Goal: Information Seeking & Learning: Learn about a topic

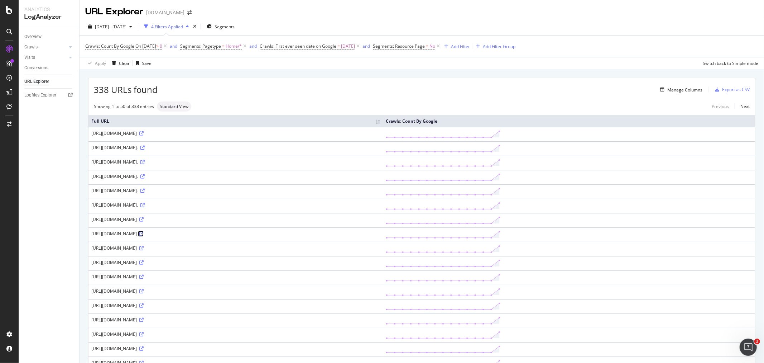
click at [144, 236] on icon at bounding box center [141, 233] width 4 height 4
click at [38, 106] on div "RealKeywords" at bounding box center [43, 106] width 32 height 7
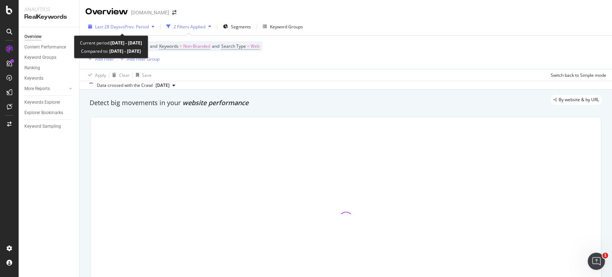
click at [147, 28] on span "vs Prev. Period" at bounding box center [134, 27] width 28 height 6
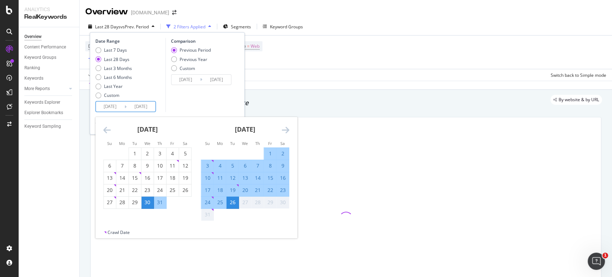
click at [104, 108] on input "2025/07/30" at bounding box center [110, 106] width 29 height 10
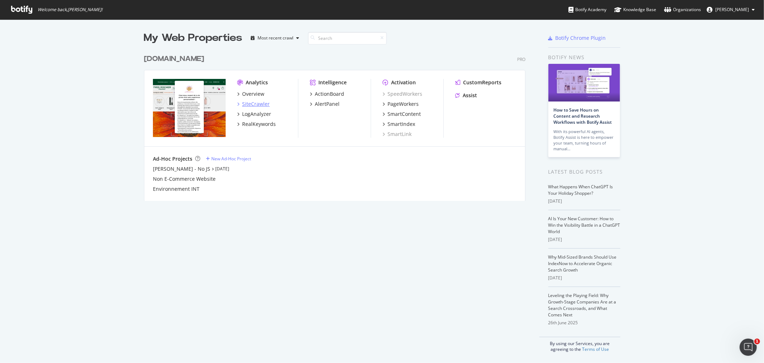
click at [245, 102] on div "SiteCrawler" at bounding box center [256, 103] width 28 height 7
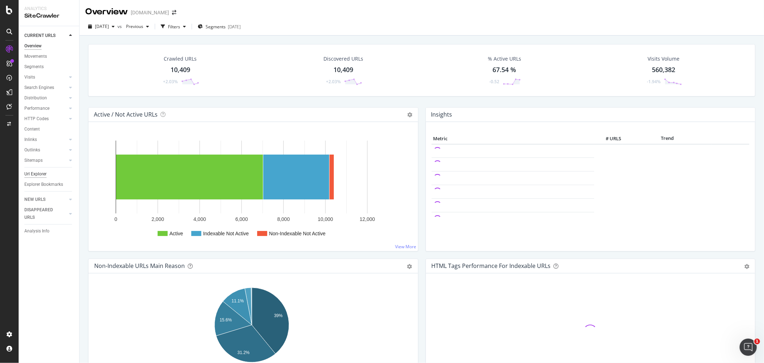
click at [40, 176] on div "Url Explorer" at bounding box center [35, 174] width 22 height 8
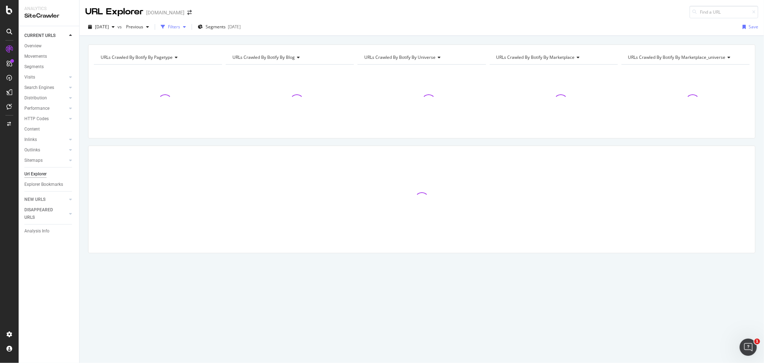
click at [180, 26] on div "Filters" at bounding box center [174, 27] width 12 height 6
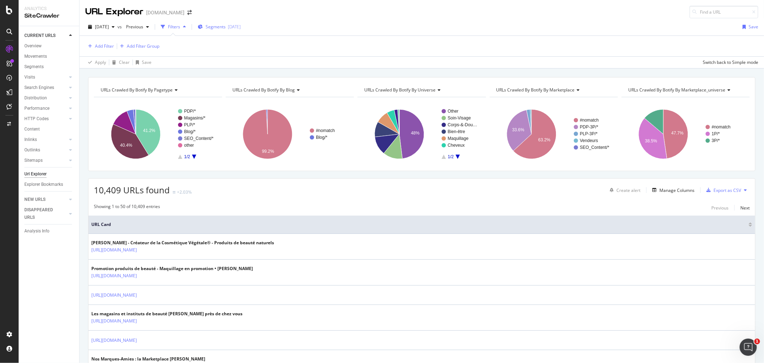
click at [226, 26] on span "Segments" at bounding box center [216, 27] width 20 height 6
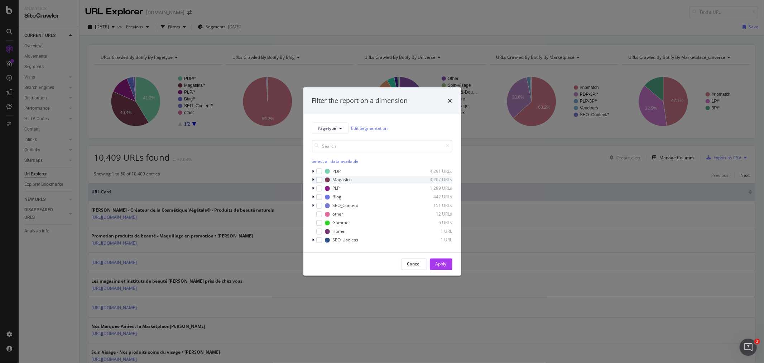
click at [313, 177] on icon "modal" at bounding box center [313, 179] width 2 height 4
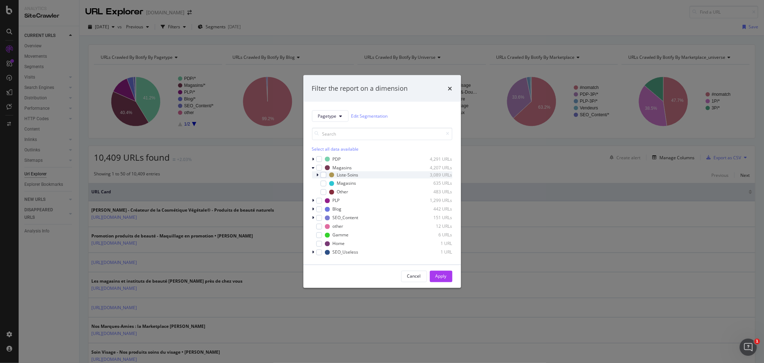
click at [318, 174] on icon "modal" at bounding box center [318, 174] width 2 height 4
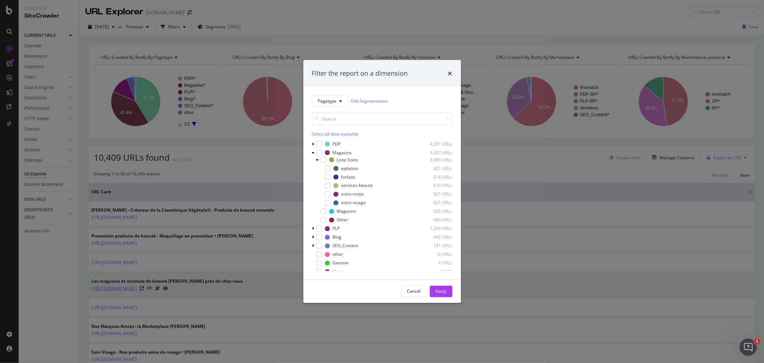
drag, startPoint x: 414, startPoint y: 292, endPoint x: 134, endPoint y: 285, distance: 280.0
click at [415, 291] on div "Cancel" at bounding box center [414, 291] width 14 height 6
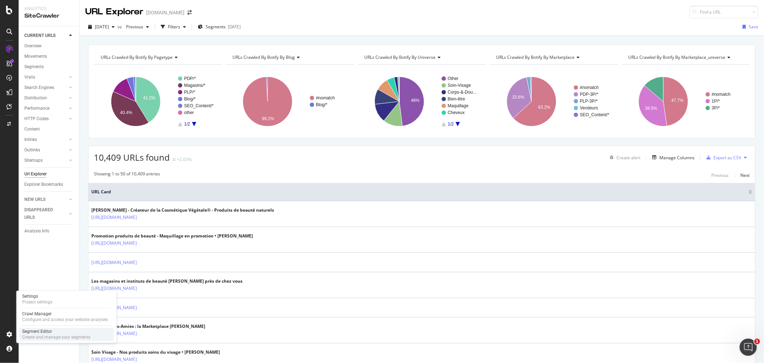
click at [38, 332] on div "Segment Editor" at bounding box center [56, 331] width 68 height 6
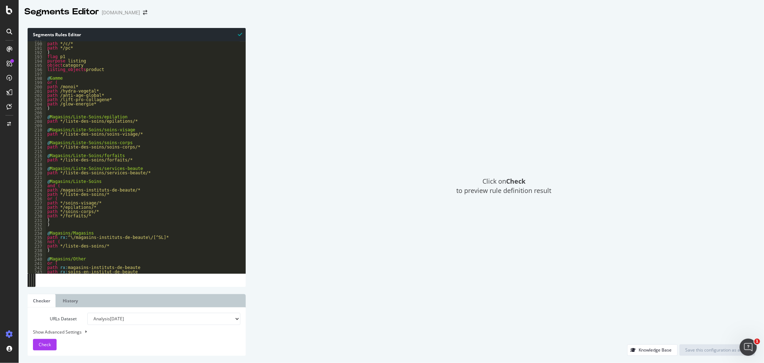
scroll to position [812, 0]
drag, startPoint x: 134, startPoint y: 173, endPoint x: 41, endPoint y: 169, distance: 92.9
click at [41, 169] on div "path */liste-des-soins/services-beaute/* 189 190 191 192 193 194 195 196 197 19…" at bounding box center [137, 157] width 218 height 232
click at [47, 117] on div "or ( path */c/* path */pc* ) flag p1 purpose listing object category listing_ob…" at bounding box center [143, 157] width 194 height 241
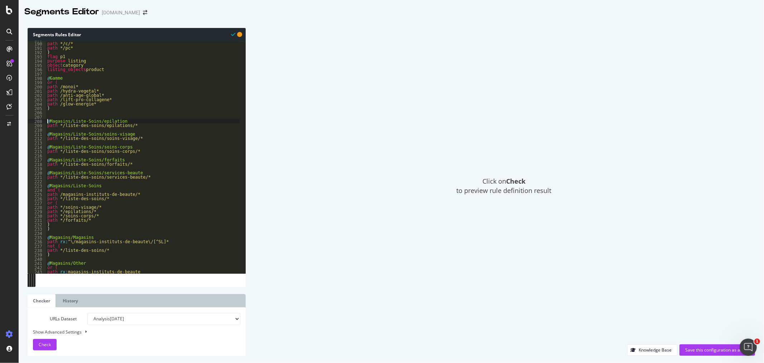
type textarea "@Magasins/Liste-Soins/epilation"
paste textarea "path */liste-des-soins/services-beaute/*"
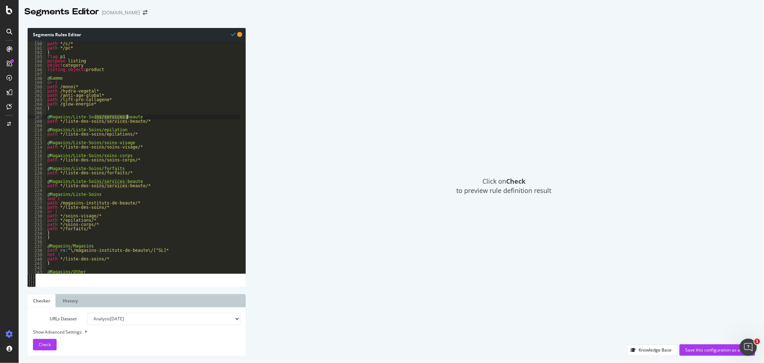
drag, startPoint x: 95, startPoint y: 115, endPoint x: 126, endPoint y: 116, distance: 31.9
click at [126, 116] on div "or ( path */c/* path */pc* ) flag p1 purpose listing object category listing_ob…" at bounding box center [143, 157] width 194 height 241
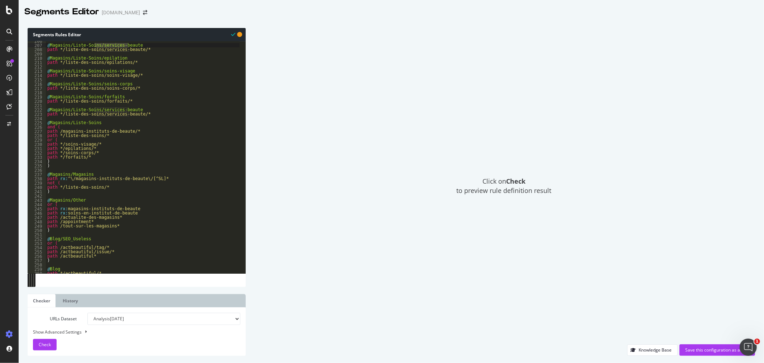
scroll to position [860, 0]
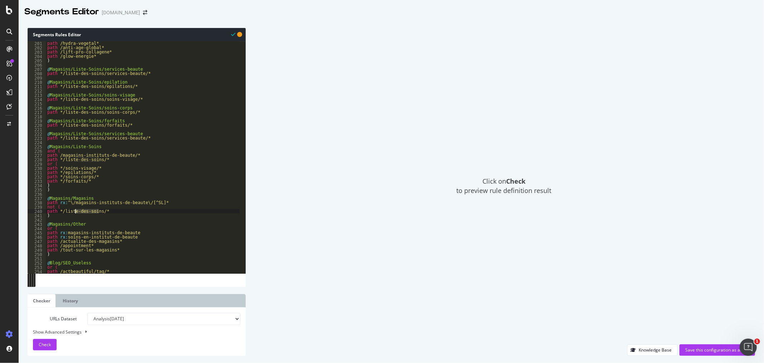
drag, startPoint x: 100, startPoint y: 211, endPoint x: 71, endPoint y: 212, distance: 28.7
click at [72, 212] on div "path /hydra-vegetal* path /anti-age-global* path /lift-pro-collagene* path /glo…" at bounding box center [143, 161] width 194 height 241
drag, startPoint x: 55, startPoint y: 216, endPoint x: 38, endPoint y: 196, distance: 26.4
click at [38, 196] on div "path */liste-des-soins/* 201 202 203 204 205 206 207 208 209 210 211 212 213 21…" at bounding box center [137, 157] width 218 height 232
click at [53, 191] on div "path /hydra-vegetal* path /anti-age-global* path /lift-pro-collagene* path /glo…" at bounding box center [143, 161] width 194 height 241
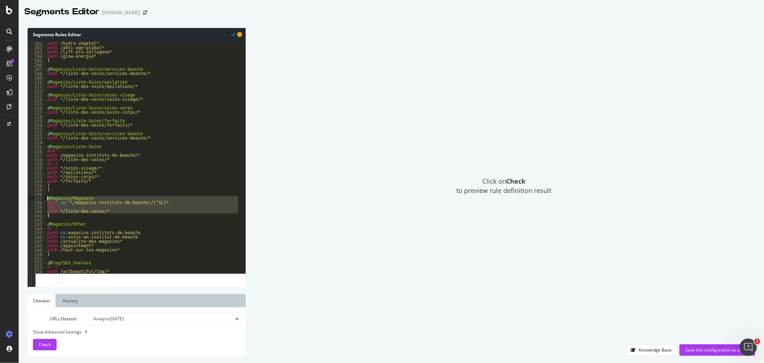
type textarea ")"
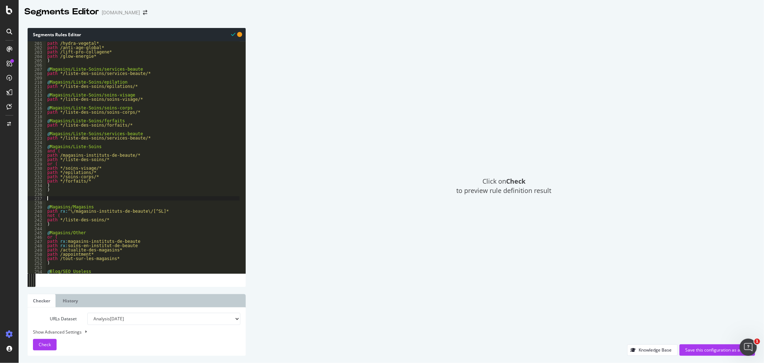
paste textarea ")"
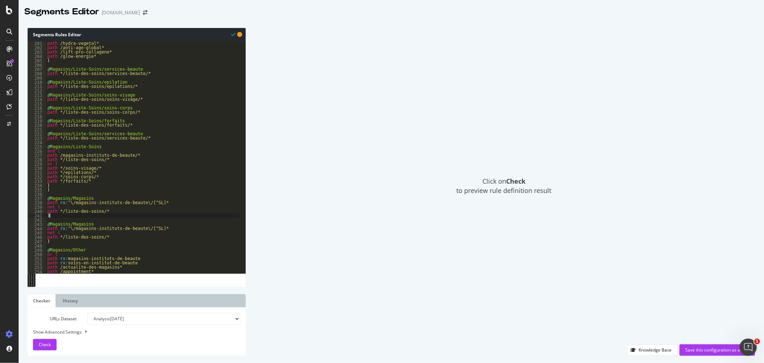
click at [92, 69] on div "path /hydra-vegetal* path /anti-age-global* path /lift-pro-collagene* path /glo…" at bounding box center [143, 161] width 194 height 241
drag, startPoint x: 68, startPoint y: 198, endPoint x: 92, endPoint y: 198, distance: 24.0
click at [92, 198] on div "path /hydra-vegetal* path /anti-age-global* path /lift-pro-collagene* path /glo…" at bounding box center [143, 161] width 194 height 241
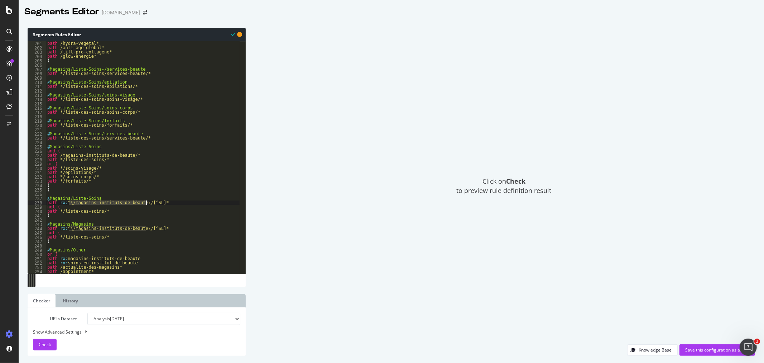
drag, startPoint x: 69, startPoint y: 203, endPoint x: 147, endPoint y: 202, distance: 77.8
click at [147, 202] on div "path /hydra-vegetal* path /anti-age-global* path /lift-pro-collagene* path /glo…" at bounding box center [143, 161] width 194 height 241
paste textarea "/liste-des-soins/"
click at [47, 70] on div "path /hydra-vegetal* path /anti-age-global* path /lift-pro-collagene* path /glo…" at bounding box center [143, 161] width 194 height 241
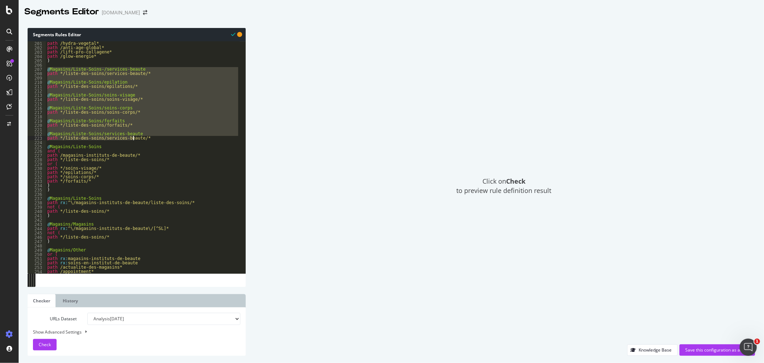
drag, startPoint x: 48, startPoint y: 69, endPoint x: 144, endPoint y: 138, distance: 118.3
click at [144, 138] on div "path /hydra-vegetal* path /anti-age-global* path /lift-pro-collagene* path /glo…" at bounding box center [143, 161] width 194 height 241
click at [62, 191] on div "path /hydra-vegetal* path /anti-age-global* path /lift-pro-collagene* path /glo…" at bounding box center [143, 161] width 194 height 241
type textarea ")"
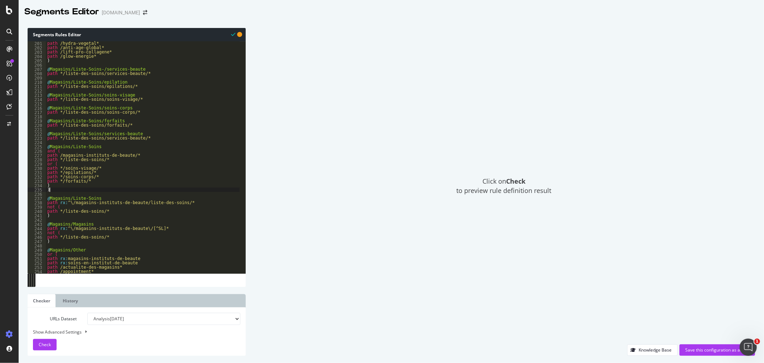
scroll to position [0, 0]
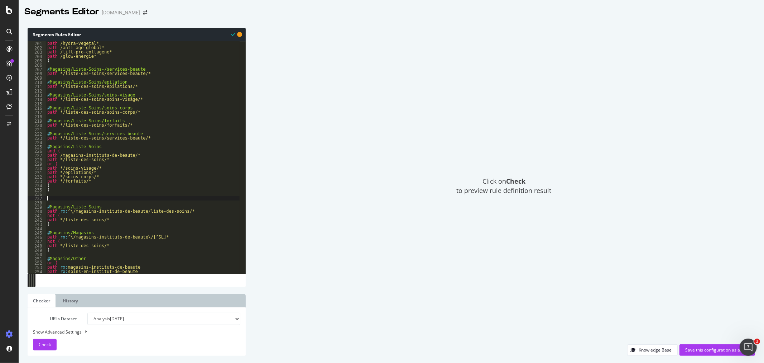
paste textarea "path */liste-des-soins/services-beaute/*"
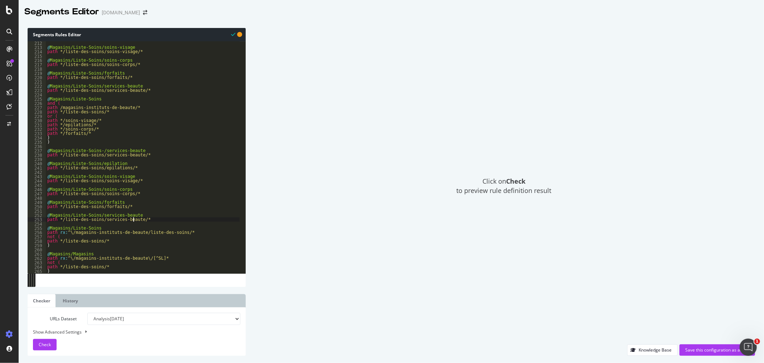
scroll to position [908, 0]
drag, startPoint x: 69, startPoint y: 232, endPoint x: 167, endPoint y: 231, distance: 97.8
click at [167, 231] on div "@ Magasins/Liste-Soins/soins-visage path */liste-des-soins/soins-visage/* @ Mag…" at bounding box center [143, 161] width 194 height 241
drag, startPoint x: 60, startPoint y: 154, endPoint x: 96, endPoint y: 154, distance: 35.8
click at [96, 154] on div "@ Magasins/Liste-Soins/soins-visage path */liste-des-soins/soins-visage/* @ Mag…" at bounding box center [143, 161] width 194 height 241
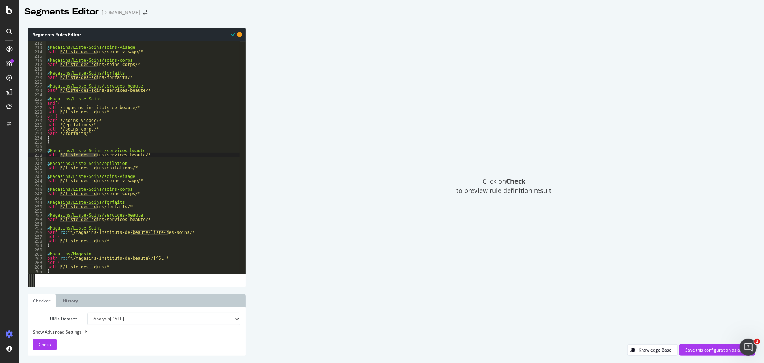
paste textarea "magasins-instituts-de-beaute/"
drag, startPoint x: 66, startPoint y: 230, endPoint x: 168, endPoint y: 231, distance: 102.9
click at [168, 231] on div "@ Magasins/Liste-Soins/soins-visage path */liste-des-soins/soins-visage/* @ Mag…" at bounding box center [143, 161] width 194 height 241
drag, startPoint x: 58, startPoint y: 154, endPoint x: 158, endPoint y: 154, distance: 100.0
click at [158, 154] on div "@ Magasins/Liste-Soins/soins-visage path */liste-des-soins/soins-visage/* @ Mag…" at bounding box center [143, 161] width 194 height 241
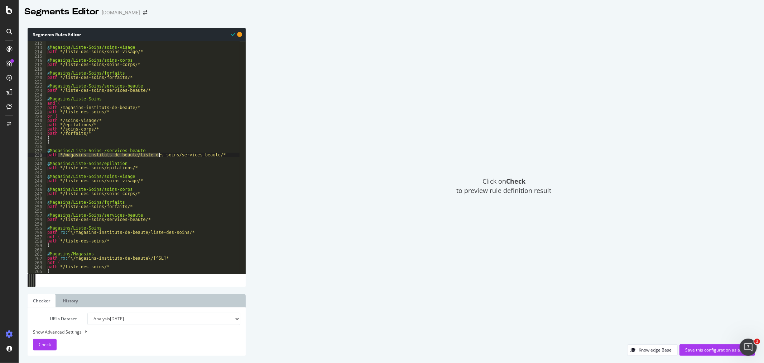
paste textarea "^\"
drag, startPoint x: 57, startPoint y: 167, endPoint x: 97, endPoint y: 167, distance: 39.4
click at [97, 167] on div "@ Magasins/Liste-Soins/soins-visage path */liste-des-soins/soins-visage/* @ Mag…" at bounding box center [143, 161] width 194 height 241
paste textarea "^\/magasins-instituts-de-beaute"
drag, startPoint x: 58, startPoint y: 180, endPoint x: 96, endPoint y: 181, distance: 38.0
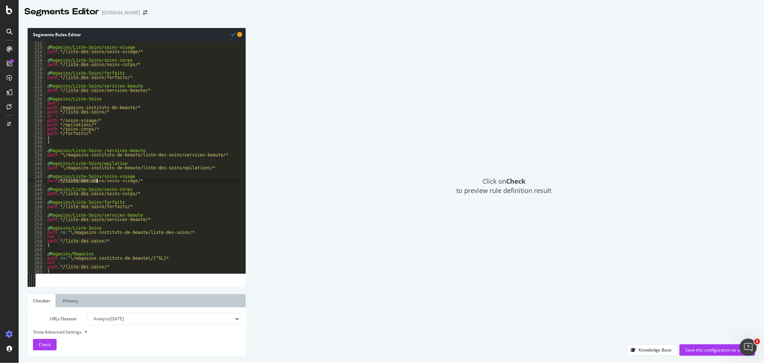
click at [96, 181] on div "@ Magasins/Liste-Soins/soins-visage path */liste-des-soins/soins-visage/* @ Mag…" at bounding box center [143, 161] width 194 height 241
paste textarea "^\/magasins-instituts-de-beaute"
drag, startPoint x: 59, startPoint y: 194, endPoint x: 96, endPoint y: 192, distance: 37.3
click at [96, 192] on div "@ Magasins/Liste-Soins/soins-visage path */liste-des-soins/soins-visage/* @ Mag…" at bounding box center [143, 161] width 194 height 241
paste textarea "^\/magasins-instituts-de-beaute"
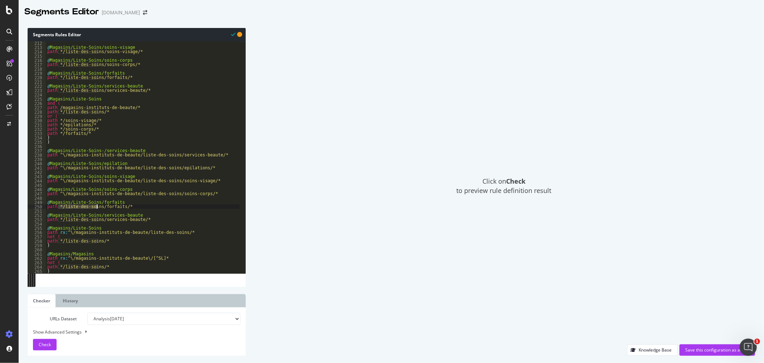
drag, startPoint x: 59, startPoint y: 207, endPoint x: 97, endPoint y: 206, distance: 38.0
click at [97, 206] on div "@ Magasins/Liste-Soins/soins-visage path */liste-des-soins/soins-visage/* @ Mag…" at bounding box center [143, 161] width 194 height 241
paste textarea "^\/magasins-instituts-de-beaute"
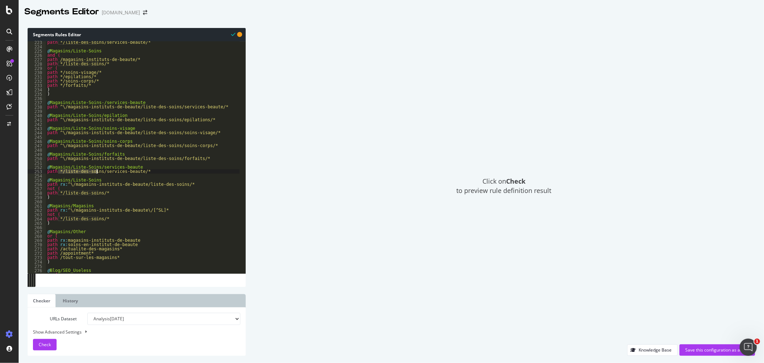
drag, startPoint x: 58, startPoint y: 171, endPoint x: 97, endPoint y: 170, distance: 39.1
click at [97, 170] on div "path */liste-des-soins/services-beaute/* @ Magasins/Liste-Soins and ( path /mag…" at bounding box center [143, 160] width 194 height 241
paste textarea "^\/magasins-instituts-de-beaute"
drag, startPoint x: 55, startPoint y: 196, endPoint x: 42, endPoint y: 190, distance: 14.4
click at [42, 190] on div "path ^\/magasins-instituts-de-beaute/liste-des-soins/services-beaute/* 223 224 …" at bounding box center [137, 157] width 218 height 232
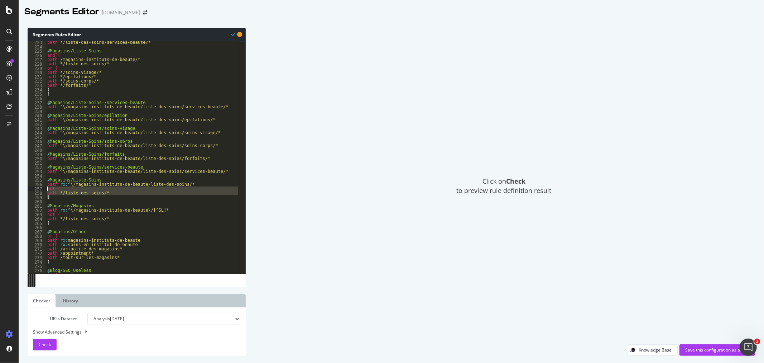
type textarea "not ( path */liste-des-soins/*"
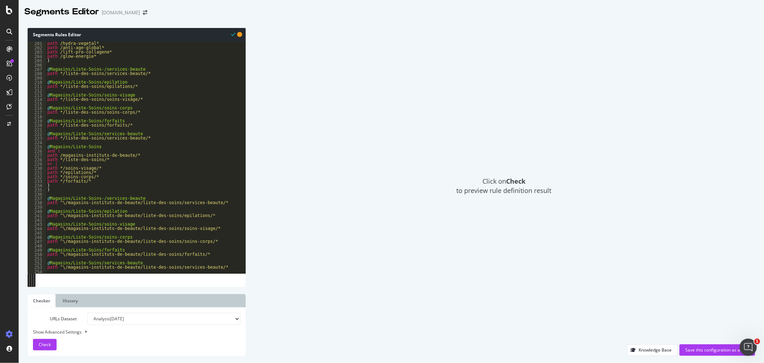
scroll to position [860, 0]
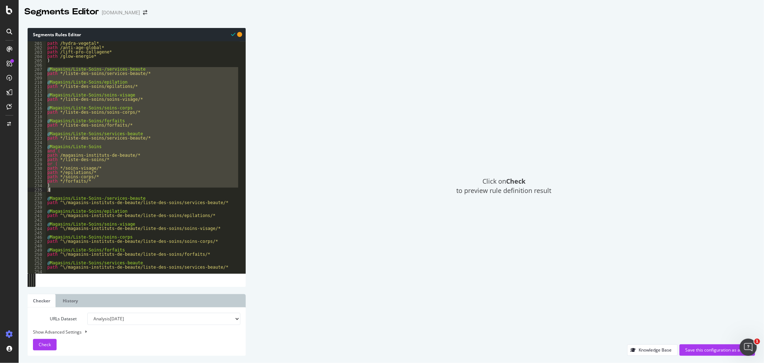
drag, startPoint x: 48, startPoint y: 68, endPoint x: 102, endPoint y: 190, distance: 133.5
click at [102, 190] on div "path /hydra-vegetal* path /anti-age-global* path /lift-pro-collagene* path /glo…" at bounding box center [143, 161] width 194 height 241
paste textarea "^\/magasins-instituts-de-beaute/liste-des-soins/"
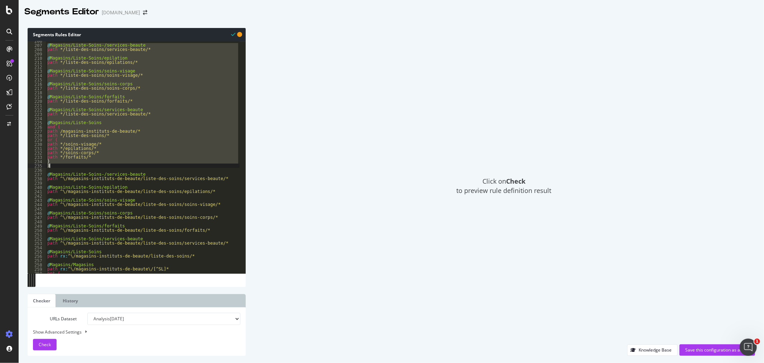
scroll to position [932, 0]
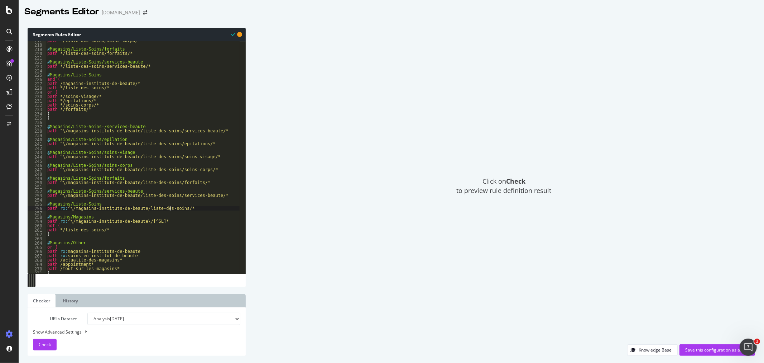
click at [174, 208] on div "path */liste-des-soins/soins-corps/* @ Magasins/Liste-Soins/forfaits path */lis…" at bounding box center [143, 158] width 194 height 241
type textarea "path rx:^\/magasins-instituts-de-beaute/liste-des-soins/*"
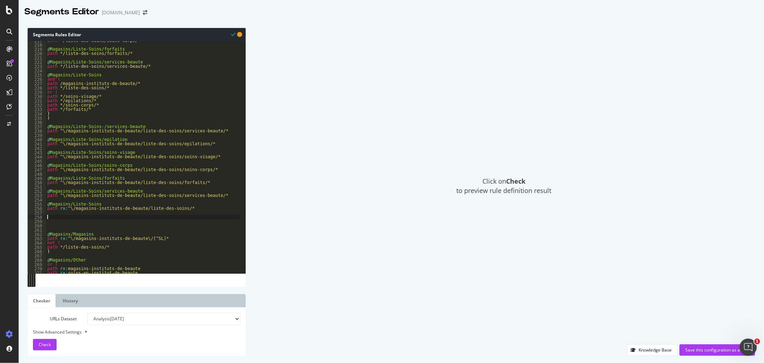
paste textarea ")"
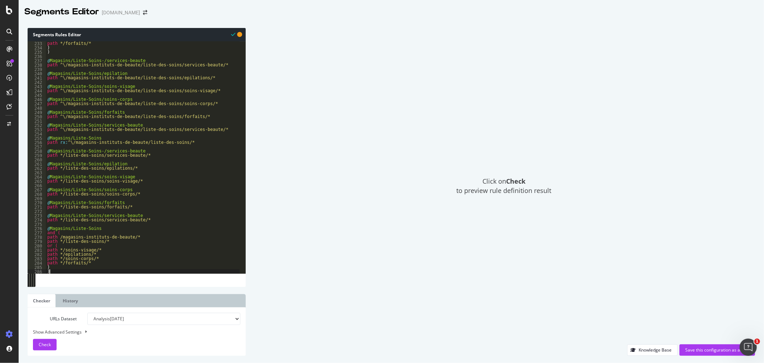
click at [95, 59] on div "path */forfaits/* ) ) @ Magasins/Liste-Soins-/services-beaute path ^\/magasins-…" at bounding box center [143, 161] width 194 height 241
click at [94, 152] on div "path */forfaits/* ) ) @ Magasins/Liste-Soins/services-beaute path ^\/magasins-i…" at bounding box center [143, 161] width 194 height 241
drag, startPoint x: 58, startPoint y: 167, endPoint x: 121, endPoint y: 168, distance: 63.1
click at [121, 168] on div "path */forfaits/* ) ) @ Magasins/Liste-Soins/services-beaute path ^\/magasins-i…" at bounding box center [143, 161] width 194 height 241
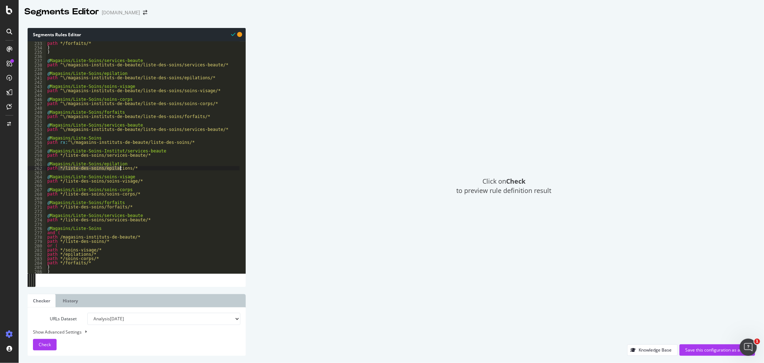
paste textarea "/magasins-instituts-de-beaute/annecy"
drag, startPoint x: 125, startPoint y: 167, endPoint x: 135, endPoint y: 167, distance: 10.0
click at [135, 167] on div "path */forfaits/* ) ) @ Magasins/Liste-Soins/services-beaute path ^\/magasins-i…" at bounding box center [143, 161] width 194 height 241
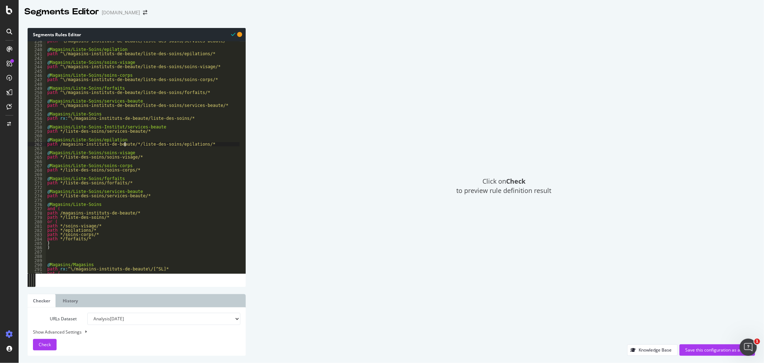
scroll to position [0, 6]
drag, startPoint x: 58, startPoint y: 118, endPoint x: 69, endPoint y: 117, distance: 10.8
click at [69, 117] on div "path ^\/magasins-instituts-de-beaute/liste-des-soins/services-beaute/* @ Magasi…" at bounding box center [143, 159] width 194 height 241
click at [59, 144] on div "path ^\/magasins-instituts-de-beaute/liste-des-soins/services-beaute/* @ Magasi…" at bounding box center [143, 159] width 194 height 241
paste textarea "rx:^\"
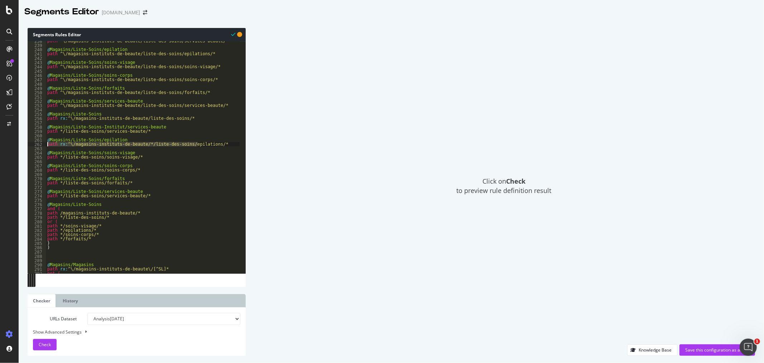
drag, startPoint x: 197, startPoint y: 144, endPoint x: 34, endPoint y: 144, distance: 163.8
click at [34, 144] on div "path rx:^\/magasins-instituts-de-beaute/*/liste-des-soins/epilations/* 238 239 …" at bounding box center [137, 157] width 218 height 232
click at [148, 127] on div "path ^\/magasins-instituts-de-beaute/liste-des-soins/services-beaute/* @ Magasi…" at bounding box center [143, 159] width 194 height 241
type textarea "@Magasins/Liste-Soins-Institut/services-beaute"
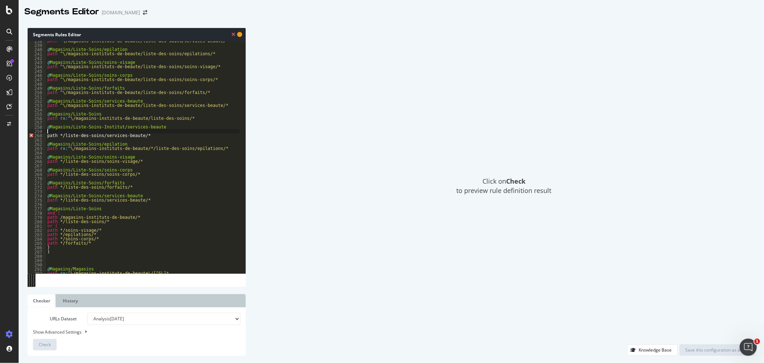
scroll to position [0, 0]
paste textarea "path rx:^\/magasins-instituts-de-beaute/*/liste-des-soins/epilations/*"
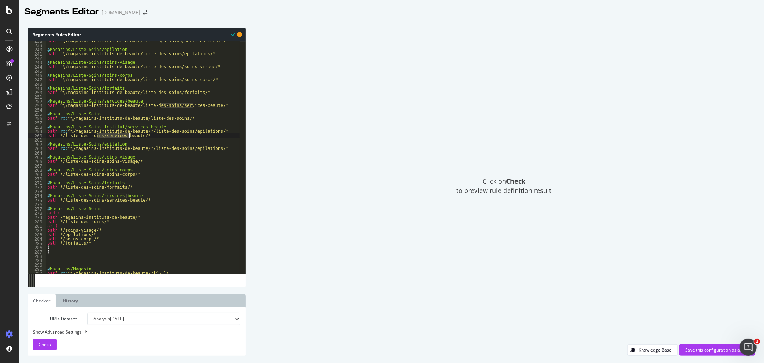
drag, startPoint x: 97, startPoint y: 136, endPoint x: 129, endPoint y: 136, distance: 32.3
click at [129, 136] on div "path ^\/magasins-instituts-de-beaute/liste-des-soins/services-beaute/* @ Magasi…" at bounding box center [143, 159] width 194 height 241
drag, startPoint x: 171, startPoint y: 132, endPoint x: 192, endPoint y: 130, distance: 21.5
click at [192, 130] on div "path ^\/magasins-instituts-de-beaute/liste-des-soins/services-beaute/* @ Magasi…" at bounding box center [143, 159] width 194 height 241
paste textarea "services-beaute"
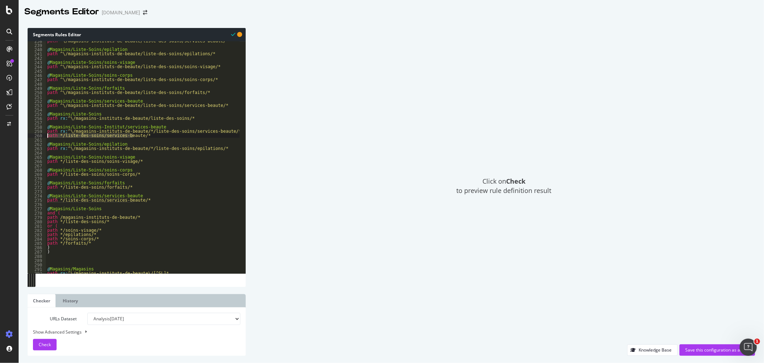
drag, startPoint x: 137, startPoint y: 137, endPoint x: 36, endPoint y: 135, distance: 100.3
click at [36, 135] on div "path rx:^\/magasins-instituts-de-beaute/*/liste-des-soins/services-beaute/* 238…" at bounding box center [137, 157] width 218 height 232
type textarea "path */liste-des-soins/services-beaute/*"
drag, startPoint x: 200, startPoint y: 142, endPoint x: 40, endPoint y: 143, distance: 159.1
click at [40, 143] on div "path rx:^\/magasins-instituts-de-beaute/*/liste-des-soins/services-beaute/* 238…" at bounding box center [137, 157] width 218 height 232
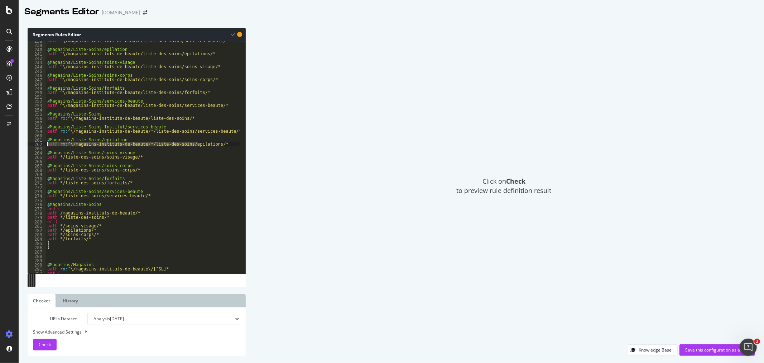
drag, startPoint x: 198, startPoint y: 144, endPoint x: 38, endPoint y: 144, distance: 160.2
click at [38, 144] on div "@Magasins/Liste-Soins/epilation path rx:^\/magasins-instituts-de-beaute/*/liste…" at bounding box center [137, 157] width 218 height 232
click at [135, 151] on div "path ^\/magasins-instituts-de-beaute/liste-des-soins/services-beaute/* @ Magasi…" at bounding box center [143, 159] width 194 height 241
type textarea "@Magasins/Liste-Soins/soins-visage"
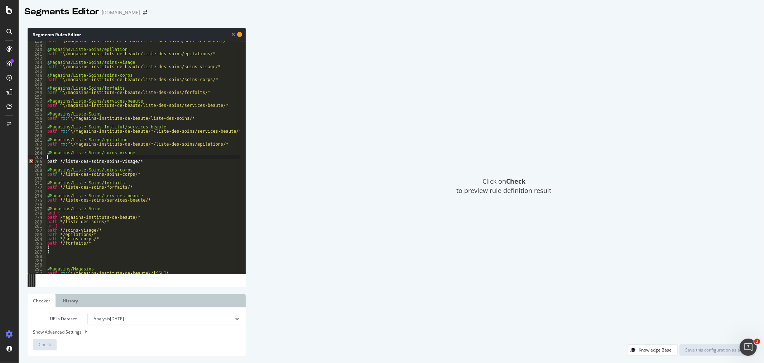
paste textarea "path rx:^\/magasins-instituts-de-beaute/*/liste-des-soins/epilations/*"
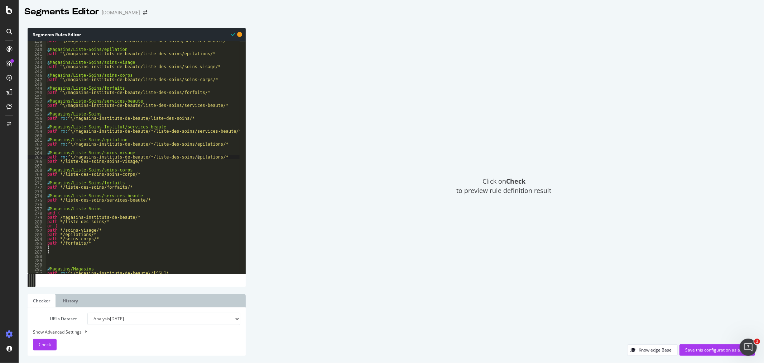
click at [122, 169] on div "path ^\/magasins-instituts-de-beaute/liste-des-soins/services-beaute/* @ Magasi…" at bounding box center [143, 159] width 194 height 241
type textarea "@Magasins/Liste-Soins/soins-corps"
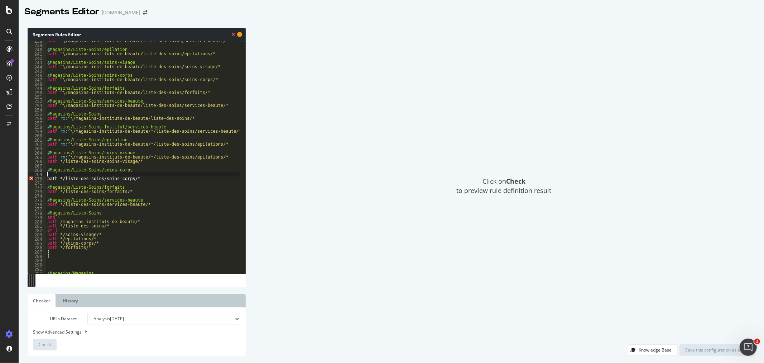
paste textarea "path rx:^\/magasins-instituts-de-beaute/*/liste-des-soins/epilations/*"
type textarea "path rx:^\/magasins-instituts-de-beaute/*/liste-des-soins/epilations/*"
click at [123, 184] on div "path ^\/magasins-instituts-de-beaute/liste-des-soins/services-beaute/* @ Magasi…" at bounding box center [143, 159] width 194 height 241
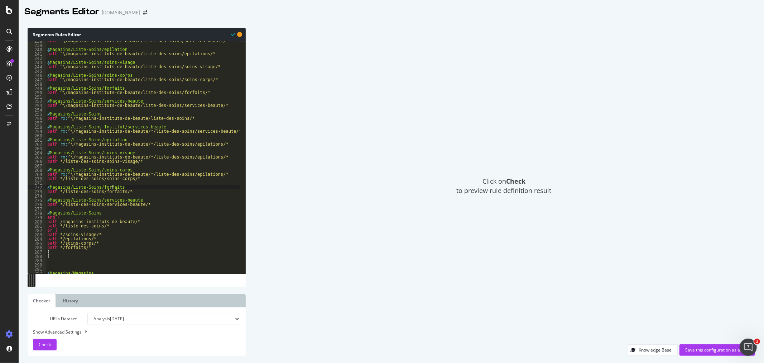
click at [124, 188] on div "path ^\/magasins-instituts-de-beaute/liste-des-soins/services-beaute/* @ Magasi…" at bounding box center [143, 159] width 194 height 241
type textarea "@Magasins/Liste-Soins/forfaits"
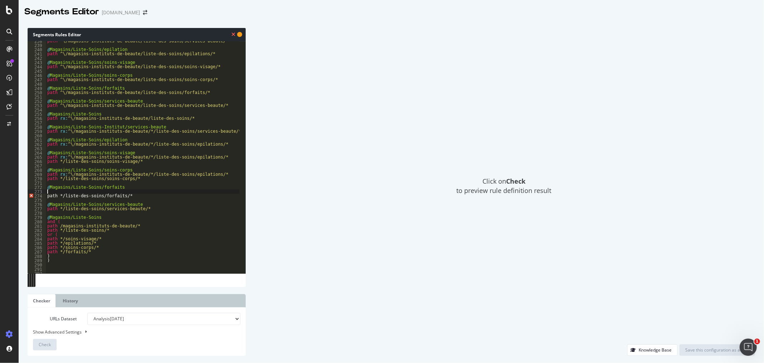
paste textarea "path rx:^\/magasins-instituts-de-beaute/*/liste-des-soins/epilations/*"
click at [130, 203] on div "path ^\/magasins-instituts-de-beaute/liste-des-soins/services-beaute/* @ Magasi…" at bounding box center [143, 159] width 194 height 241
type textarea "@Magasins/Liste-Soins/services-beaute"
paste textarea "path rx:^\/magasins-instituts-de-beaute/*/liste-des-soins/epilations/*"
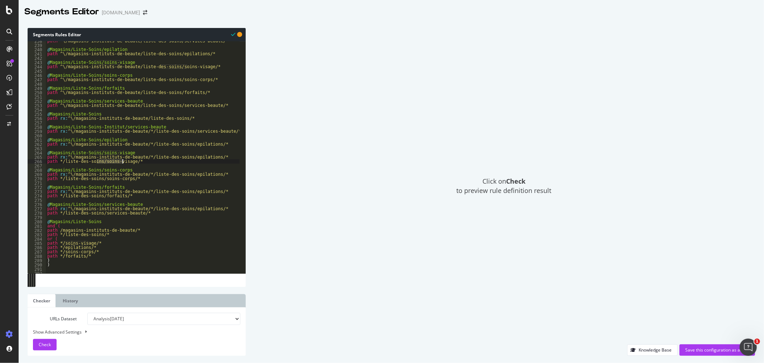
drag, startPoint x: 96, startPoint y: 161, endPoint x: 122, endPoint y: 160, distance: 25.8
click at [122, 160] on div "path ^\/magasins-instituts-de-beaute/liste-des-soins/services-beaute/* @ Magasi…" at bounding box center [143, 159] width 194 height 241
drag, startPoint x: 171, startPoint y: 158, endPoint x: 194, endPoint y: 157, distance: 22.9
click at [194, 157] on div "path ^\/magasins-instituts-de-beaute/liste-des-soins/services-beaute/* @ Magasi…" at bounding box center [143, 159] width 194 height 241
paste textarea "soins-visage"
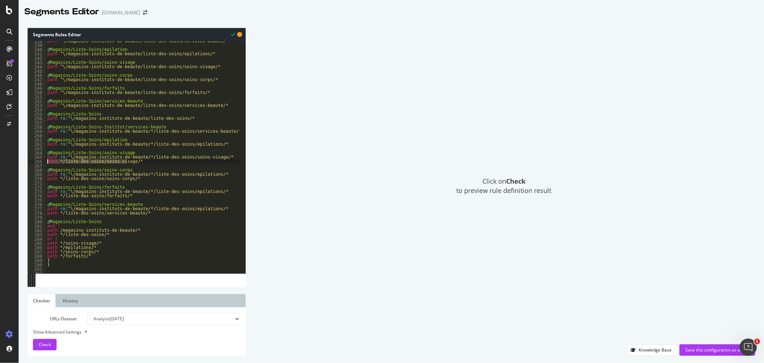
drag, startPoint x: 126, startPoint y: 162, endPoint x: 44, endPoint y: 162, distance: 82.1
click at [44, 162] on div "path rx:^\/magasins-instituts-de-beaute/*/liste-des-soins/soins-visage/* 238 23…" at bounding box center [137, 157] width 218 height 232
type textarea "path */liste-des-soins/soins-visage/*"
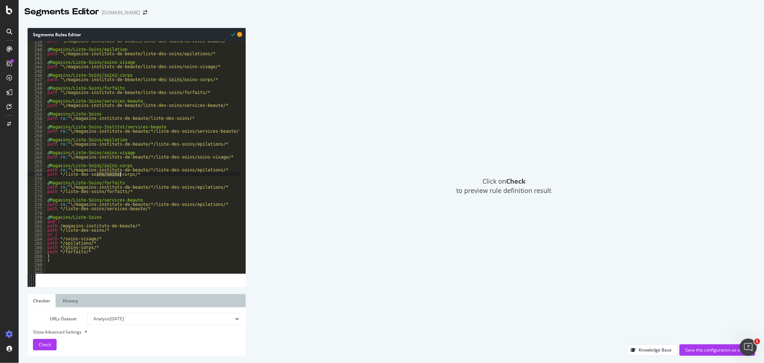
drag, startPoint x: 97, startPoint y: 176, endPoint x: 120, endPoint y: 174, distance: 23.7
click at [120, 174] on div "path ^\/magasins-instituts-de-beaute/liste-des-soins/services-beaute/* @ Magasi…" at bounding box center [143, 159] width 194 height 241
drag, startPoint x: 171, startPoint y: 169, endPoint x: 194, endPoint y: 169, distance: 23.3
click at [194, 169] on div "path ^\/magasins-instituts-de-beaute/liste-des-soins/services-beaute/* @ Magasi…" at bounding box center [143, 159] width 194 height 241
paste textarea "soins-corp"
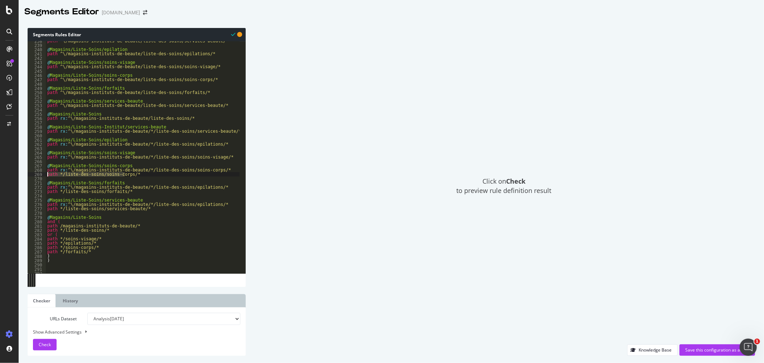
drag, startPoint x: 127, startPoint y: 174, endPoint x: 39, endPoint y: 176, distance: 87.8
click at [39, 176] on div "path rx:^\/magasins-instituts-de-beaute/*/liste-des-soins/soins-corps/* 238 239…" at bounding box center [137, 157] width 218 height 232
type textarea "path */liste-des-soins/soins-corps/*"
drag, startPoint x: 97, startPoint y: 188, endPoint x: 114, endPoint y: 187, distance: 17.2
click at [114, 187] on div "path ^\/magasins-instituts-de-beaute/liste-des-soins/services-beaute/* @ Magasi…" at bounding box center [143, 159] width 194 height 241
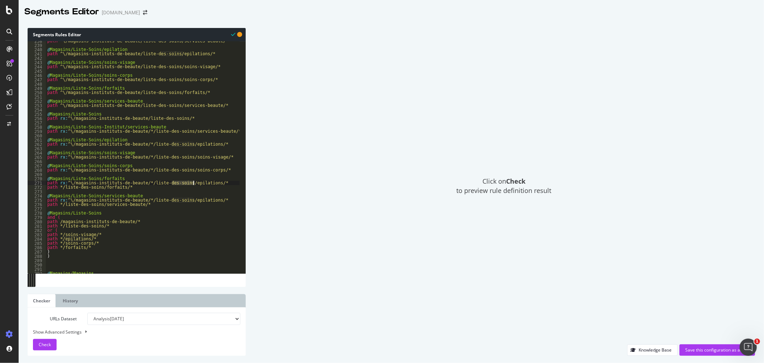
drag, startPoint x: 171, startPoint y: 184, endPoint x: 194, endPoint y: 181, distance: 22.8
click at [194, 181] on div "path ^\/magasins-instituts-de-beaute/liste-des-soins/services-beaute/* @ Magasi…" at bounding box center [143, 159] width 194 height 241
paste textarea "forfait"
drag, startPoint x: 123, startPoint y: 188, endPoint x: 35, endPoint y: 189, distance: 88.2
click at [35, 189] on div "path rx:^\/magasins-instituts-de-beaute/*/liste-des-soins/forfaits/* 238 239 24…" at bounding box center [137, 157] width 218 height 232
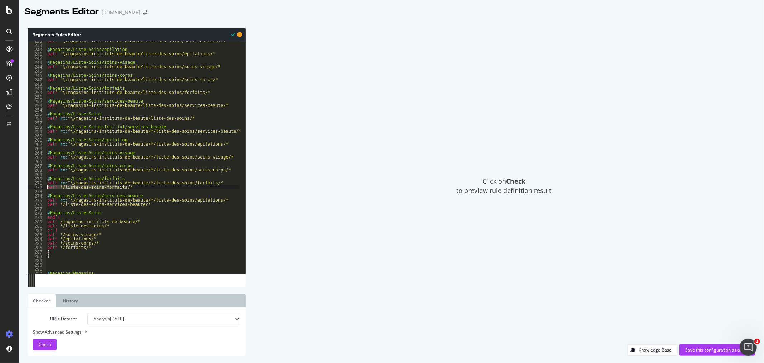
type textarea "path */liste-des-soins/forfaits/*"
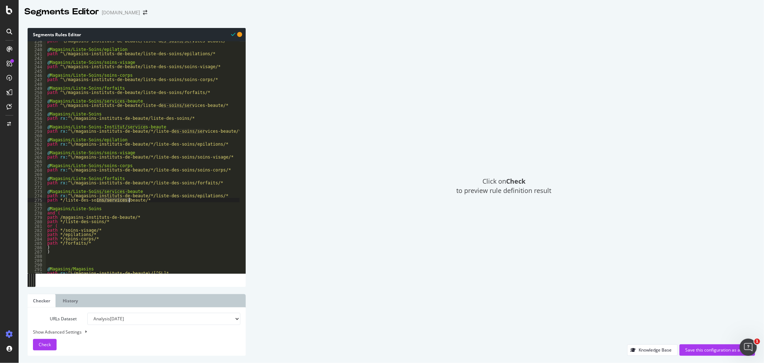
drag, startPoint x: 96, startPoint y: 201, endPoint x: 129, endPoint y: 201, distance: 33.3
click at [129, 201] on div "path ^\/magasins-instituts-de-beaute/liste-des-soins/services-beaute/* @ Magasi…" at bounding box center [143, 159] width 194 height 241
drag, startPoint x: 171, startPoint y: 195, endPoint x: 194, endPoint y: 195, distance: 22.6
click at [194, 195] on div "path ^\/magasins-instituts-de-beaute/liste-des-soins/services-beaute/* @ Magasi…" at bounding box center [143, 159] width 194 height 241
paste textarea "services-beaute"
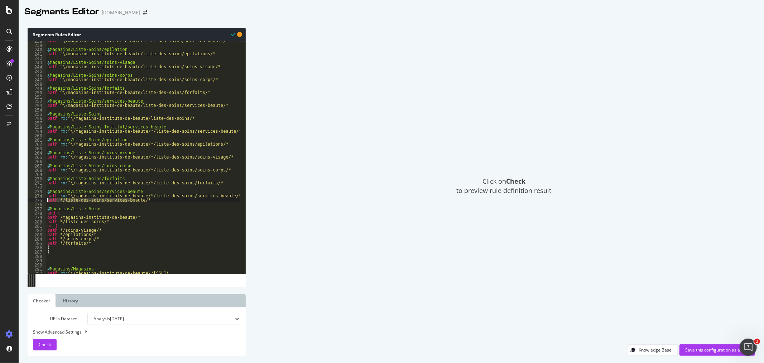
drag, startPoint x: 138, startPoint y: 199, endPoint x: 33, endPoint y: 199, distance: 105.0
click at [33, 199] on div "path rx:^\/magasins-instituts-de-beaute/*/liste-des-soins/services-beaute/* 238…" at bounding box center [137, 157] width 218 height 232
type textarea "path */liste-des-soins/services-beaute/*"
drag, startPoint x: 92, startPoint y: 127, endPoint x: 112, endPoint y: 128, distance: 19.7
click at [112, 128] on div "path ^\/magasins-instituts-de-beaute/liste-des-soins/services-beaute/* @ Magasi…" at bounding box center [143, 159] width 194 height 241
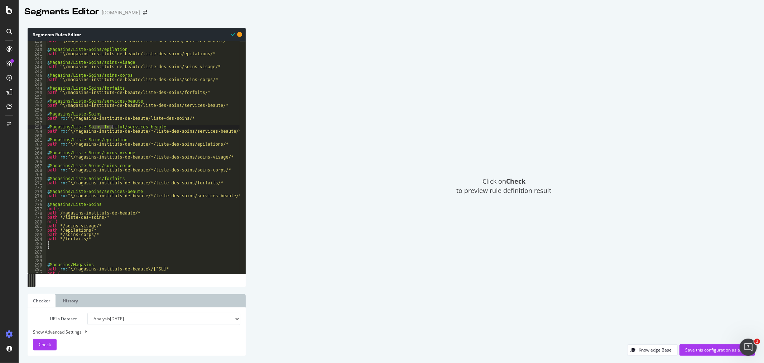
click at [92, 140] on div "path ^\/magasins-instituts-de-beaute/liste-des-soins/services-beaute/* @ Magasi…" at bounding box center [143, 159] width 194 height 241
paste textarea "-Institut"
click at [92, 152] on div "path ^\/magasins-instituts-de-beaute/liste-des-soins/services-beaute/* @ Magasi…" at bounding box center [143, 159] width 194 height 241
paste textarea "-Institut"
click at [91, 166] on div "path ^\/magasins-instituts-de-beaute/liste-des-soins/services-beaute/* @ Magasi…" at bounding box center [143, 159] width 194 height 241
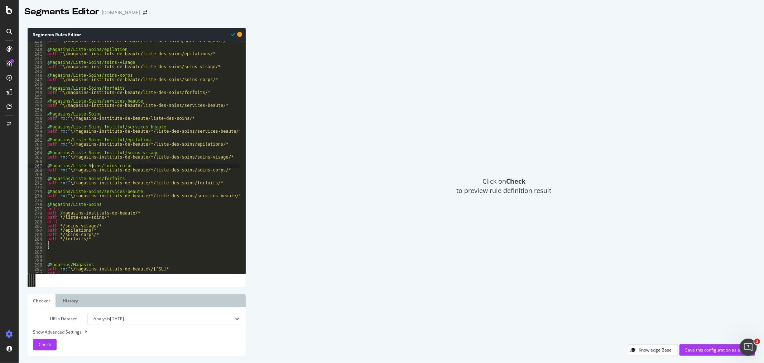
paste textarea "-Institut"
click at [92, 177] on div "path ^\/magasins-instituts-de-beaute/liste-des-soins/services-beaute/* @ Magasi…" at bounding box center [143, 159] width 194 height 241
paste textarea "-Institut"
drag, startPoint x: 92, startPoint y: 191, endPoint x: 105, endPoint y: 189, distance: 13.0
click at [92, 191] on div "path ^\/magasins-instituts-de-beaute/liste-des-soins/services-beaute/* @ Magasi…" at bounding box center [143, 159] width 194 height 241
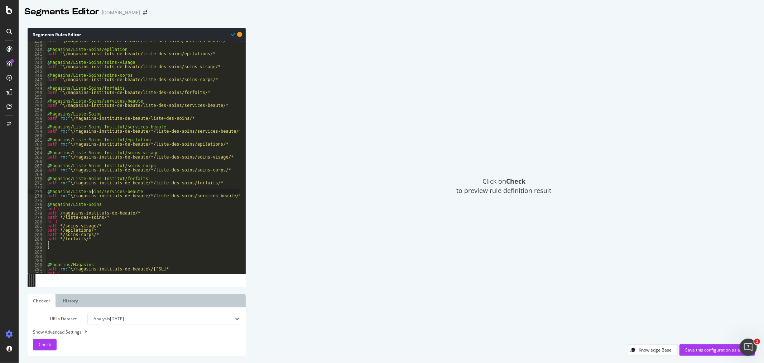
paste textarea "-Institut"
click at [97, 204] on div "path ^\/magasins-instituts-de-beaute/liste-des-soins/services-beaute/* @ Magasi…" at bounding box center [143, 159] width 194 height 241
paste textarea "-Institut"
drag, startPoint x: 209, startPoint y: 195, endPoint x: 39, endPoint y: 194, distance: 169.9
click at [39, 194] on div "@Magasins/Liste-Soins-Institut 238 239 240 241 242 243 244 245 246 247 248 249 …" at bounding box center [137, 157] width 218 height 232
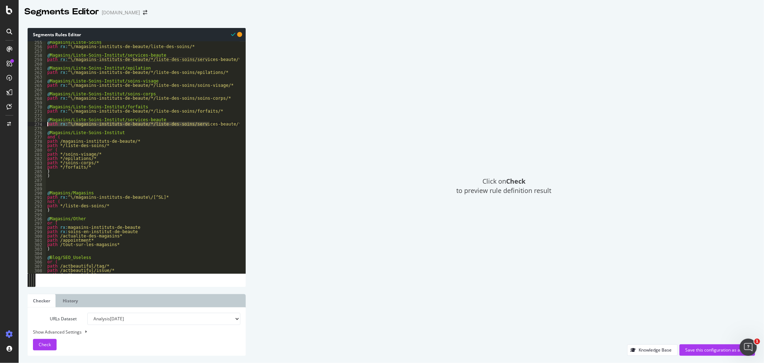
scroll to position [1069, 0]
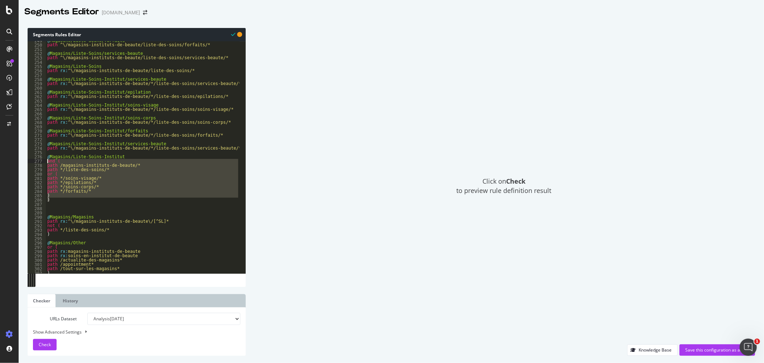
drag, startPoint x: 49, startPoint y: 201, endPoint x: 33, endPoint y: 162, distance: 42.7
click at [33, 162] on div "path rx:^\/magasins-instituts-de-beaute/*/liste-des-soins/services-beaute/* 249…" at bounding box center [137, 157] width 218 height 232
click at [64, 195] on div "@ Magasins/Liste-Soins/forfaits path ^\/magasins-instituts-de-beaute/liste-des-…" at bounding box center [143, 157] width 194 height 232
drag, startPoint x: 50, startPoint y: 200, endPoint x: 37, endPoint y: 158, distance: 43.4
click at [37, 158] on div ") 249 250 251 252 253 254 255 256 257 258 259 260 261 262 263 264 265 266 267 2…" at bounding box center [137, 157] width 218 height 232
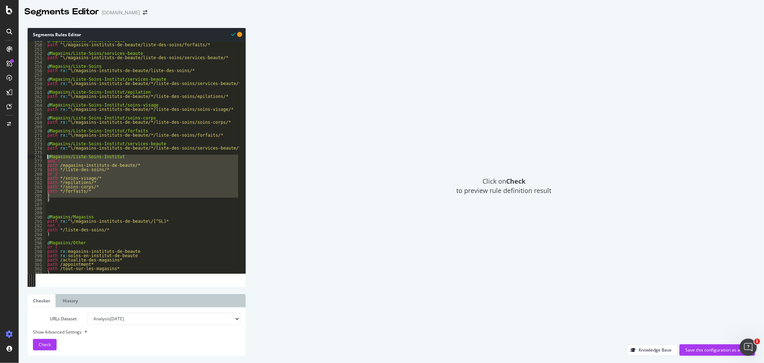
click at [114, 195] on div "@ Magasins/Liste-Soins/forfaits path ^\/magasins-instituts-de-beaute/liste-des-…" at bounding box center [143, 157] width 194 height 232
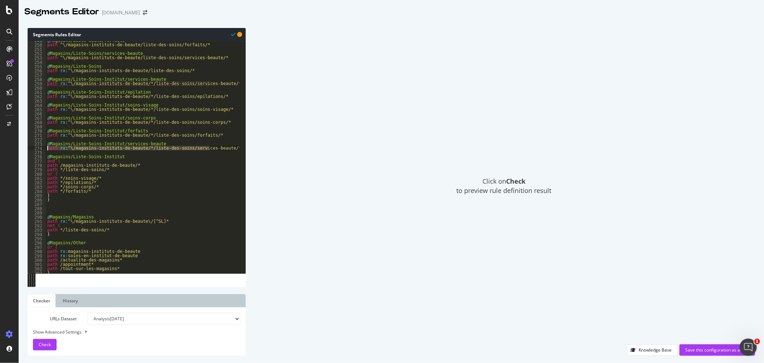
drag, startPoint x: 213, startPoint y: 150, endPoint x: 23, endPoint y: 148, distance: 189.6
click at [23, 148] on div "Segments Rules Editor ) 249 250 251 252 253 254 255 256 257 258 259 260 261 262…" at bounding box center [392, 192] width 746 height 342
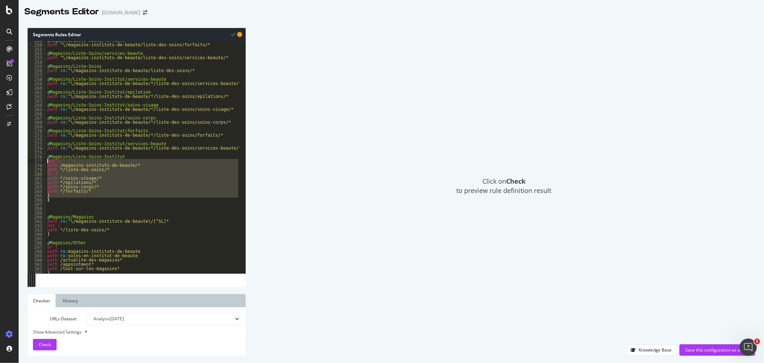
drag, startPoint x: 43, startPoint y: 198, endPoint x: 30, endPoint y: 161, distance: 39.9
click at [30, 161] on div "path rx:^\/magasins-instituts-de-beaute/*/liste-des-soins/services-beaute/* 249…" at bounding box center [137, 157] width 218 height 232
paste textarea "path rx:^\/magasins-instituts-de-beaute/*/liste-des-soins/services"
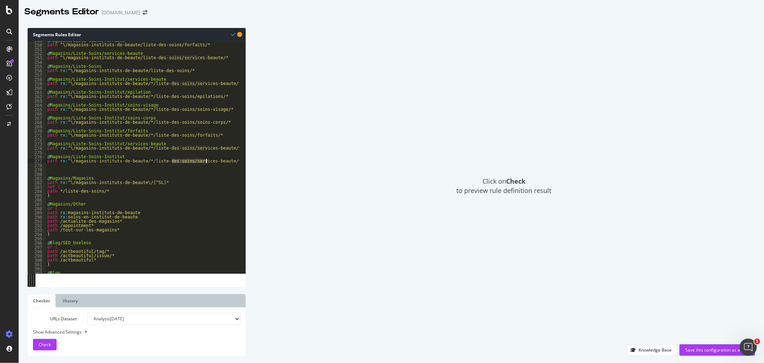
drag, startPoint x: 172, startPoint y: 161, endPoint x: 205, endPoint y: 161, distance: 33.3
click at [205, 161] on div "@ Magasins/Liste-Soins/forfaits path ^\/magasins-instituts-de-beaute/liste-des-…" at bounding box center [143, 158] width 194 height 241
type textarea "path rx:^\/magasins-instituts-de-beaute/*/liste-des-soins/*"
click at [122, 175] on div "@ Magasins/Liste-Soins/forfaits path ^\/magasins-instituts-de-beaute/liste-des-…" at bounding box center [143, 158] width 194 height 241
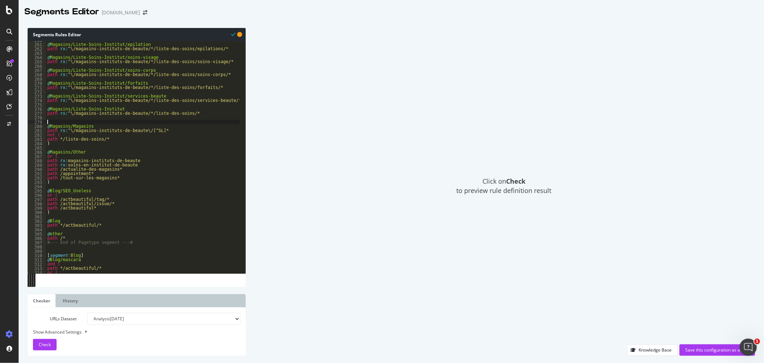
scroll to position [1093, 0]
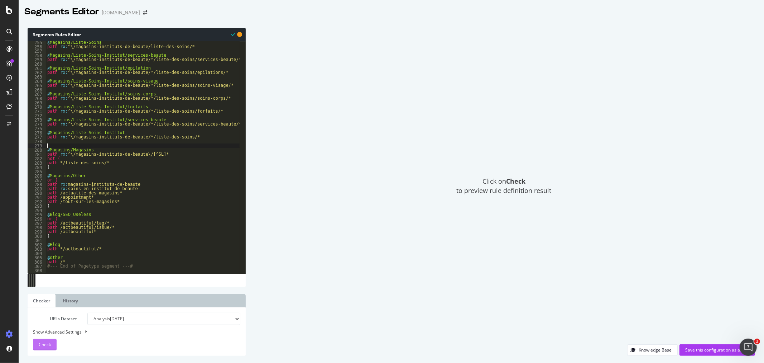
click at [40, 348] on div "Check" at bounding box center [45, 344] width 12 height 11
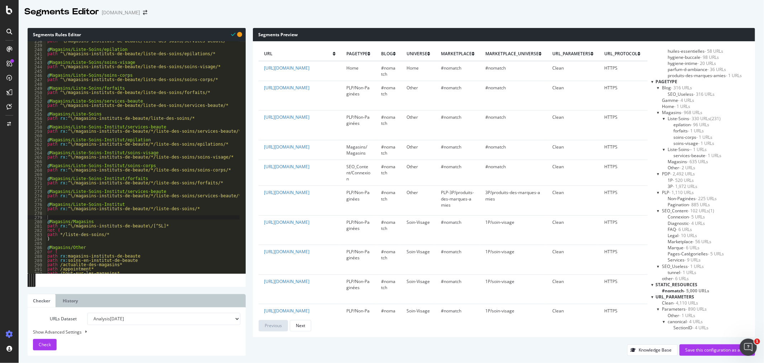
scroll to position [998, 0]
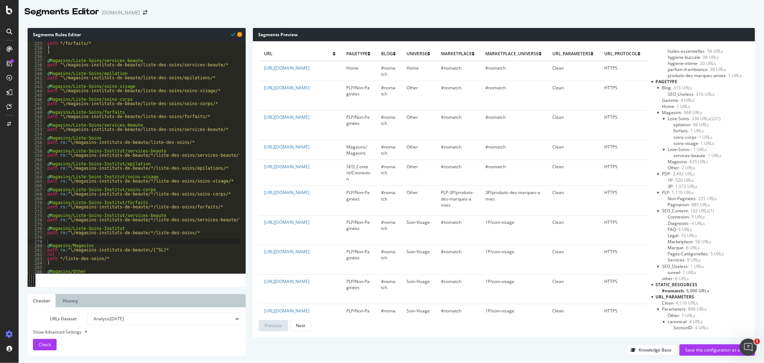
click at [80, 331] on div "Show Advanced Settings" at bounding box center [131, 331] width 207 height 7
select select "5000"
select select "100"
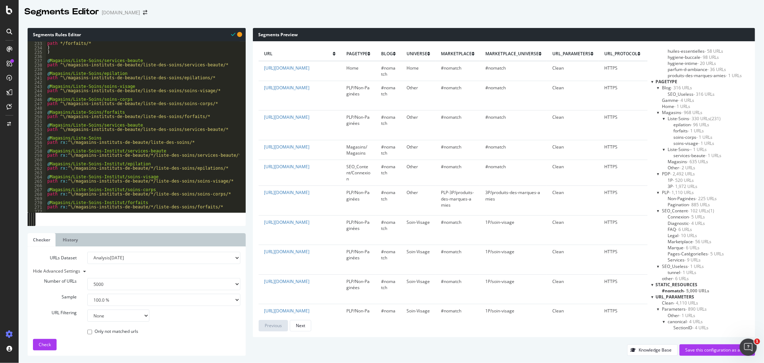
click at [133, 283] on select "100 500 1000 5000" at bounding box center [163, 284] width 153 height 12
click at [177, 344] on div "URLs Dataset Analysis 2025 Aug. 31st Analysis 2025 Aug. 24th Analysis 2025 Aug.…" at bounding box center [136, 301] width 207 height 99
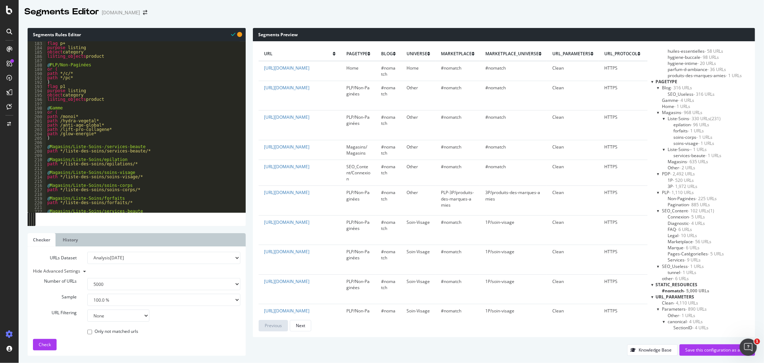
scroll to position [783, 0]
click at [95, 145] on div ") flag p+ purpose listing object category listing_objects product @ PLP/Non-Pag…" at bounding box center [143, 127] width 194 height 180
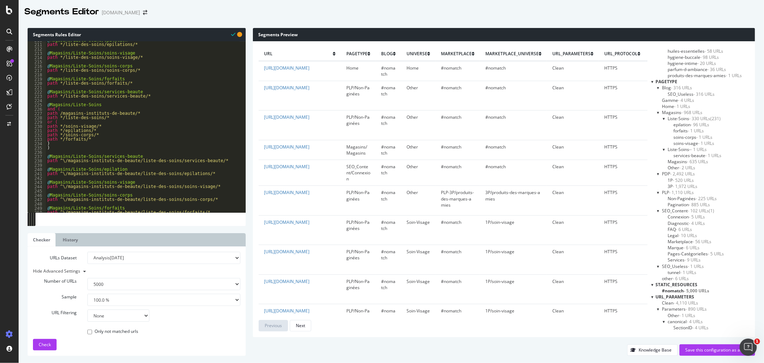
scroll to position [902, 0]
click at [47, 105] on div "@ Magasins/Liste-Soins/epilation path */liste-des-soins/epilations/* @ Magasins…" at bounding box center [143, 128] width 194 height 180
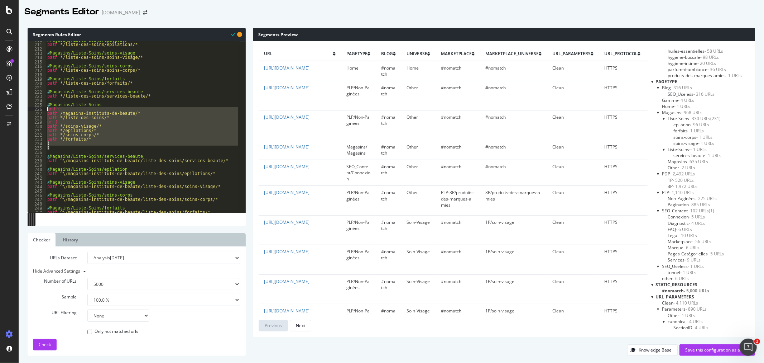
drag, startPoint x: 52, startPoint y: 148, endPoint x: 41, endPoint y: 110, distance: 39.8
click at [41, 110] on div "@Magasins/Liste-Soins 210 211 212 213 214 215 216 217 218 219 220 221 222 223 2…" at bounding box center [137, 126] width 218 height 171
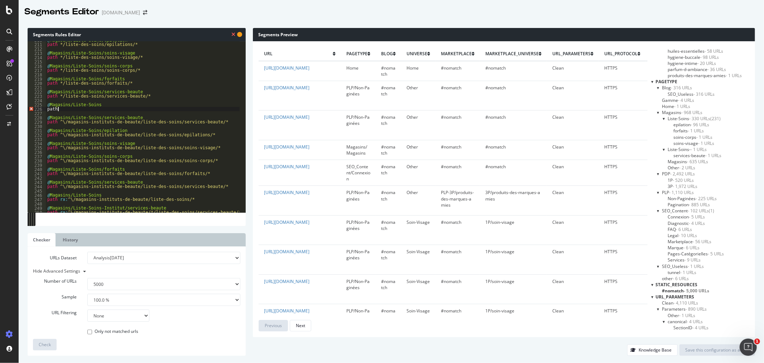
scroll to position [0, 0]
paste textarea "/soins-en-institut-de-beaute"
click at [39, 347] on span "Check" at bounding box center [45, 344] width 12 height 6
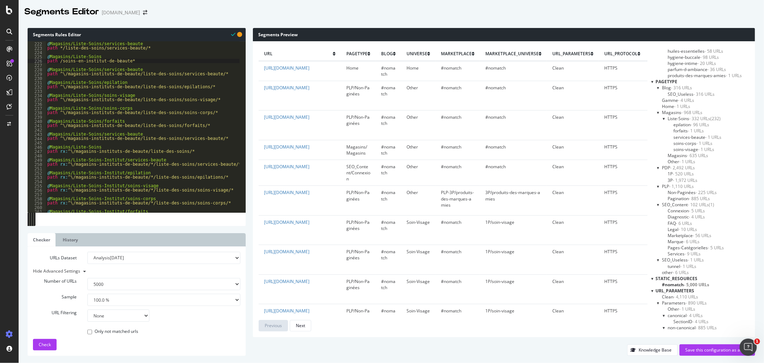
scroll to position [950, 0]
click at [135, 164] on div "@ Magasins/Liste-Soins/services-beaute path */liste-des-soins/services-beaute/*…" at bounding box center [143, 127] width 194 height 180
click at [42, 344] on span "Check" at bounding box center [45, 344] width 12 height 6
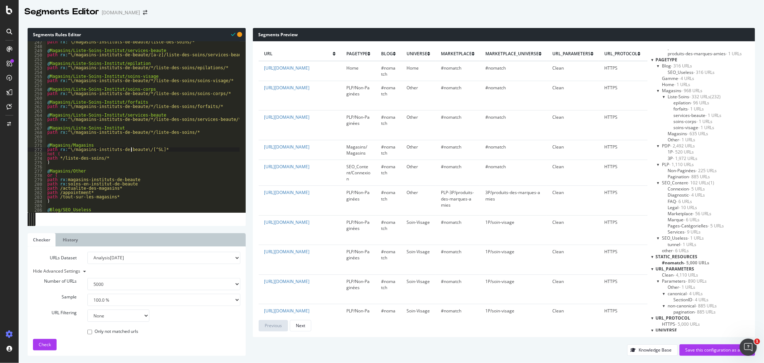
scroll to position [0, 8]
click at [133, 148] on div "path rx : ^\/magasins-instituts-de-beaute/liste-des-soins/* @ Magasins/Liste-So…" at bounding box center [143, 130] width 194 height 180
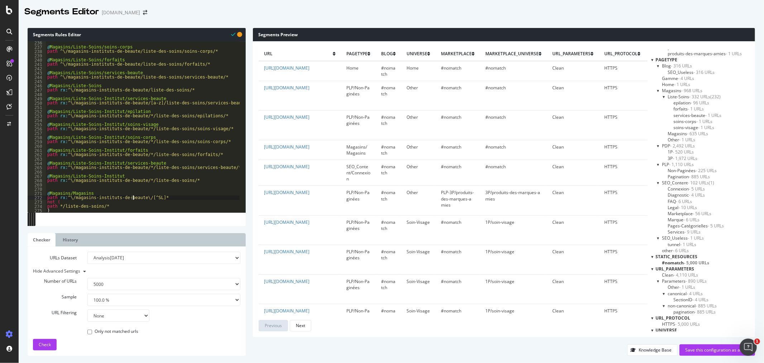
scroll to position [1011, 0]
click at [131, 102] on div "@ Magasins/Liste-Soins/soins-corps path ^\/magasins-instituts-de-beaute/liste-d…" at bounding box center [143, 130] width 194 height 180
paste textarea "\"
drag, startPoint x: 135, startPoint y: 102, endPoint x: 145, endPoint y: 103, distance: 10.4
click at [145, 103] on div "@ Magasins/Liste-Soins/soins-corps path ^\/magasins-instituts-de-beaute/liste-d…" at bounding box center [143, 130] width 194 height 180
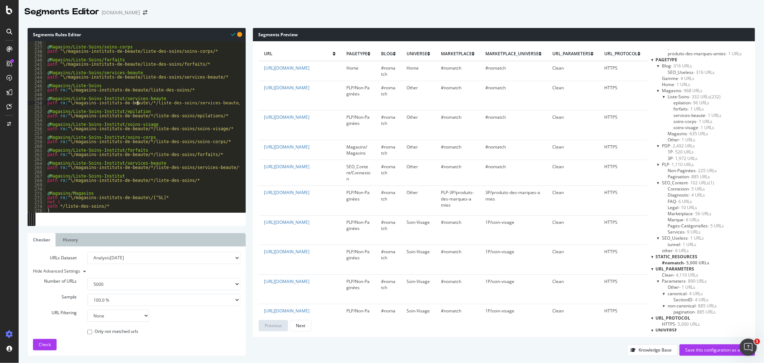
scroll to position [0, 8]
paste textarea "\"
click at [174, 103] on div "@ Magasins/Liste-Soins/soins-corps path ^\/magasins-instituts-de-beaute/liste-d…" at bounding box center [143, 130] width 194 height 180
paste textarea "\"
click at [210, 103] on div "@ Magasins/Liste-Soins/soins-corps path ^\/magasins-instituts-de-beaute/liste-d…" at bounding box center [143, 130] width 194 height 180
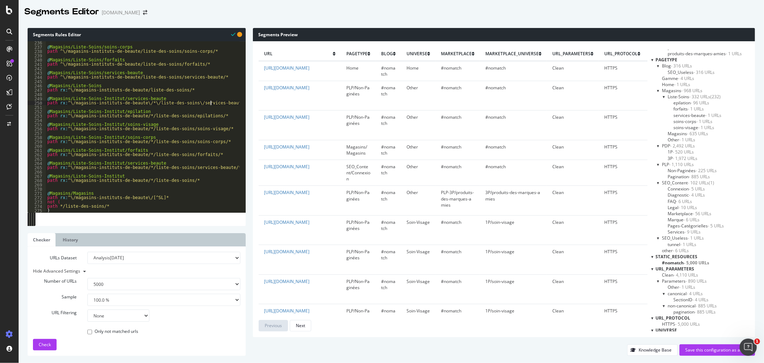
paste textarea "\"
click at [44, 345] on span "Check" at bounding box center [45, 344] width 12 height 6
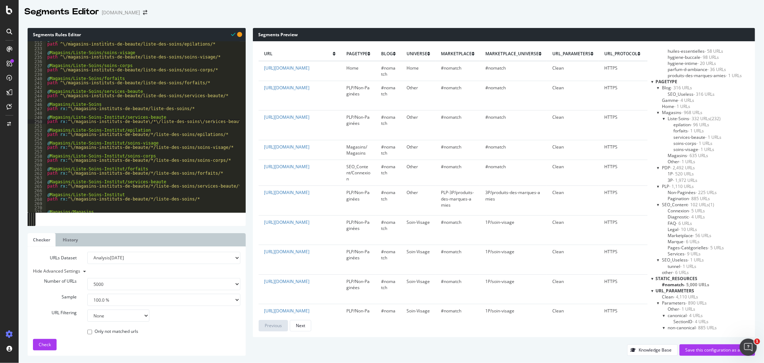
scroll to position [993, 0]
click at [155, 116] on div "@ Magasins/Liste-Soins/epilation path ^\/magasins-instituts-de-beaute/liste-des…" at bounding box center [143, 128] width 194 height 180
type textarea "@Magasins/Liste-Soins-Institut/services-beaute"
type textarea "and"
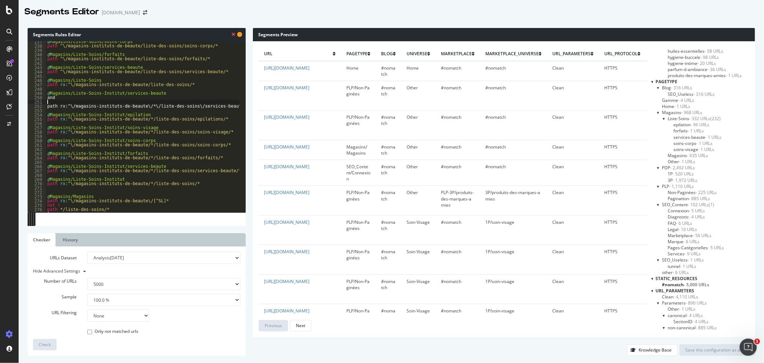
scroll to position [1016, 0]
type textarea "and ("
paste textarea "/liste-des-soins/epilations/"
click at [77, 98] on div "@ Magasins/Liste-Soins/soins-corps path ^\/magasins-instituts-de-beaute/liste-d…" at bounding box center [143, 129] width 194 height 180
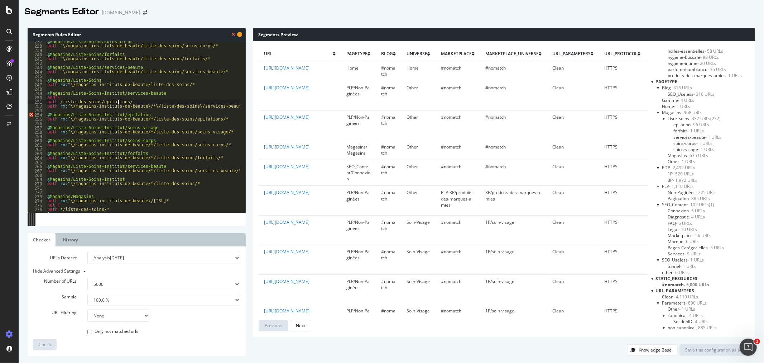
type textarea "and ("
paste textarea "/magasins-instituts-de-beaute/"
click at [123, 106] on div "@ Magasins/Liste-Soins/soins-corps path ^\/magasins-instituts-de-beaute/liste-d…" at bounding box center [143, 129] width 194 height 180
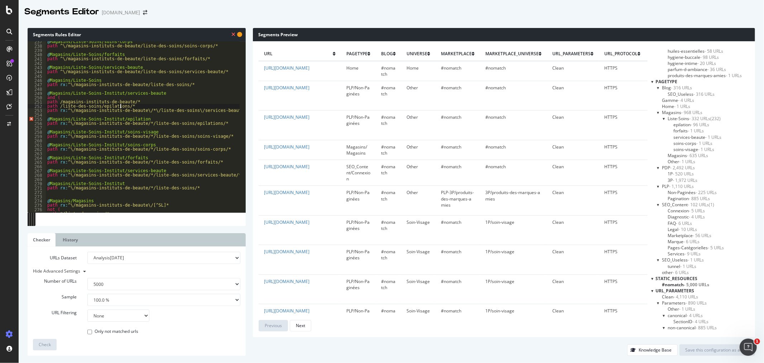
click at [58, 105] on div "@ Magasins/Liste-Soins/soins-corps path ^\/magasins-instituts-de-beaute/liste-d…" at bounding box center [143, 129] width 194 height 180
click at [58, 99] on div "@ Magasins/Liste-Soins/soins-corps path ^\/magasins-instituts-de-beaute/liste-d…" at bounding box center [143, 129] width 194 height 180
click at [58, 101] on div "@ Magasins/Liste-Soins/soins-corps path ^\/magasins-instituts-de-beaute/liste-d…" at bounding box center [143, 129] width 194 height 180
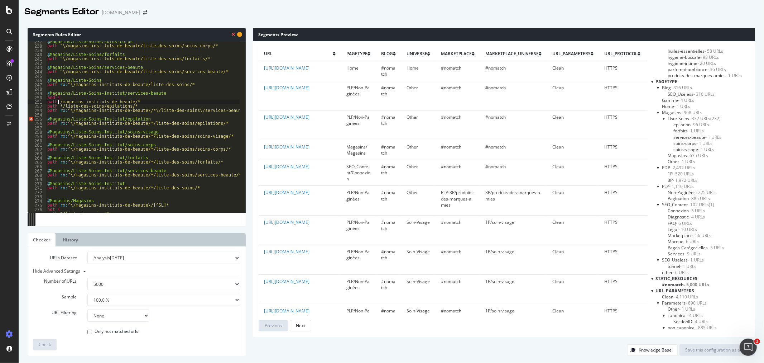
click at [124, 106] on div "@ Magasins/Liste-Soins/soins-corps path ^\/magasins-instituts-de-beaute/liste-d…" at bounding box center [143, 129] width 194 height 180
type textarea "path */liste-des-soins/epilations/*"
type textarea ")"
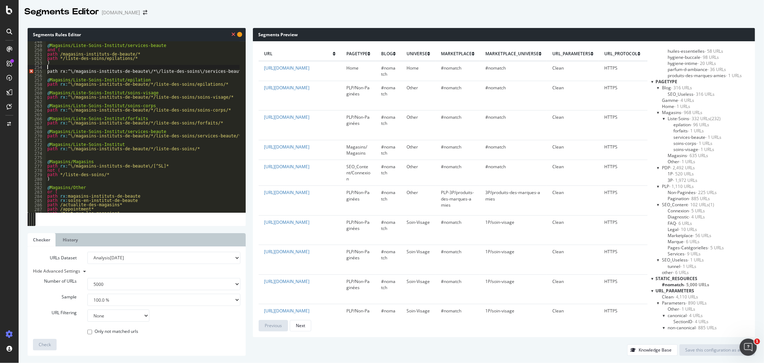
scroll to position [1088, 0]
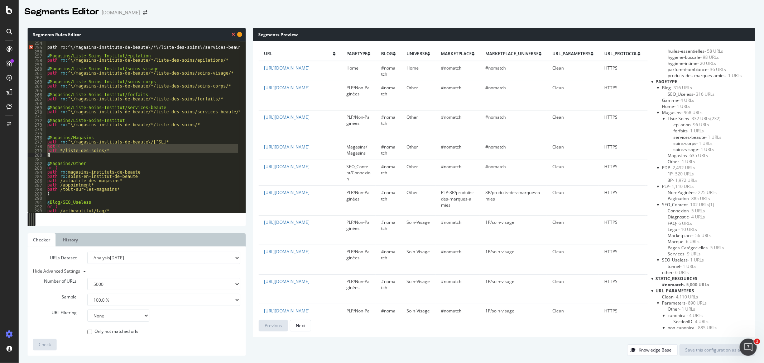
drag, startPoint x: 47, startPoint y: 146, endPoint x: 101, endPoint y: 153, distance: 54.2
click at [101, 153] on div "path rx:^\/magasins-instituts-de-beaute\/*\/liste-des-soins\/services-beaute\/*…" at bounding box center [143, 131] width 194 height 180
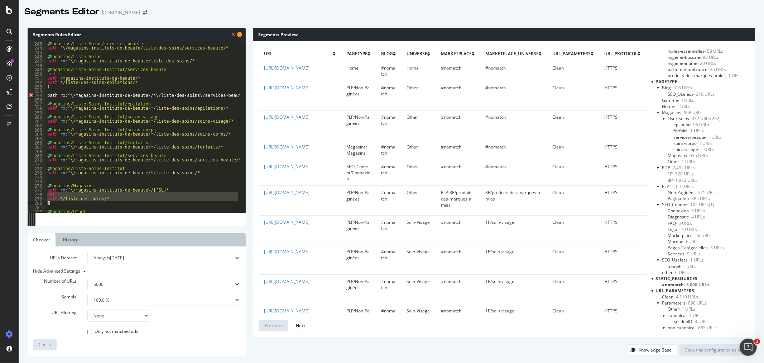
scroll to position [1016, 0]
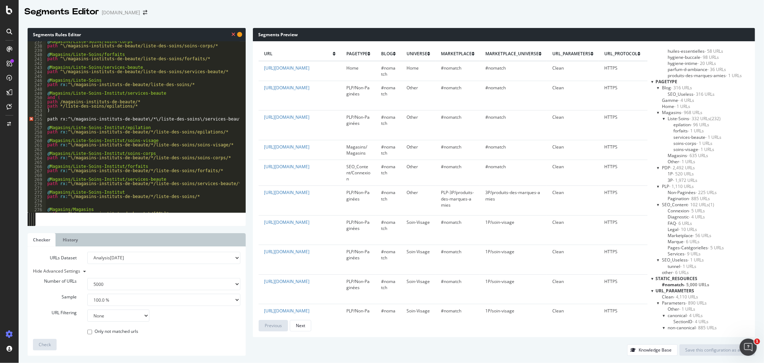
click at [51, 113] on div "@ Magasins/Liste-Soins/soins-corps path ^\/magasins-instituts-de-beaute/liste-d…" at bounding box center [143, 129] width 194 height 180
type textarea ")"
click at [56, 116] on div "@ Magasins/Liste-Soins/soins-corps path ^\/magasins-instituts-de-beaute/liste-d…" at bounding box center [143, 129] width 194 height 180
paste textarea ")"
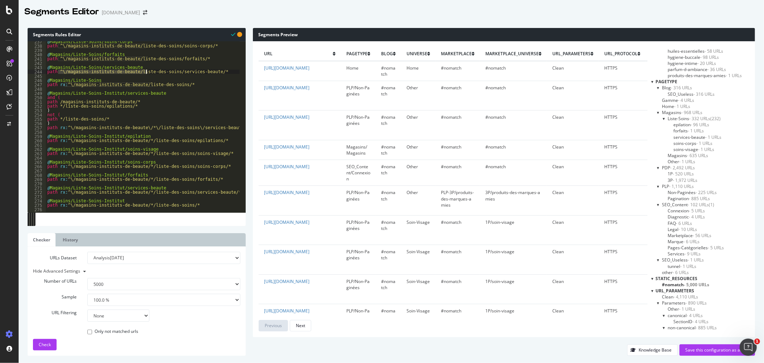
drag, startPoint x: 58, startPoint y: 70, endPoint x: 145, endPoint y: 71, distance: 87.4
click at [145, 71] on div "@ Magasins/Liste-Soins/soins-corps path ^\/magasins-instituts-de-beaute/liste-d…" at bounding box center [143, 129] width 194 height 180
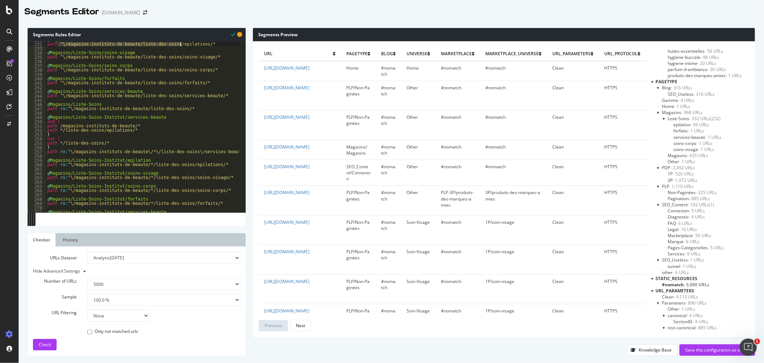
scroll to position [989, 0]
drag, startPoint x: 63, startPoint y: 44, endPoint x: 187, endPoint y: 47, distance: 124.0
click at [187, 47] on div "@ Magasins/Liste-Soins/epilation path ^\/magasins-instituts-de-beaute/liste-des…" at bounding box center [143, 131] width 194 height 180
drag, startPoint x: 59, startPoint y: 147, endPoint x: 101, endPoint y: 145, distance: 42.0
click at [101, 145] on div "@ Magasins/Liste-Soins/epilation path ^\/magasins-instituts-de-beaute/liste-des…" at bounding box center [143, 131] width 194 height 180
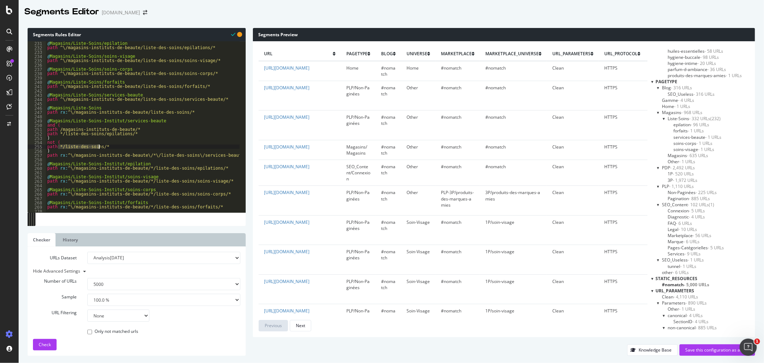
paste textarea "^\/magasins-instituts-de-beaute/liste-des-soins/epilatio"
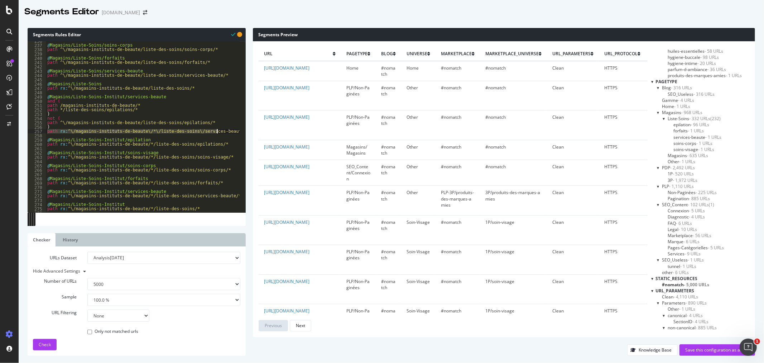
drag, startPoint x: 47, startPoint y: 130, endPoint x: 220, endPoint y: 130, distance: 173.1
click at [220, 130] on div "@ Magasins/Liste-Soins/soins-corps path ^\/magasins-instituts-de-beaute/liste-d…" at bounding box center [143, 129] width 194 height 180
type textarea "path rx:^\/magasins-instituts-de-beaute\/*\/liste-des-soins\/services-beaute\/*"
click at [64, 113] on div "@ Magasins/Liste-Soins/soins-corps path ^\/magasins-instituts-de-beaute/liste-d…" at bounding box center [143, 129] width 194 height 180
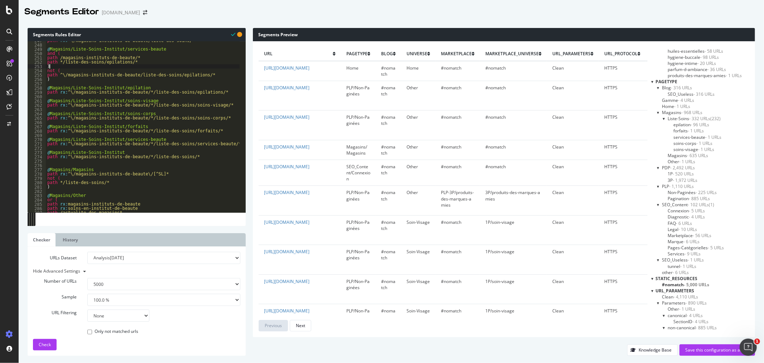
scroll to position [1061, 0]
click at [58, 58] on div "path rx : ^\/magasins-instituts-de-beaute/liste-des-soins/* @ Magasins/Liste-So…" at bounding box center [143, 128] width 194 height 180
click at [62, 74] on div "path rx : ^\/magasins-instituts-de-beaute/liste-des-soins/* @ Magasins/Liste-So…" at bounding box center [143, 128] width 194 height 180
click at [52, 342] on button "Check" at bounding box center [45, 344] width 24 height 11
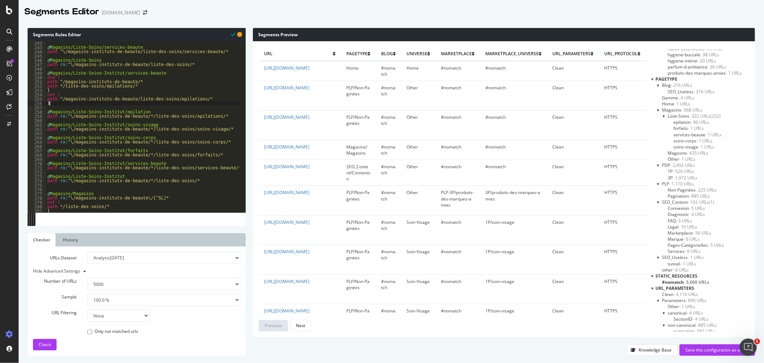
scroll to position [0, 0]
drag, startPoint x: 54, startPoint y: 102, endPoint x: 47, endPoint y: 96, distance: 9.4
click at [47, 96] on div "@ Magasins/Liste-Soins/services-beaute path ^\/magasins-instituts-de-beaute/lis…" at bounding box center [143, 131] width 194 height 180
type textarea "not ( path ^/magasins-instituts-de-beaute/liste-des-soins/epilations/*"
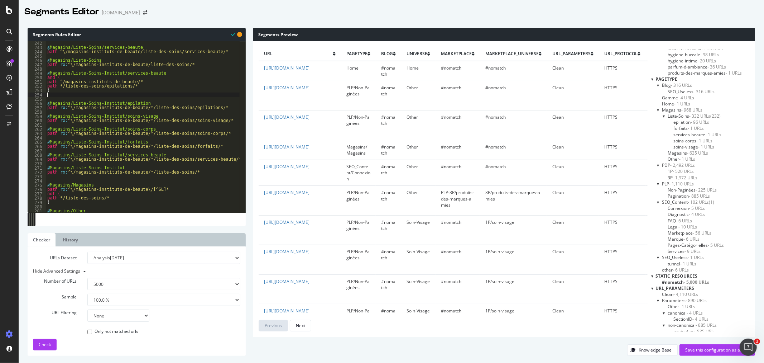
click at [63, 94] on div "@ Magasins/Liste-Soins/services-beaute path ^\/magasins-instituts-de-beaute/lis…" at bounding box center [143, 131] width 194 height 180
click at [62, 91] on div "@ Magasins/Liste-Soins/services-beaute path ^\/magasins-instituts-de-beaute/lis…" at bounding box center [143, 131] width 194 height 180
type textarea ")"
paste textarea ")"
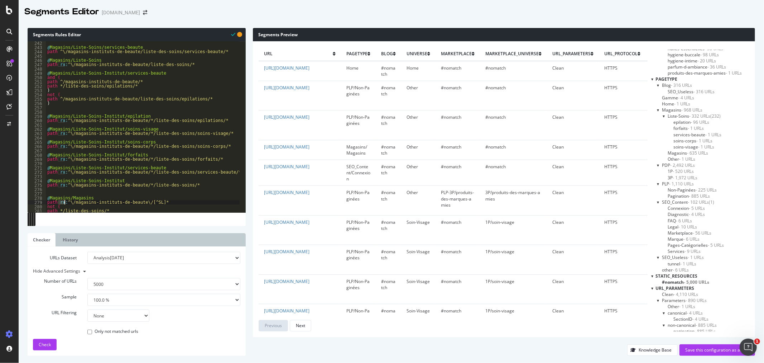
drag, startPoint x: 59, startPoint y: 203, endPoint x: 65, endPoint y: 202, distance: 6.2
click at [65, 202] on div "@ Magasins/Liste-Soins/services-beaute path ^\/magasins-instituts-de-beaute/lis…" at bounding box center [143, 131] width 194 height 180
click at [58, 99] on div "@ Magasins/Liste-Soins/services-beaute path ^\/magasins-instituts-de-beaute/lis…" at bounding box center [143, 131] width 194 height 180
paste textarea "rx:"
click at [66, 98] on div "@ Magasins/Liste-Soins/services-beaute path ^\/magasins-instituts-de-beaute/lis…" at bounding box center [143, 131] width 194 height 180
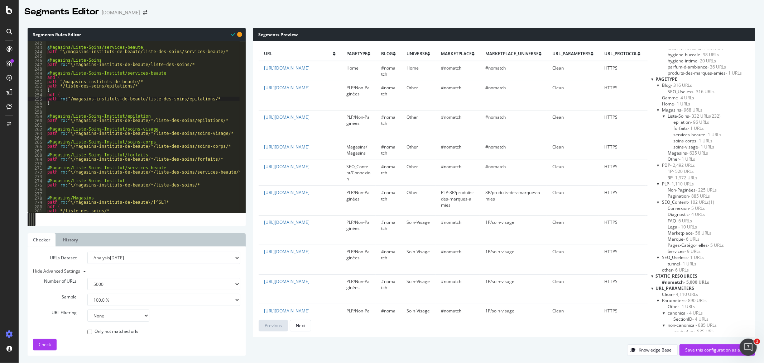
scroll to position [0, 2]
click at [131, 98] on div "@ Magasins/Liste-Soins/services-beaute path ^\/magasins-instituts-de-beaute/lis…" at bounding box center [143, 131] width 194 height 180
click at [168, 101] on div "@ Magasins/Liste-Soins/services-beaute path ^\/magasins-instituts-de-beaute/lis…" at bounding box center [143, 131] width 194 height 180
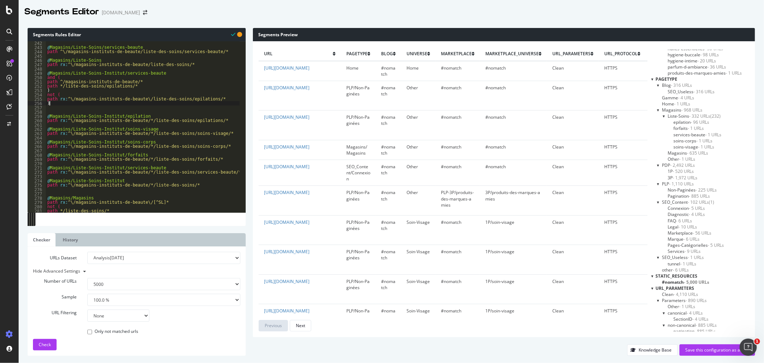
click at [168, 99] on div "@ Magasins/Liste-Soins/services-beaute path ^\/magasins-instituts-de-beaute/lis…" at bounding box center [143, 131] width 194 height 180
click at [193, 95] on div "@ Magasins/Liste-Soins/services-beaute path ^\/magasins-instituts-de-beaute/lis…" at bounding box center [143, 131] width 194 height 180
click at [193, 101] on div "@ Magasins/Liste-Soins/services-beaute path ^\/magasins-instituts-de-beaute/lis…" at bounding box center [143, 131] width 194 height 180
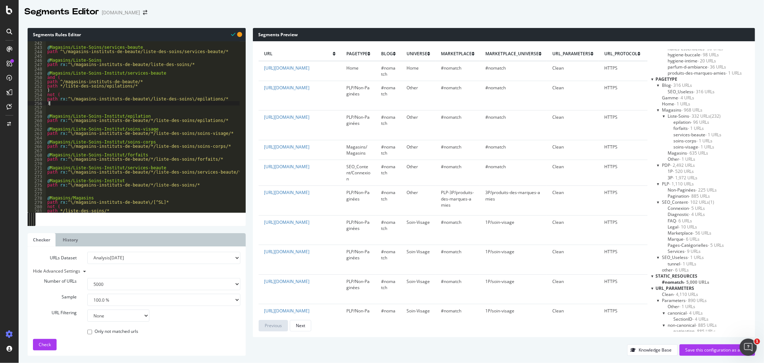
scroll to position [0, 0]
click at [193, 97] on div "@ Magasins/Liste-Soins/services-beaute path ^\/magasins-instituts-de-beaute/lis…" at bounding box center [143, 131] width 194 height 180
type textarea "path rx:^\/magasins-instituts-de-beaute\/liste-des-soins\/epilations\/*"
click at [44, 346] on span "Check" at bounding box center [45, 344] width 12 height 6
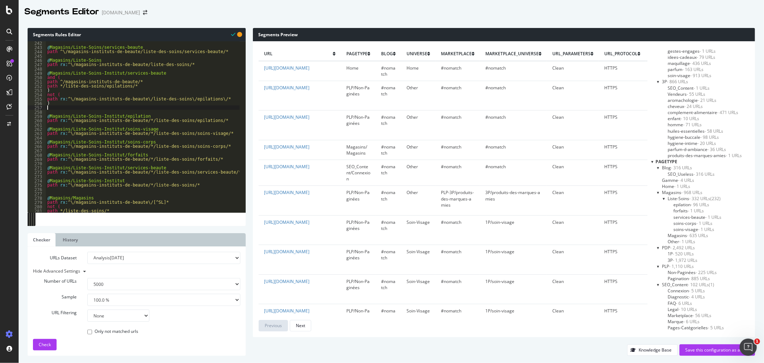
scroll to position [0, 0]
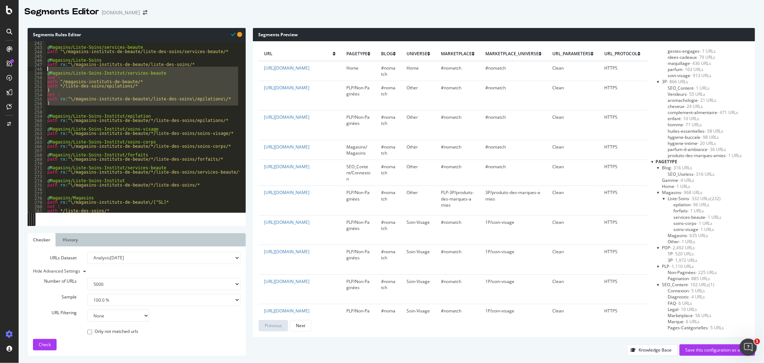
drag, startPoint x: 51, startPoint y: 106, endPoint x: 35, endPoint y: 71, distance: 38.2
click at [35, 71] on div "242 243 244 245 246 247 248 249 250 251 252 253 254 255 256 257 258 259 260 261…" at bounding box center [137, 126] width 218 height 171
type textarea "@Magasins/Liste-Soins-Institut/services-beaute"
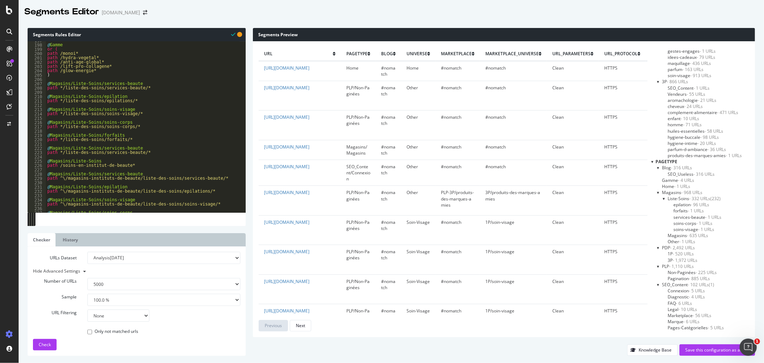
scroll to position [846, 0]
click at [65, 77] on div "@ Gamme or ( path /monoi* path /hydra-vegetal* path /anti-age-global* path /lif…" at bounding box center [143, 128] width 194 height 180
type textarea ")"
paste textarea "Cursor at row 216"
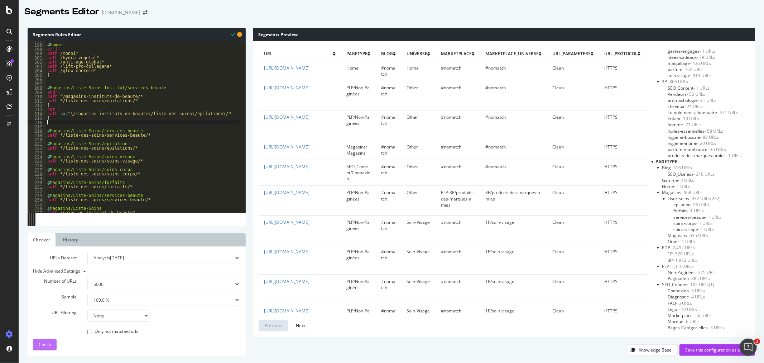
click at [50, 344] on span "Check" at bounding box center [45, 344] width 12 height 6
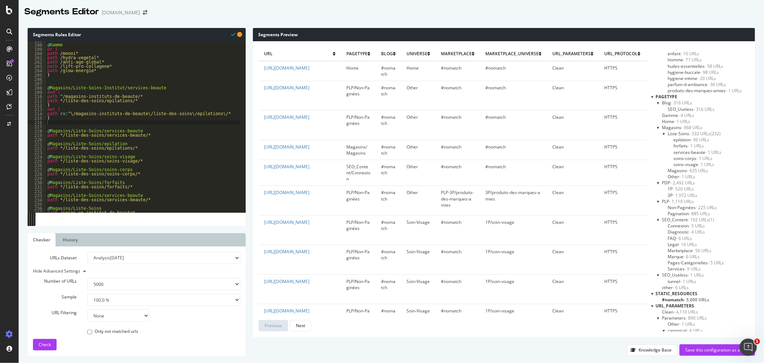
scroll to position [358, 0]
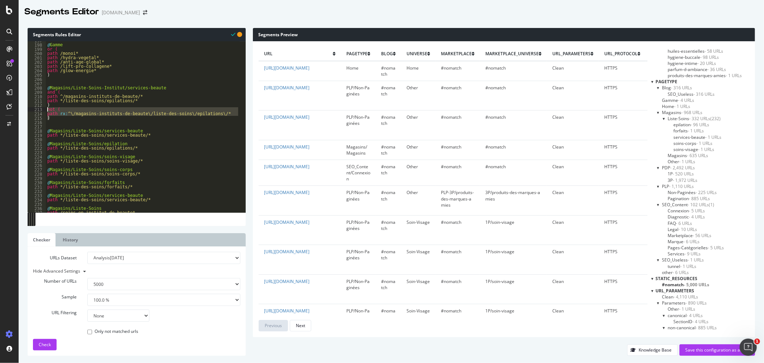
drag, startPoint x: 49, startPoint y: 118, endPoint x: 42, endPoint y: 108, distance: 12.3
click at [42, 108] on div ") 197 198 199 200 201 202 203 204 205 206 207 208 209 210 211 212 213 214 215 2…" at bounding box center [137, 126] width 218 height 171
type textarea "not ( path rx:^\/magasins-instituts-de-beaute\/liste-des-soins\/epilations\/*"
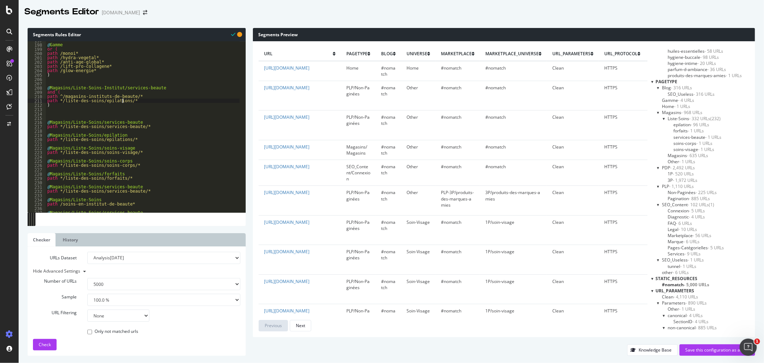
click at [133, 101] on div "@ Gamme or ( path /monoi* path /hydra-vegetal* path /anti-age-global* path /lif…" at bounding box center [143, 128] width 194 height 180
type textarea "path */liste-des-soins/epilations/*"
paste textarea ")"
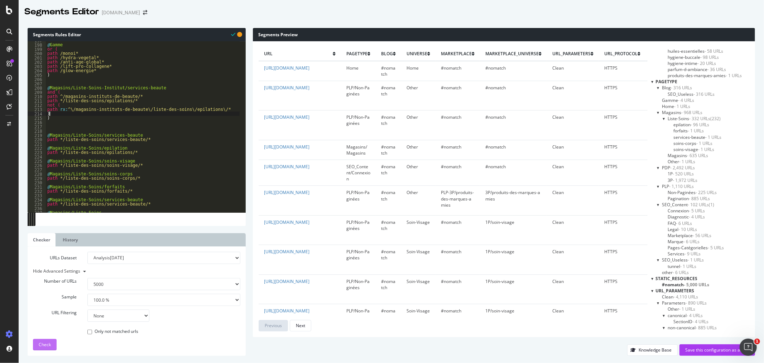
click at [39, 349] on div "Check" at bounding box center [45, 344] width 12 height 11
click at [61, 95] on div "@ Gamme or ( path /monoi* path /hydra-vegetal* path /anti-age-global* path /lif…" at bounding box center [143, 128] width 194 height 180
click at [68, 109] on div "@ Gamme or ( path /monoi* path /hydra-vegetal* path /anti-age-global* path /lif…" at bounding box center [143, 128] width 194 height 180
click at [122, 109] on div "@ Gamme or ( path /monoi* path /hydra-vegetal* path /anti-age-global* path /lif…" at bounding box center [143, 128] width 194 height 180
click at [157, 109] on div "@ Gamme or ( path /monoi* path /hydra-vegetal* path /anti-age-global* path /lif…" at bounding box center [143, 128] width 194 height 180
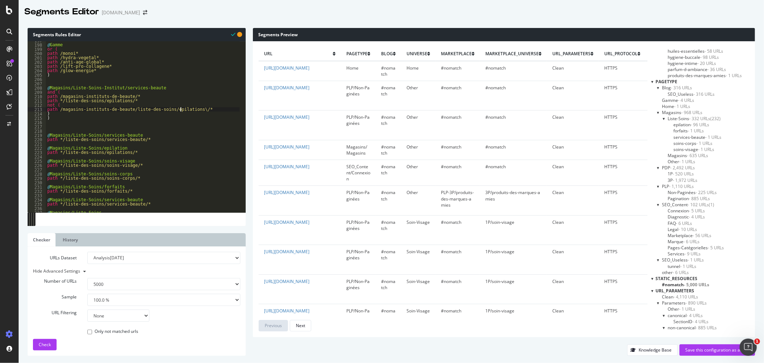
drag, startPoint x: 181, startPoint y: 109, endPoint x: 183, endPoint y: 112, distance: 4.1
click at [181, 108] on div "@ Gamme or ( path /monoi* path /hydra-vegetal* path /anti-age-global* path /lif…" at bounding box center [143, 128] width 194 height 180
click at [53, 342] on button "Check" at bounding box center [45, 344] width 24 height 11
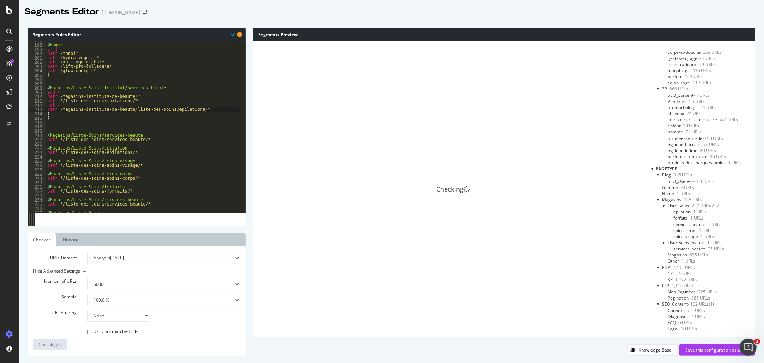
scroll to position [278, 0]
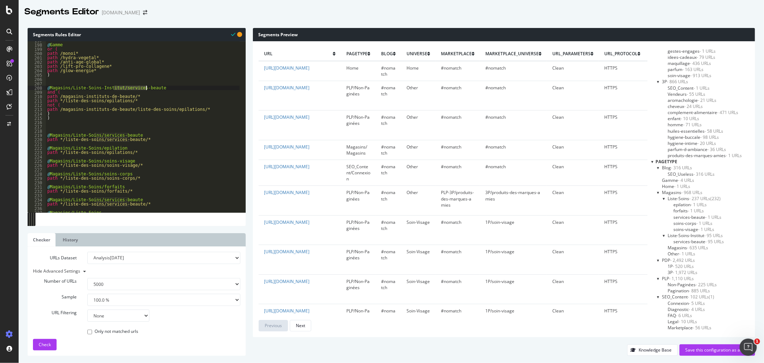
drag, startPoint x: 113, startPoint y: 87, endPoint x: 145, endPoint y: 88, distance: 32.3
click at [145, 88] on div "@ Gamme or ( path /monoi* path /hydra-vegetal* path /anti-age-global* path /lif…" at bounding box center [143, 128] width 194 height 180
drag, startPoint x: 96, startPoint y: 101, endPoint x: 118, endPoint y: 100, distance: 21.5
click at [118, 100] on div "@ Gamme or ( path /monoi* path /hydra-vegetal* path /anti-age-global* path /lif…" at bounding box center [143, 128] width 194 height 180
paste textarea "services-beaute"
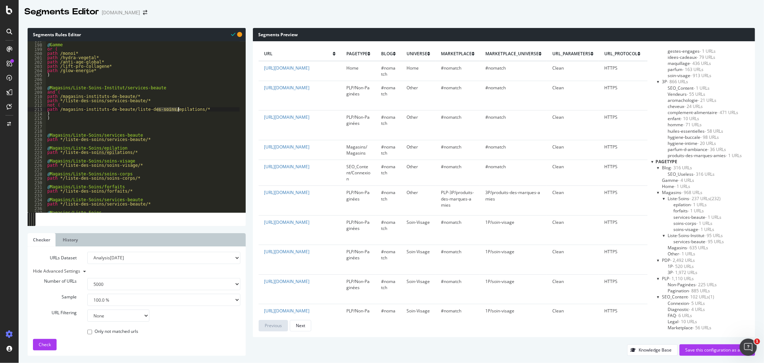
drag, startPoint x: 157, startPoint y: 108, endPoint x: 177, endPoint y: 110, distance: 20.9
click at [177, 110] on div "@ Gamme or ( path /monoi* path /hydra-vegetal* path /anti-age-global* path /lif…" at bounding box center [143, 128] width 194 height 180
paste textarea "services-beaute"
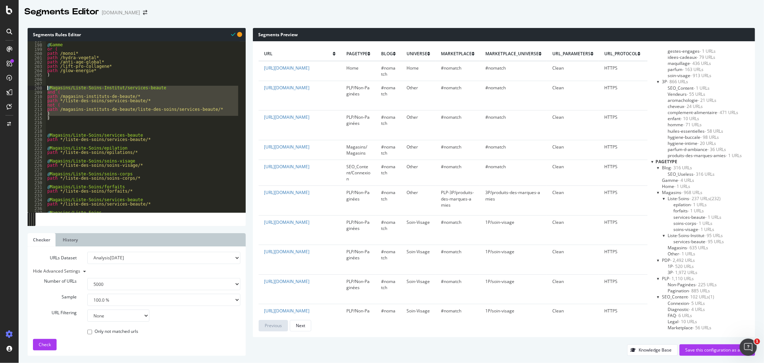
drag, startPoint x: 51, startPoint y: 119, endPoint x: 42, endPoint y: 86, distance: 33.9
click at [42, 86] on div "path /magasins-instituts-de-beaute/liste-des-soins/services-beaute/* 197 198 19…" at bounding box center [137, 126] width 218 height 171
type textarea "@Magasins/Liste-Soins-Institut/services-beaute and ("
click at [56, 121] on div "@ Gamme or ( path /monoi* path /hydra-vegetal* path /anti-age-global* path /lif…" at bounding box center [143, 128] width 194 height 180
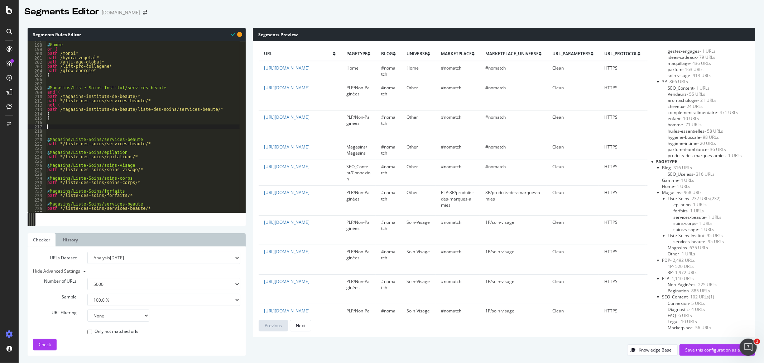
paste textarea ")"
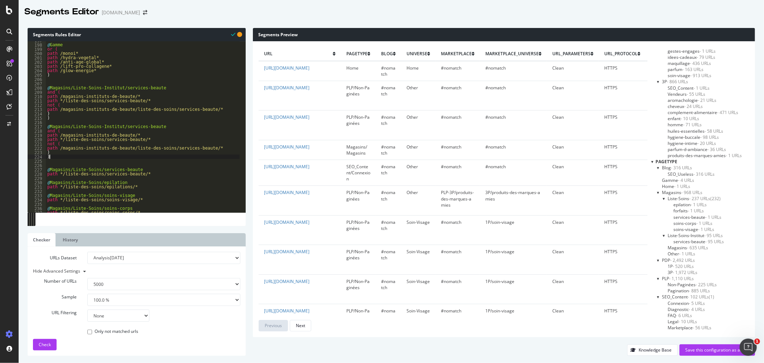
scroll to position [917, 0]
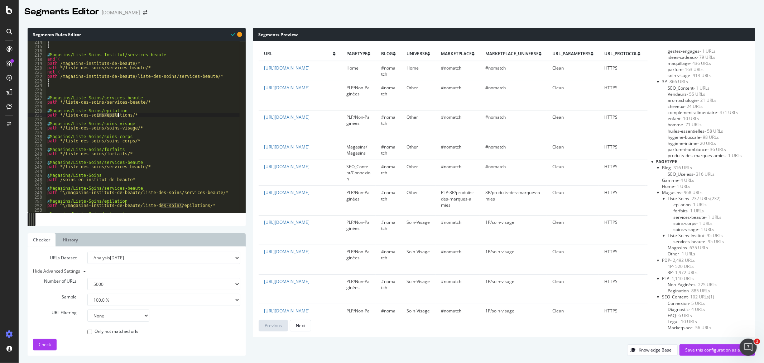
drag, startPoint x: 97, startPoint y: 115, endPoint x: 118, endPoint y: 115, distance: 20.8
click at [118, 115] on div ") ) @ Magasins/Liste-Soins-Institut/services-beaute and ( path /magasins-instit…" at bounding box center [143, 130] width 194 height 180
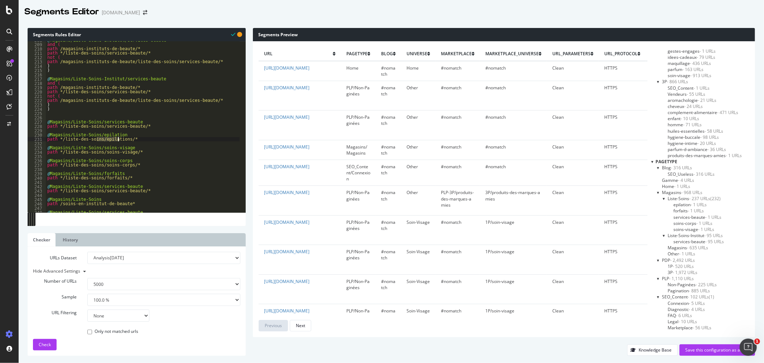
scroll to position [869, 0]
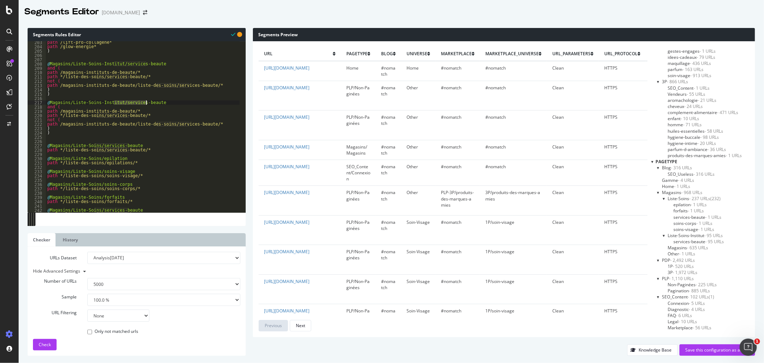
drag, startPoint x: 115, startPoint y: 101, endPoint x: 145, endPoint y: 101, distance: 30.8
click at [145, 101] on div "path /lift-pro-collagene* path /glow-energie* ) @ Magasins/Liste-Soins-Institut…" at bounding box center [143, 130] width 194 height 180
paste textarea "epilations"
drag, startPoint x: 97, startPoint y: 116, endPoint x: 128, endPoint y: 116, distance: 30.8
click at [128, 116] on div "path /lift-pro-collagene* path /glow-energie* ) @ Magasins/Liste-Soins-Institut…" at bounding box center [143, 130] width 194 height 180
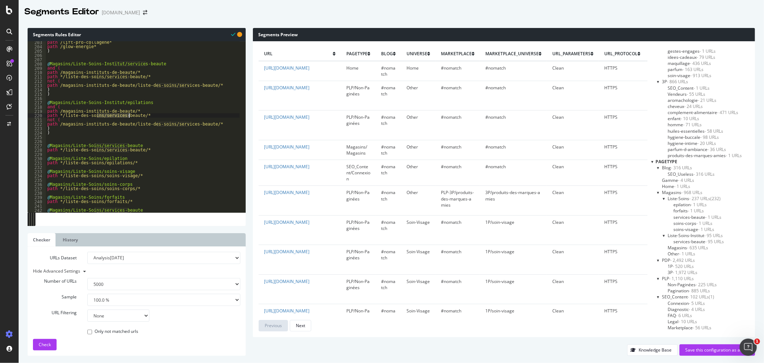
paste textarea "epilations"
drag, startPoint x: 156, startPoint y: 124, endPoint x: 188, endPoint y: 124, distance: 32.3
click at [188, 124] on div "path /lift-pro-collagene* path /glow-energie* ) @ Magasins/Liste-Soins-Institut…" at bounding box center [143, 130] width 194 height 180
paste textarea "epilations"
type textarea "path /magasins-instituts-de-beaute/liste-des-soins/epilations/*"
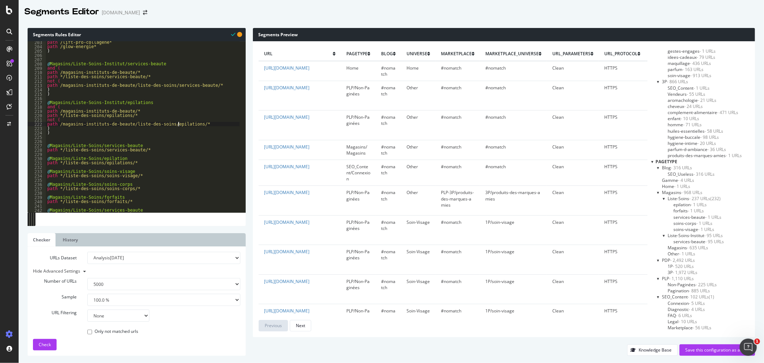
click at [116, 155] on div "path /lift-pro-collagene* path /glow-energie* ) @ Magasins/Liste-Soins-Institut…" at bounding box center [143, 130] width 194 height 180
click at [119, 159] on div "path /lift-pro-collagene* path /glow-energie* ) @ Magasins/Liste-Soins-Institut…" at bounding box center [143, 130] width 194 height 180
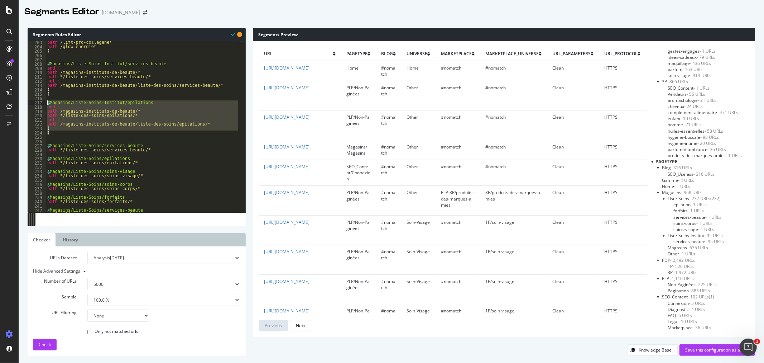
drag, startPoint x: 52, startPoint y: 132, endPoint x: 39, endPoint y: 101, distance: 33.4
click at [39, 101] on div "@Magasins/Liste-Soins/epilations 203 204 205 206 207 208 209 210 211 212 213 21…" at bounding box center [137, 126] width 218 height 171
click at [54, 132] on div "path /lift-pro-collagene* path /glow-energie* ) @ Magasins/Liste-Soins-Institut…" at bounding box center [143, 126] width 194 height 171
type textarea ")"
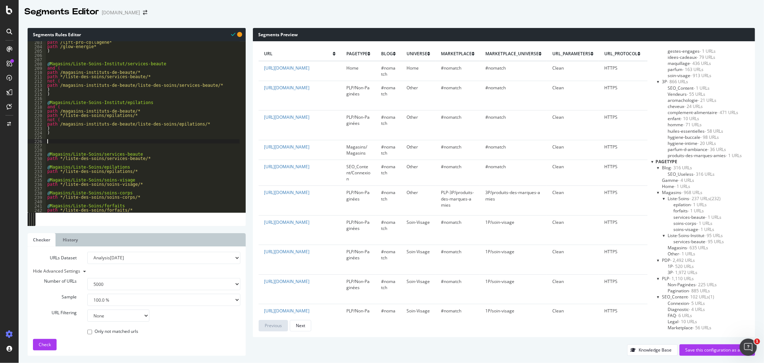
paste textarea ")"
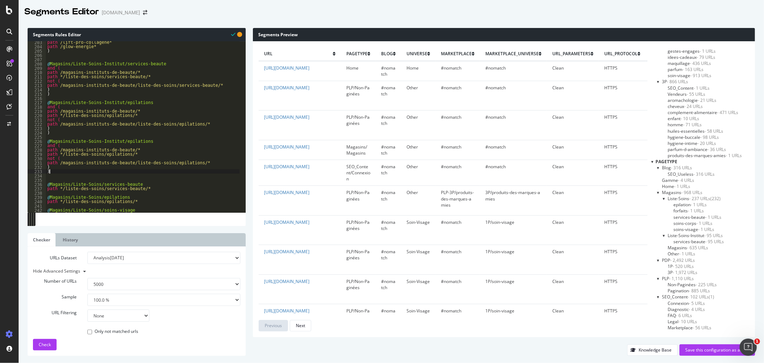
scroll to position [893, 0]
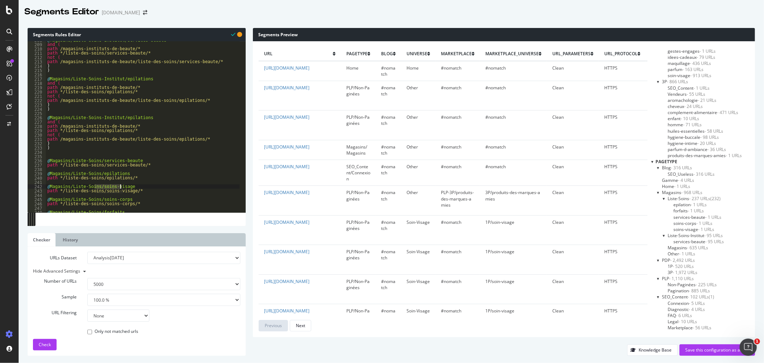
drag, startPoint x: 95, startPoint y: 186, endPoint x: 120, endPoint y: 186, distance: 25.1
click at [120, 186] on div "@ Magasins/Liste-Soins-Institut/services-beaute and ( path /magasins-instituts-…" at bounding box center [143, 128] width 194 height 180
drag, startPoint x: 113, startPoint y: 117, endPoint x: 134, endPoint y: 119, distance: 21.2
click at [134, 119] on div "@ Magasins/Liste-Soins-Institut/services-beaute and ( path /magasins-instituts-…" at bounding box center [143, 128] width 194 height 180
paste textarea "soins-visage"
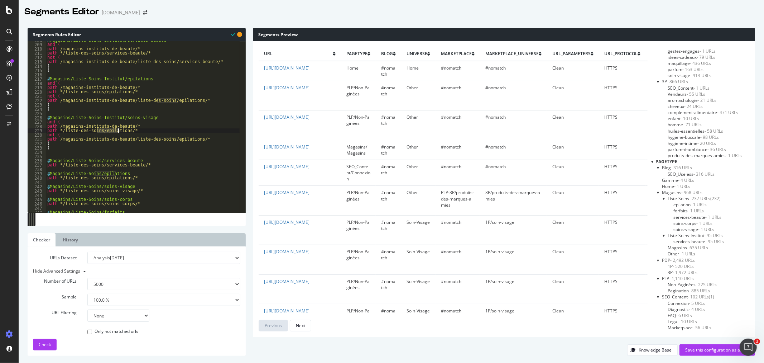
drag, startPoint x: 96, startPoint y: 131, endPoint x: 118, endPoint y: 129, distance: 21.6
click at [118, 129] on div "@ Magasins/Liste-Soins-Institut/services-beaute and ( path /magasins-instituts-…" at bounding box center [143, 128] width 194 height 180
paste textarea "soins-visage"
drag, startPoint x: 157, startPoint y: 139, endPoint x: 178, endPoint y: 138, distance: 21.2
click at [178, 138] on div "@ Magasins/Liste-Soins-Institut/services-beaute and ( path /magasins-instituts-…" at bounding box center [143, 128] width 194 height 180
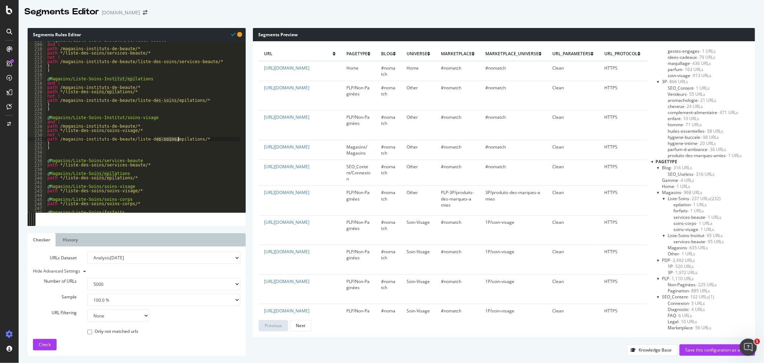
paste textarea "soins-visage"
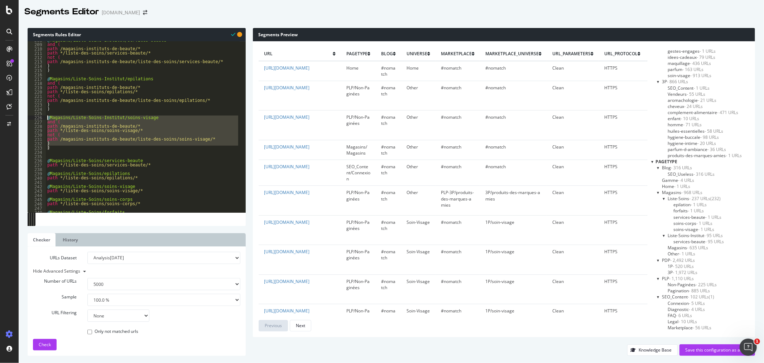
drag, startPoint x: 52, startPoint y: 148, endPoint x: 42, endPoint y: 116, distance: 33.9
click at [42, 116] on div "path /magasins-instituts-de-beaute/liste-des-soins/soins-visage/* 208 209 210 2…" at bounding box center [137, 126] width 218 height 171
click at [52, 148] on div "@ Magasins/Liste-Soins-Institut/services-beaute and ( path /magasins-instituts-…" at bounding box center [143, 126] width 194 height 171
type textarea ")"
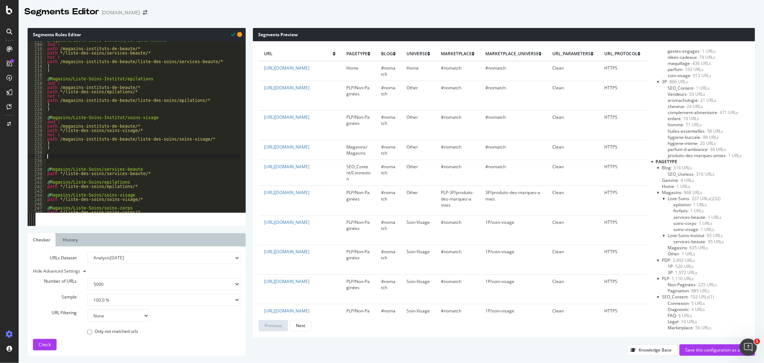
paste textarea ")"
type textarea ")"
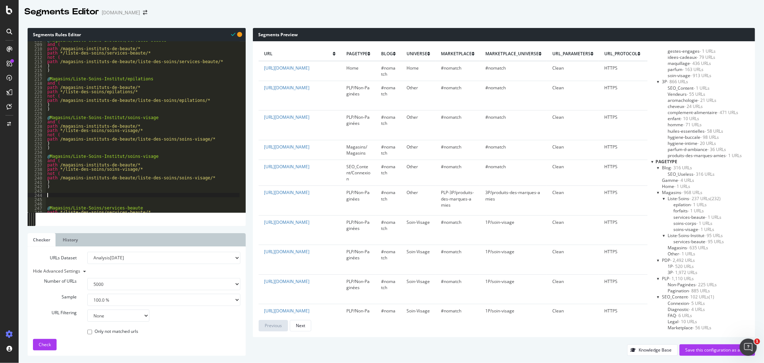
paste textarea ")"
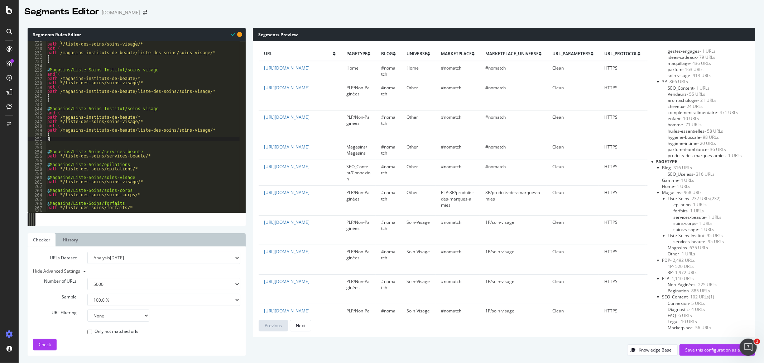
scroll to position [1027, 0]
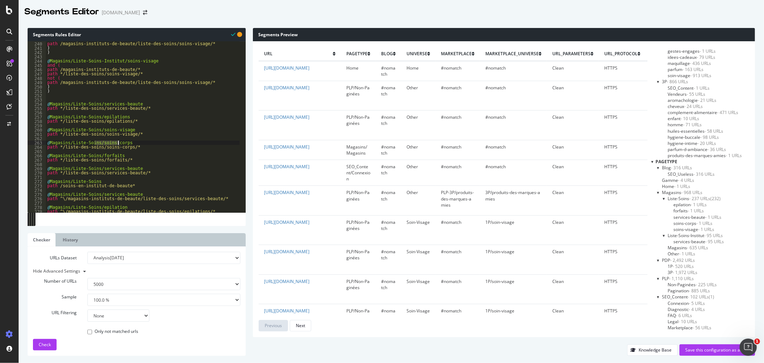
drag, startPoint x: 94, startPoint y: 144, endPoint x: 119, endPoint y: 143, distance: 24.7
click at [119, 143] on div "not ( path /magasins-instituts-de-beaute/liste-des-soins/soins-visage/* ) ) @ M…" at bounding box center [143, 127] width 194 height 180
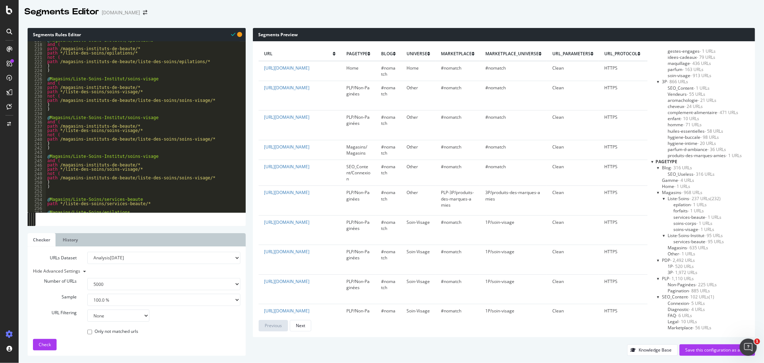
scroll to position [908, 0]
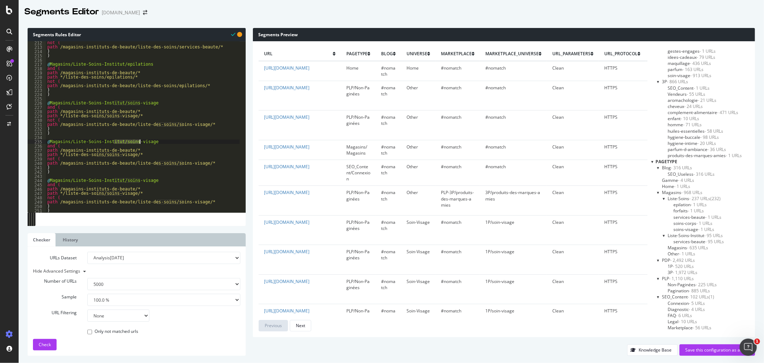
drag, startPoint x: 114, startPoint y: 140, endPoint x: 139, endPoint y: 140, distance: 25.1
click at [139, 140] on div "not ( path /magasins-instituts-de-beaute/liste-des-soins/services-beaute/* ) ) …" at bounding box center [143, 130] width 194 height 180
paste textarea "corps"
drag, startPoint x: 96, startPoint y: 155, endPoint x: 122, endPoint y: 155, distance: 26.2
click at [122, 155] on div "not ( path /magasins-instituts-de-beaute/liste-des-soins/services-beaute/* ) ) …" at bounding box center [143, 130] width 194 height 180
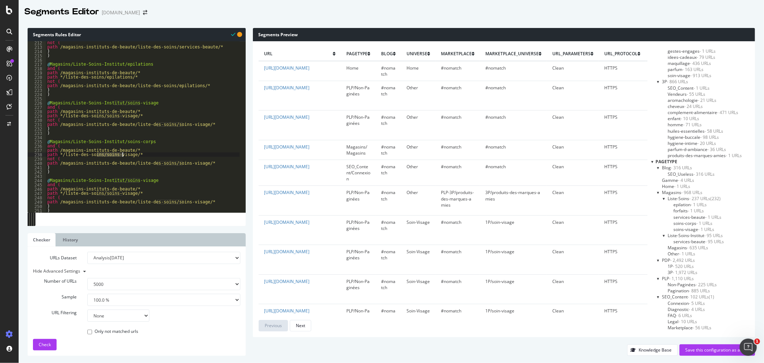
paste textarea "corps"
drag, startPoint x: 157, startPoint y: 164, endPoint x: 182, endPoint y: 162, distance: 25.5
click at [182, 162] on div "not ( path /magasins-instituts-de-beaute/liste-des-soins/services-beaute/* ) ) …" at bounding box center [143, 130] width 194 height 180
paste textarea "corps"
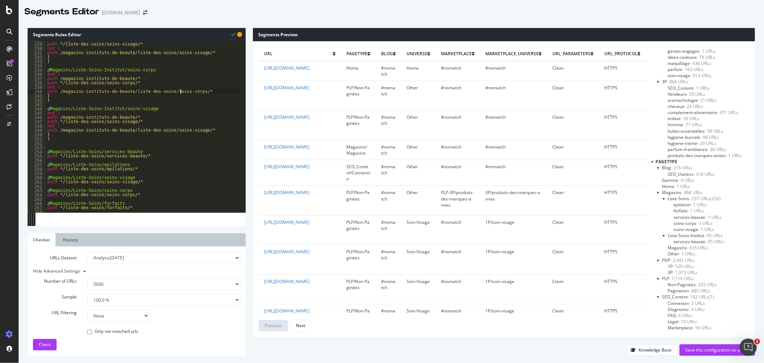
scroll to position [1004, 0]
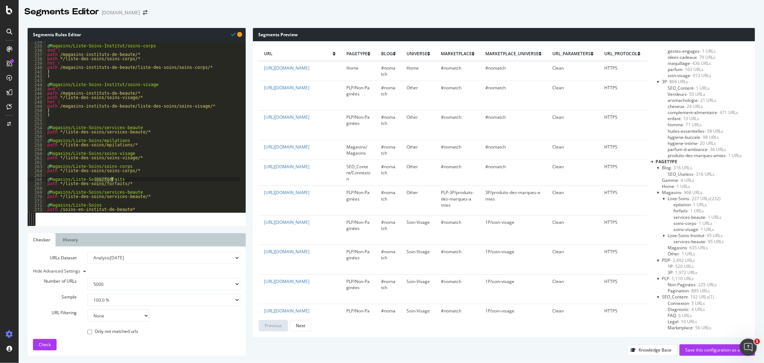
drag, startPoint x: 95, startPoint y: 178, endPoint x: 112, endPoint y: 178, distance: 17.6
click at [112, 178] on div "@ Magasins/Liste-Soins-Institut/soins-corps and ( path /magasins-instituts-de-b…" at bounding box center [143, 129] width 194 height 180
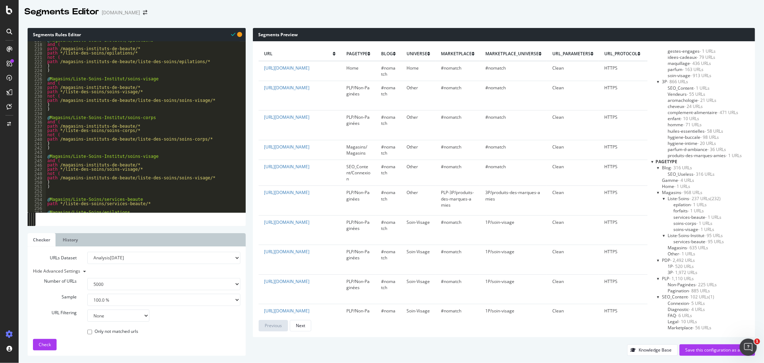
scroll to position [932, 0]
drag, startPoint x: 114, startPoint y: 158, endPoint x: 140, endPoint y: 155, distance: 26.3
click at [140, 155] on div "@ Magasins/Liste-Soins-Institut/epilations and ( path /magasins-instituts-de-be…" at bounding box center [143, 128] width 194 height 180
paste textarea "forfaits"
drag, startPoint x: 96, startPoint y: 169, endPoint x: 122, endPoint y: 170, distance: 26.2
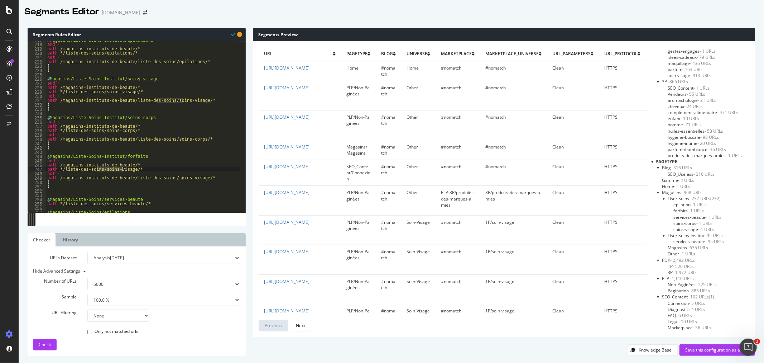
click at [122, 170] on div "@ Magasins/Liste-Soins-Institut/epilations and ( path /magasins-instituts-de-be…" at bounding box center [143, 128] width 194 height 180
paste textarea "forfaits"
drag, startPoint x: 156, startPoint y: 178, endPoint x: 182, endPoint y: 176, distance: 26.2
click at [182, 176] on div "@ Magasins/Liste-Soins-Institut/epilations and ( path /magasins-instituts-de-be…" at bounding box center [143, 128] width 194 height 180
paste textarea "forfaits"
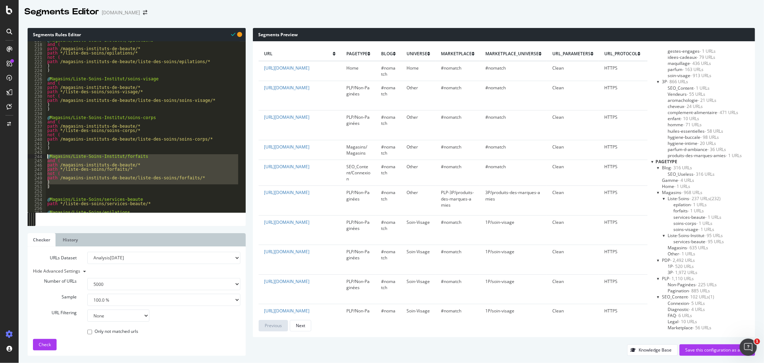
drag, startPoint x: 52, startPoint y: 187, endPoint x: 41, endPoint y: 156, distance: 33.0
click at [41, 156] on div "path /magasins-instituts-de-beaute/liste-des-soins/forfaits/* 217 218 219 220 2…" at bounding box center [137, 126] width 218 height 171
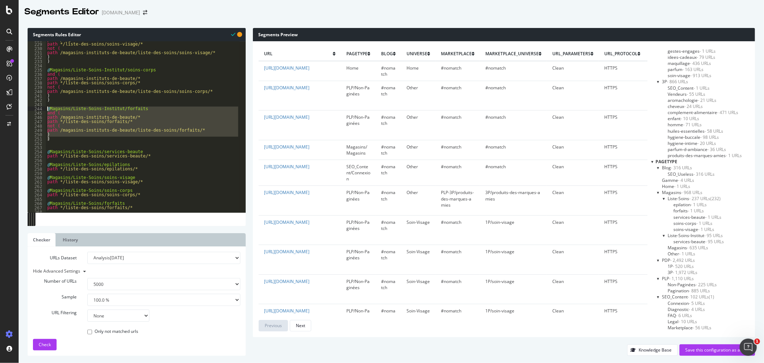
click at [50, 140] on div "path /magasins-instituts-de-beaute/* path */liste-des-soins/soins-visage/* not …" at bounding box center [143, 126] width 194 height 171
type textarea ")"
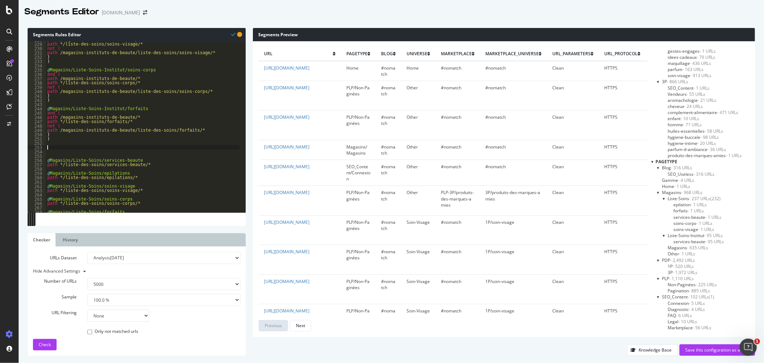
paste textarea ")"
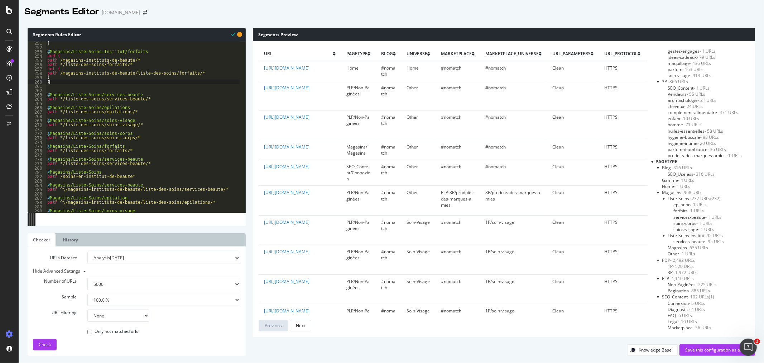
scroll to position [1075, 0]
drag, startPoint x: 94, startPoint y: 159, endPoint x: 128, endPoint y: 158, distance: 33.7
click at [128, 158] on div ") @ Magasins/Liste-Soins-Institut/forfaits and ( path /magasins-instituts-de-be…" at bounding box center [143, 131] width 194 height 180
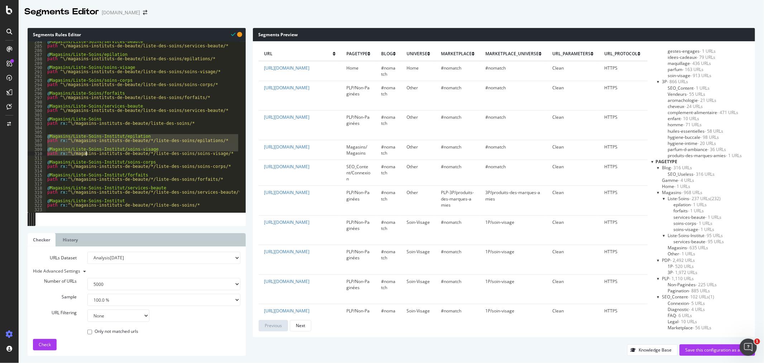
scroll to position [1242, 0]
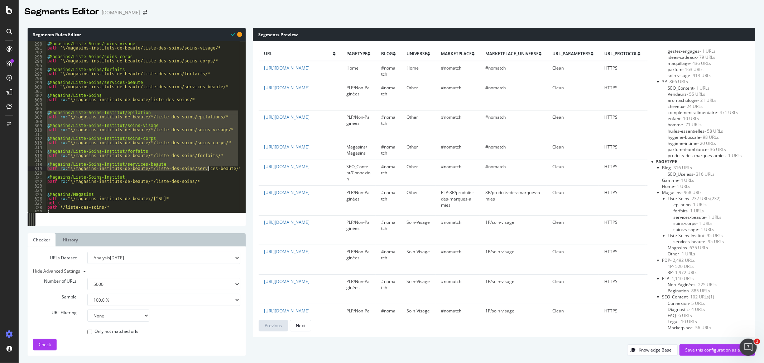
drag, startPoint x: 47, startPoint y: 134, endPoint x: 213, endPoint y: 168, distance: 169.2
click at [213, 168] on div "@ Magasins/Liste-Soins/soins-visage path ^\/magasins-instituts-de-beaute/liste-…" at bounding box center [143, 127] width 194 height 180
type textarea "@Magasins/Liste-Soins-Institut/services-beaute path rx:^\/magasins-instituts-de…"
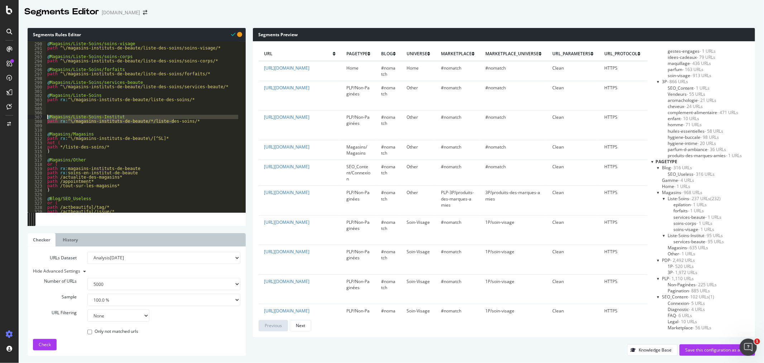
drag, startPoint x: 183, startPoint y: 123, endPoint x: 39, endPoint y: 116, distance: 144.2
click at [39, 116] on div "289 290 291 292 293 294 295 296 297 298 299 300 301 302 303 304 305 306 307 308…" at bounding box center [137, 126] width 218 height 171
type textarea "@Magasins/Liste-Soins-Institut path rx:^\/magasins-instituts-de-beaute/*/liste-…"
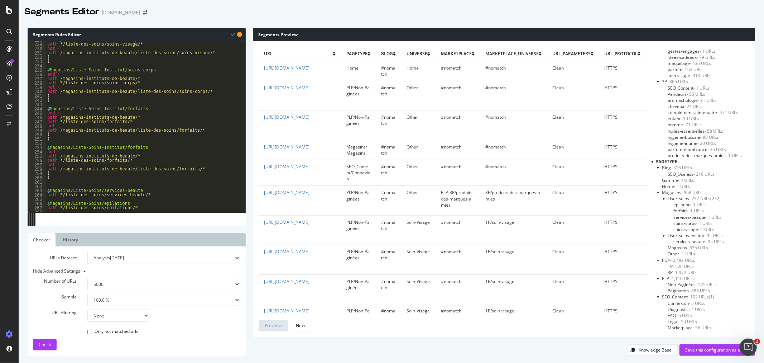
scroll to position [1004, 0]
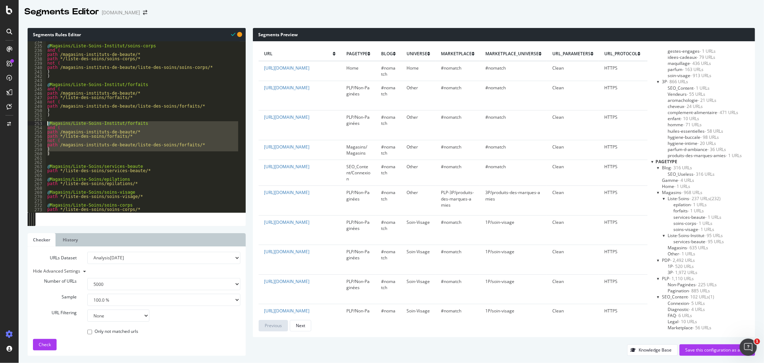
drag, startPoint x: 51, startPoint y: 154, endPoint x: 40, endPoint y: 123, distance: 33.3
click at [40, 123] on div "234 235 236 237 238 239 240 241 242 243 244 245 246 247 248 249 250 251 252 253…" at bounding box center [137, 126] width 218 height 171
paste textarea "path rx:^\/magasins-instituts-de-beaute/*/liste-des-soins/*"
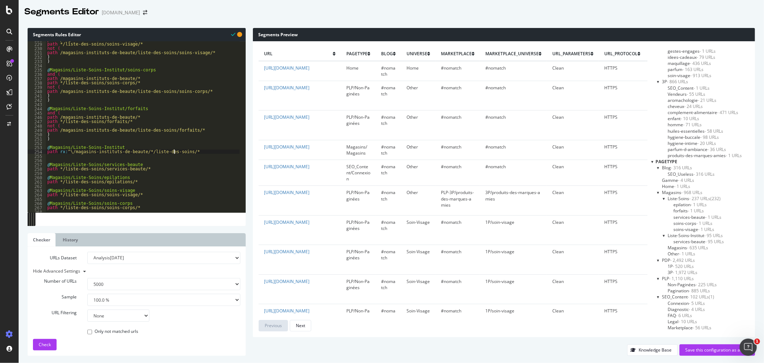
scroll to position [980, 0]
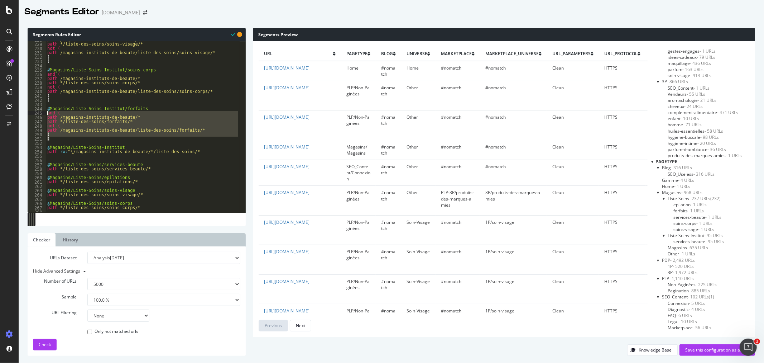
drag, startPoint x: 50, startPoint y: 139, endPoint x: 37, endPoint y: 111, distance: 30.5
click at [37, 111] on div "path rx:^\/magasins-instituts-de-beaute/*/liste-des-soins/* 228 229 230 231 232…" at bounding box center [137, 126] width 218 height 171
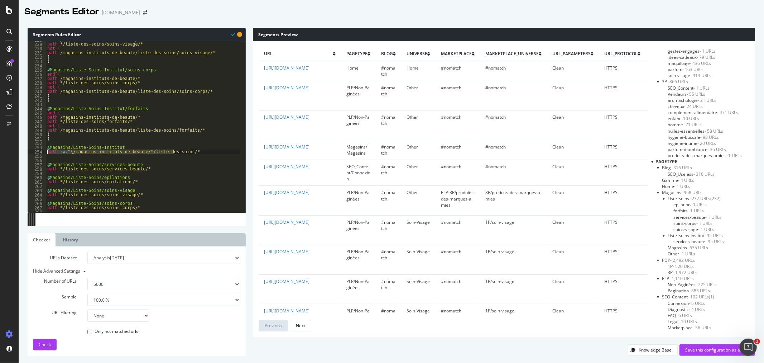
drag, startPoint x: 177, startPoint y: 151, endPoint x: 38, endPoint y: 152, distance: 139.8
click at [38, 152] on div "and ( path /magasins-instituts-de-beaute/* 228 229 230 231 232 233 234 235 236 …" at bounding box center [137, 126] width 218 height 171
paste textarea ")"
drag, startPoint x: 96, startPoint y: 159, endPoint x: 115, endPoint y: 159, distance: 19.4
click at [115, 159] on div "path /magasins-instituts-de-beaute/* path */liste-des-soins/soins-visage/* not …" at bounding box center [143, 128] width 194 height 180
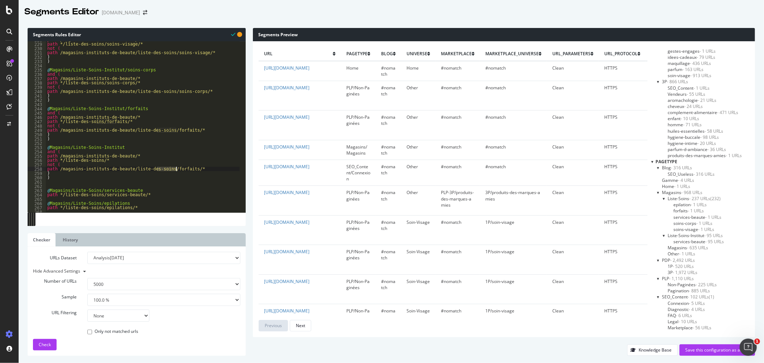
drag, startPoint x: 157, startPoint y: 167, endPoint x: 177, endPoint y: 168, distance: 20.1
click at [177, 168] on div "path /magasins-instituts-de-beaute/* path */liste-des-soins/soins-visage/* not …" at bounding box center [143, 128] width 194 height 180
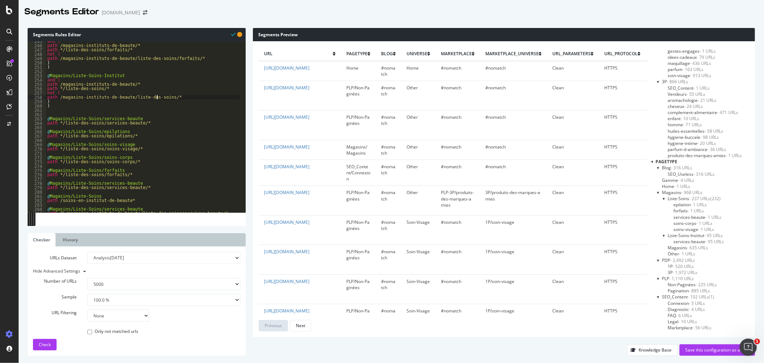
scroll to position [1075, 0]
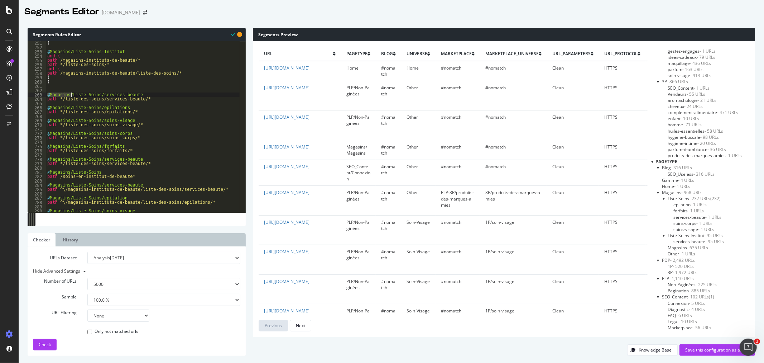
drag, startPoint x: 47, startPoint y: 95, endPoint x: 72, endPoint y: 97, distance: 25.1
click at [72, 97] on div ") @ Magasins/Liste-Soins-Institut and ( path /magasins-instituts-de-beaute/* pa…" at bounding box center [143, 131] width 194 height 180
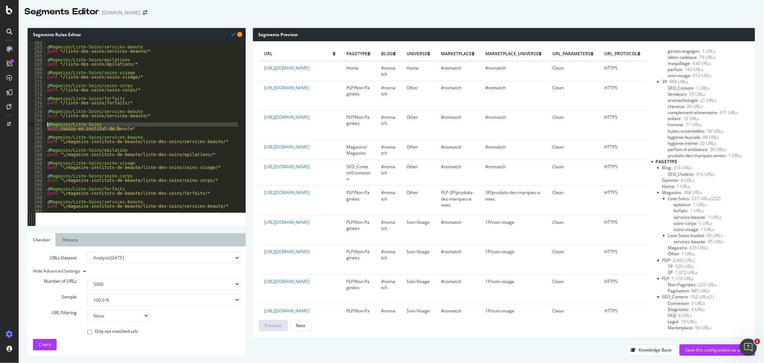
drag, startPoint x: 123, startPoint y: 127, endPoint x: 32, endPoint y: 123, distance: 91.5
click at [32, 123] on div "@Magasins/Liste-Soins/services-beaute 262 263 264 265 266 267 268 269 270 271 2…" at bounding box center [137, 126] width 218 height 171
type textarea "@Magasins/Liste-Soins path /soins-en-institut-de-beaute*"
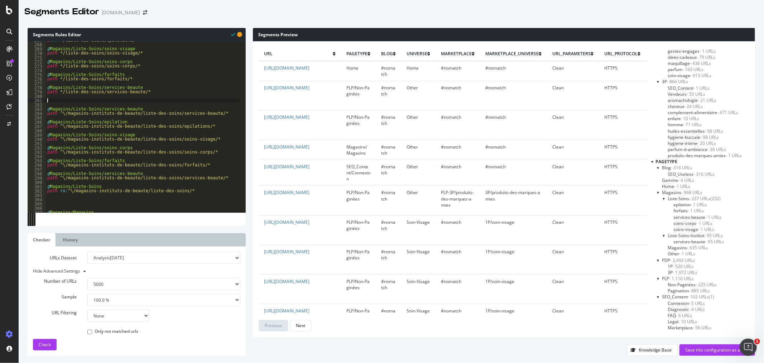
scroll to position [1171, 0]
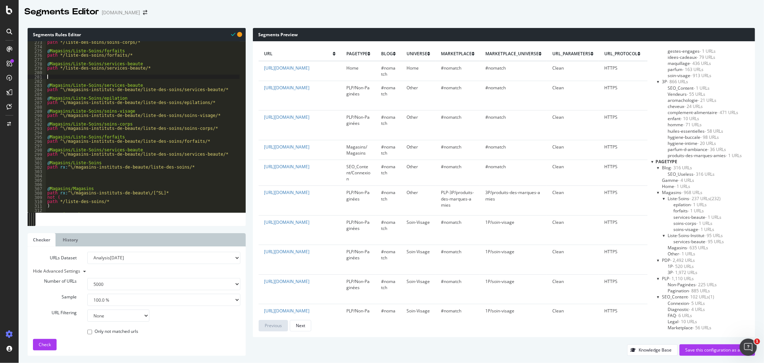
click at [178, 167] on div "path */liste-des-soins/soins-corps/* @ Magasins/Liste-Soins/forfaits path */lis…" at bounding box center [143, 130] width 194 height 180
type textarea "path rx:^\/magasins-instituts-de-beaute/liste-des-soins/*"
paste textarea "path /soins-en-institut-de-beaute*"
drag, startPoint x: 174, startPoint y: 167, endPoint x: 39, endPoint y: 167, distance: 134.4
click at [39, 167] on div "path /soins-en-institut-de-beaute* 273 274 275 276 277 278 279 280 281 282 283 …" at bounding box center [137, 126] width 218 height 171
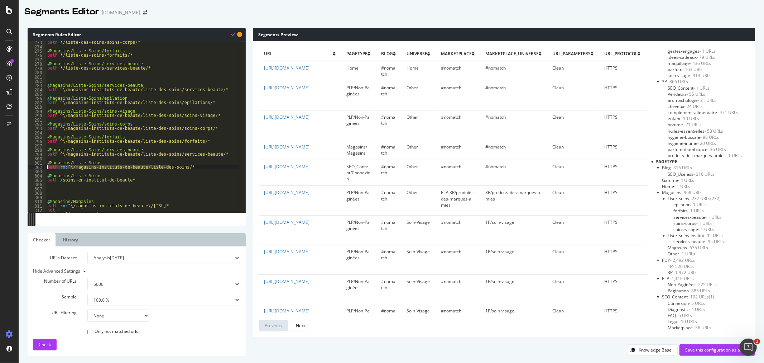
type textarea "path rx:^\/magasins-instituts-de-beaute/liste-des-soins/*"
click at [111, 175] on div "path */liste-des-soins/soins-corps/* @ Magasins/Liste-Soins/forfaits path */lis…" at bounding box center [143, 130] width 194 height 180
type textarea "@Magasins/Liste-Soins"
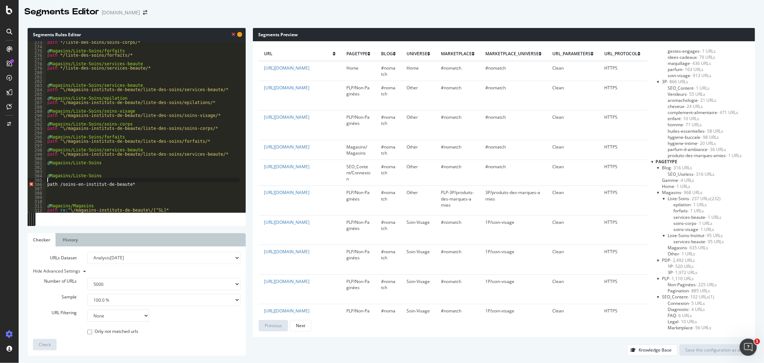
paste textarea "path rx:^\/magasins-instituts-de-beaute/liste-des-soins/*"
click at [47, 178] on div "path */liste-des-soins/soins-corps/* @ Magasins/Liste-Soins/forfaits path */lis…" at bounding box center [143, 130] width 194 height 180
click at [68, 181] on div "path */liste-des-soins/soins-corps/* @ Magasins/Liste-Soins/forfaits path */lis…" at bounding box center [143, 130] width 194 height 180
drag, startPoint x: 98, startPoint y: 163, endPoint x: 15, endPoint y: 163, distance: 82.8
click at [15, 163] on div "Segments Editor yves-rocher.fr Segments Rules Editor path /magasins-instituts-d…" at bounding box center [382, 181] width 764 height 363
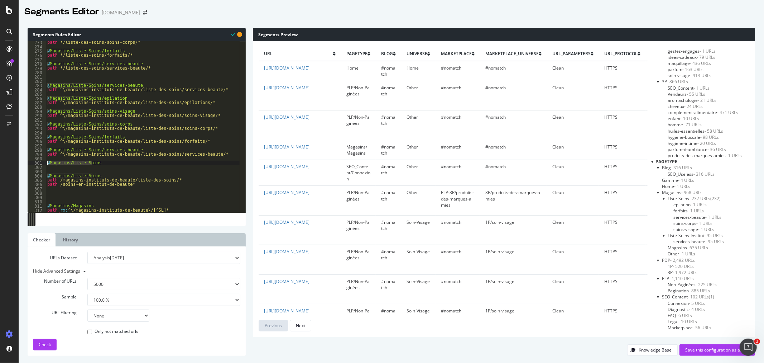
type textarea "@Magasins/Liste-Soins"
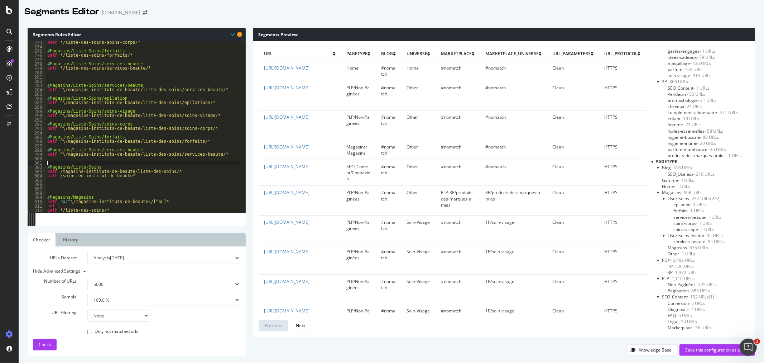
click at [84, 76] on div "path */liste-des-soins/soins-corps/* @ Magasins/Liste-Soins/forfaits path */lis…" at bounding box center [143, 130] width 194 height 180
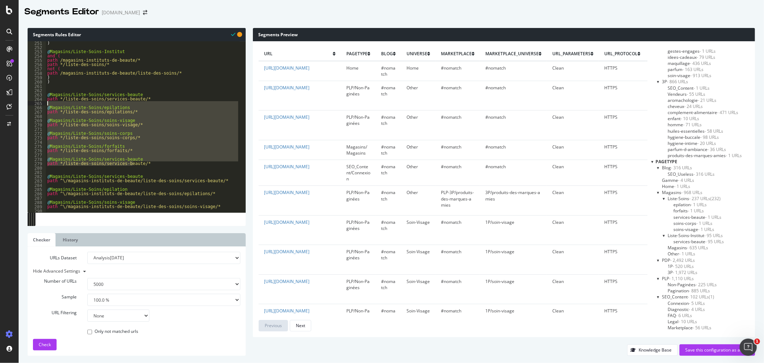
scroll to position [1075, 0]
drag, startPoint x: 135, startPoint y: 114, endPoint x: 40, endPoint y: 94, distance: 97.0
click at [40, 94] on div "251 252 253 254 255 256 257 258 259 260 261 262 263 264 265 266 267 268 269 270…" at bounding box center [137, 126] width 218 height 171
type textarea "@Magasins/Liste-Soins/services-beaute path */liste-des-soins/services-beaute/*"
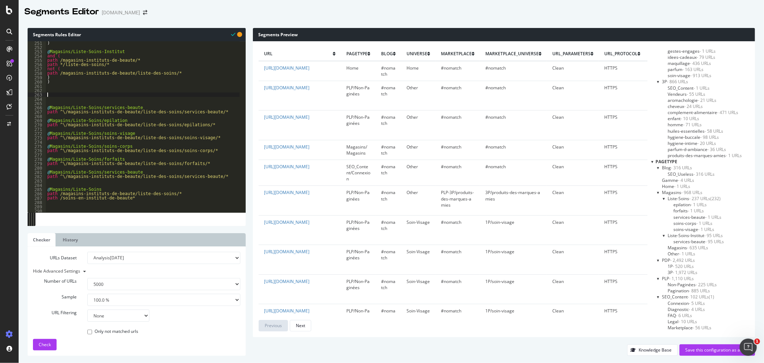
click at [66, 100] on div ") @ Magasins/Liste-Soins-Institut and ( path /magasins-instituts-de-beaute/* pa…" at bounding box center [143, 131] width 194 height 180
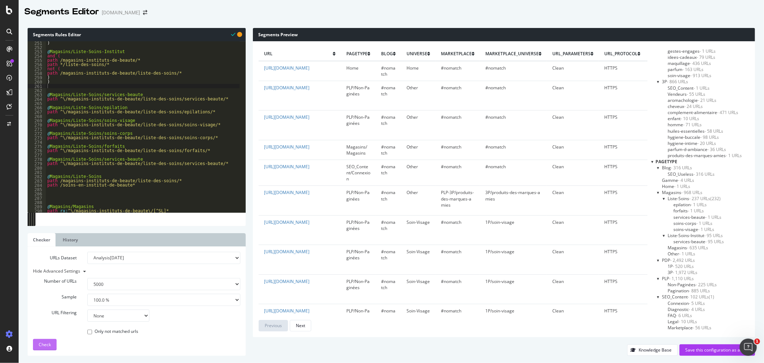
click at [51, 346] on button "Check" at bounding box center [45, 344] width 24 height 11
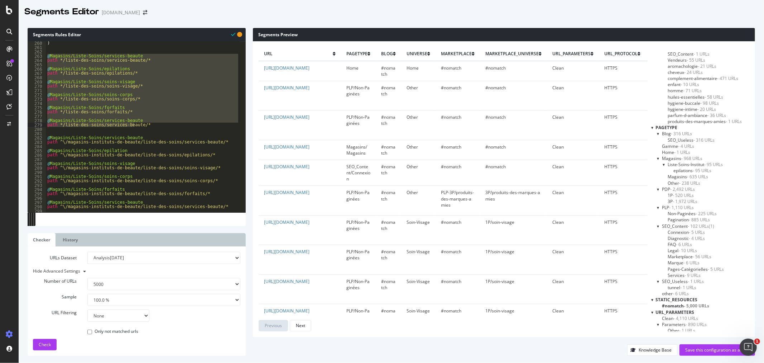
scroll to position [1114, 0]
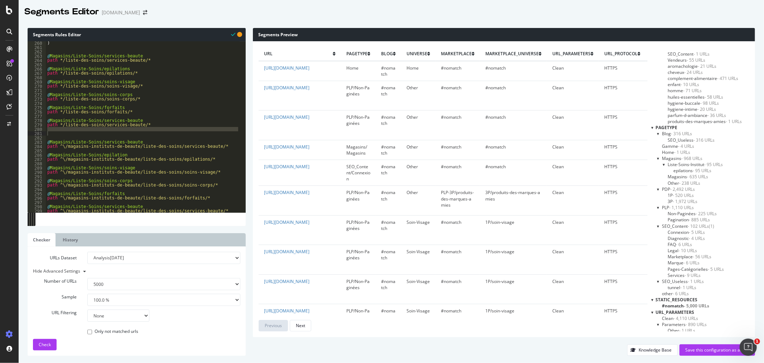
type textarea "@Magasins/Liste-Soins/services-beaute"
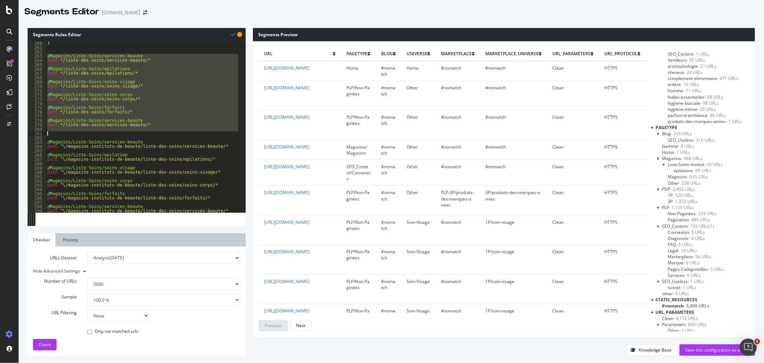
drag, startPoint x: 47, startPoint y: 56, endPoint x: 134, endPoint y: 133, distance: 116.8
click at [134, 133] on div ") @ Magasins/Liste-Soins/services-beaute path */liste-des-soins/services-beaute…" at bounding box center [143, 131] width 194 height 180
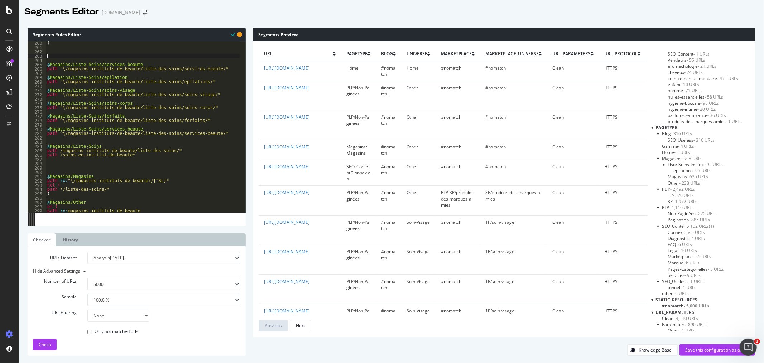
click at [62, 69] on div ") @ Magasins/Liste-Soins/services-beaute path ^\/magasins-instituts-de-beaute/l…" at bounding box center [143, 131] width 194 height 180
click at [62, 81] on div ") @ Magasins/Liste-Soins/services-beaute path ^/magasins-instituts-de-beaute/li…" at bounding box center [143, 131] width 194 height 180
click at [61, 95] on div ") @ Magasins/Liste-Soins/services-beaute path ^/magasins-instituts-de-beaute/li…" at bounding box center [143, 131] width 194 height 180
click at [62, 105] on div ") @ Magasins/Liste-Soins/services-beaute path ^/magasins-instituts-de-beaute/li…" at bounding box center [143, 131] width 194 height 180
click at [62, 106] on div ") @ Magasins/Liste-Soins/services-beaute path ^/magasins-instituts-de-beaute/li…" at bounding box center [143, 131] width 194 height 180
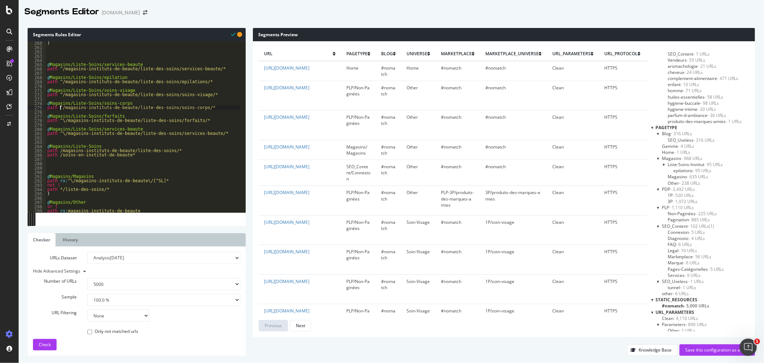
click at [63, 121] on div ") @ Magasins/Liste-Soins/services-beaute path ^/magasins-instituts-de-beaute/li…" at bounding box center [143, 131] width 194 height 180
click at [62, 133] on div ") @ Magasins/Liste-Soins/services-beaute path ^/magasins-instituts-de-beaute/li…" at bounding box center [143, 131] width 194 height 180
click at [39, 348] on div "Check" at bounding box center [45, 344] width 12 height 11
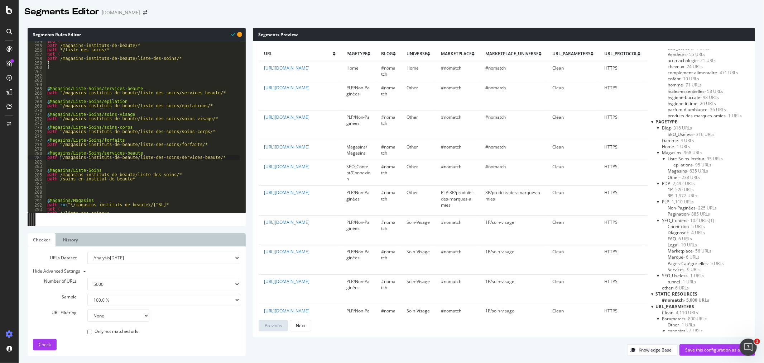
scroll to position [1090, 0]
click at [60, 92] on div "and ( path /magasins-instituts-de-beaute/* path */liste-des-soins/* not ( path …" at bounding box center [143, 129] width 194 height 180
click at [48, 343] on span "Check" at bounding box center [45, 344] width 12 height 6
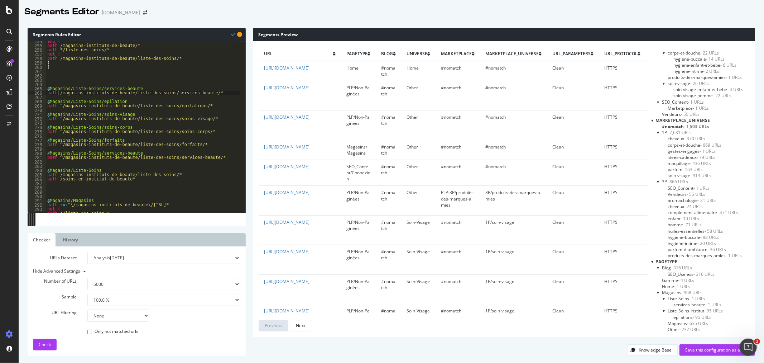
scroll to position [239, 0]
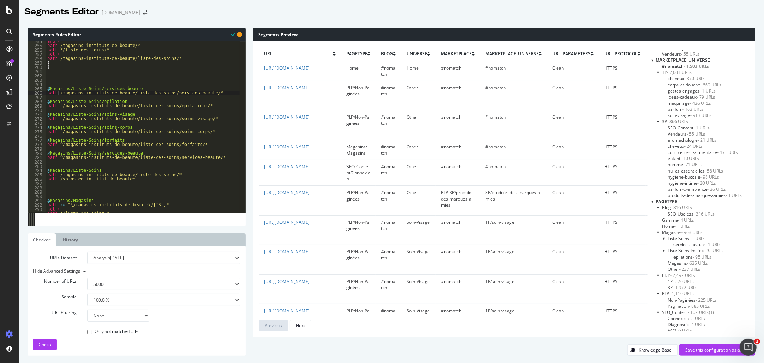
click at [60, 105] on div "and ( path /magasins-instituts-de-beaute/* path */liste-des-soins/* not ( path …" at bounding box center [143, 129] width 194 height 180
click at [60, 119] on div "and ( path /magasins-instituts-de-beaute/* path */liste-des-soins/* not ( path …" at bounding box center [143, 129] width 194 height 180
click at [60, 130] on div "and ( path /magasins-instituts-de-beaute/* path */liste-des-soins/* not ( path …" at bounding box center [143, 129] width 194 height 180
click at [60, 144] on div "and ( path /magasins-instituts-de-beaute/* path */liste-des-soins/* not ( path …" at bounding box center [143, 129] width 194 height 180
click at [60, 157] on div "and ( path /magasins-instituts-de-beaute/* path */liste-des-soins/* not ( path …" at bounding box center [143, 129] width 194 height 180
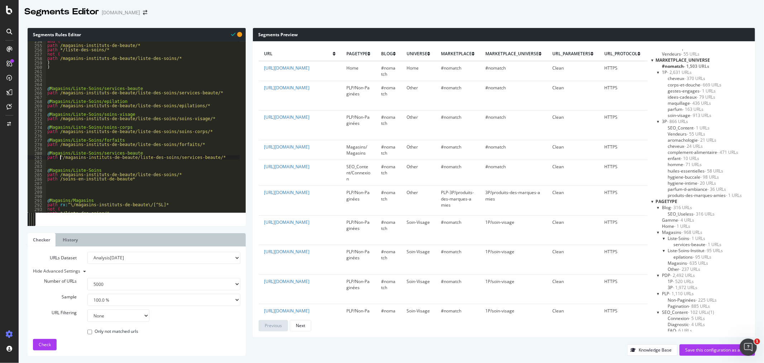
type textarea "path /magasins-instituts-de-beaute/liste-des-soins/services-beaute/*"
click at [56, 165] on div "and ( path /magasins-instituts-de-beaute/* path */liste-des-soins/* not ( path …" at bounding box center [143, 129] width 194 height 180
click at [72, 188] on div "and ( path /magasins-instituts-de-beaute/* path */liste-des-soins/* not ( path …" at bounding box center [143, 129] width 194 height 180
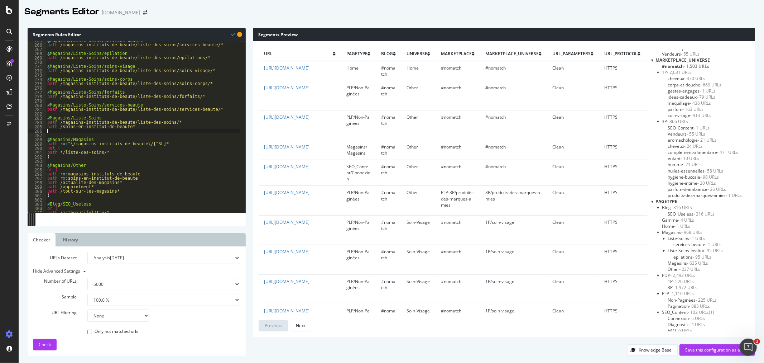
scroll to position [1090, 0]
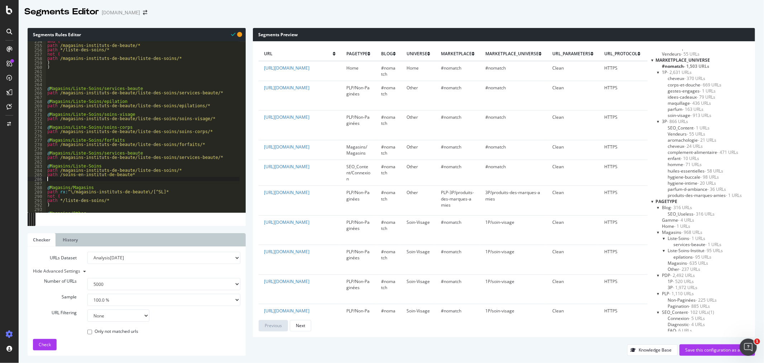
click at [59, 83] on div "and ( path /magasins-instituts-de-beaute/* path */liste-des-soins/* not ( path …" at bounding box center [143, 129] width 194 height 180
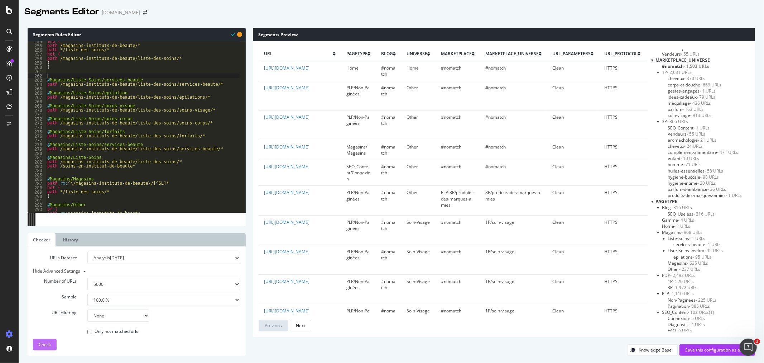
click at [46, 346] on span "Check" at bounding box center [45, 344] width 12 height 6
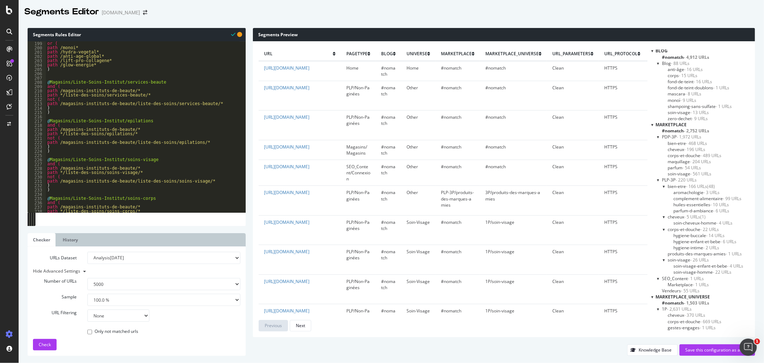
scroll to position [0, 0]
click at [701, 134] on span "- 2,752 URLs" at bounding box center [696, 133] width 25 height 6
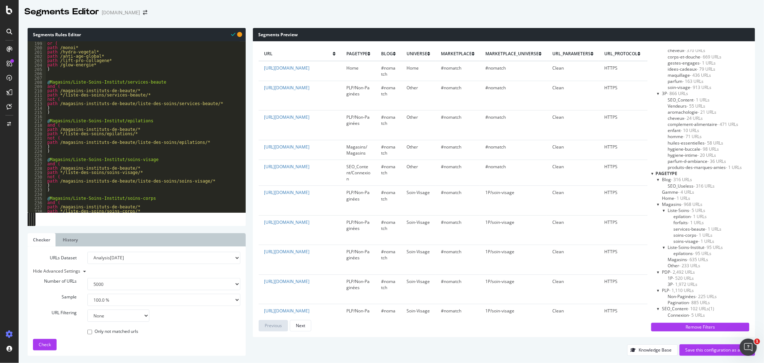
scroll to position [278, 0]
click at [701, 241] on span "- 95 URLs" at bounding box center [702, 241] width 19 height 6
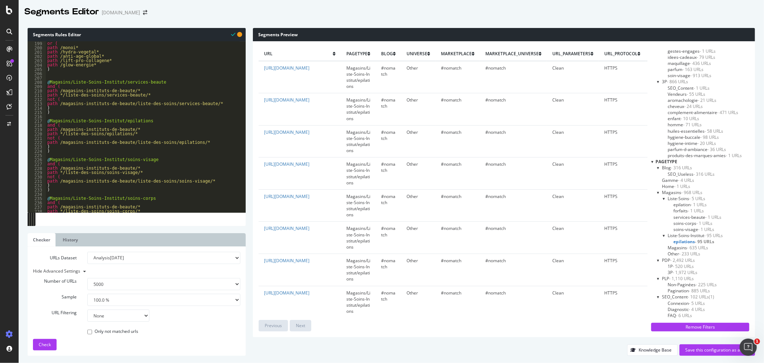
click at [692, 253] on span "- 233 URLs" at bounding box center [689, 253] width 21 height 6
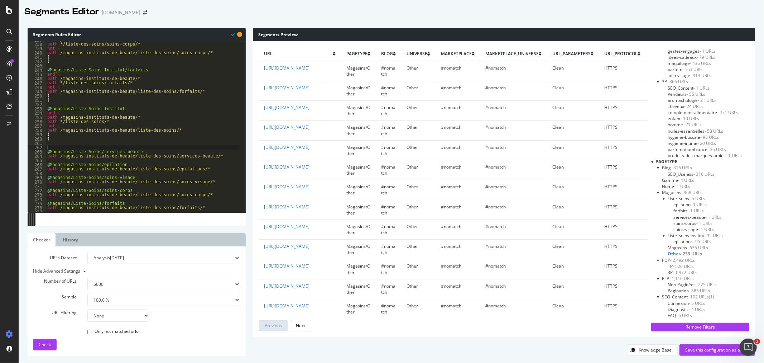
scroll to position [1066, 0]
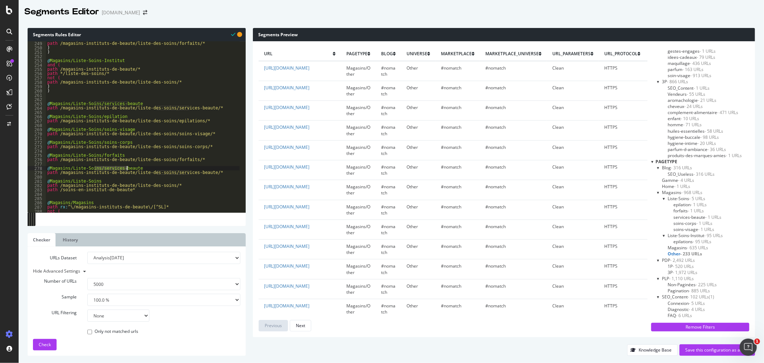
drag, startPoint x: 95, startPoint y: 168, endPoint x: 127, endPoint y: 167, distance: 32.3
click at [127, 167] on div "not ( path /magasins-instituts-de-beaute/liste-des-soins/forfaits/* ) ) @ Magas…" at bounding box center [143, 127] width 194 height 180
drag, startPoint x: 92, startPoint y: 169, endPoint x: 107, endPoint y: 169, distance: 14.3
click at [107, 169] on div "not ( path /magasins-instituts-de-beaute/liste-des-soins/forfaits/* ) ) @ Magas…" at bounding box center [143, 127] width 194 height 180
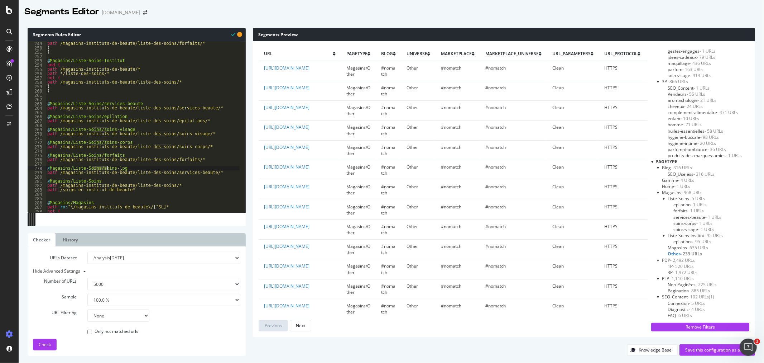
click at [120, 167] on div "not ( path /magasins-instituts-de-beaute/liste-des-soins/forfaits/* ) ) @ Magas…" at bounding box center [143, 127] width 194 height 180
drag, startPoint x: 117, startPoint y: 167, endPoint x: 94, endPoint y: 167, distance: 22.6
click at [94, 167] on div "not ( path /magasins-instituts-de-beaute/liste-des-soins/forfaits/* ) ) @ Magas…" at bounding box center [143, 127] width 194 height 180
drag, startPoint x: 156, startPoint y: 174, endPoint x: 189, endPoint y: 173, distance: 33.3
click at [189, 173] on div "not ( path /magasins-instituts-de-beaute/liste-des-soins/forfaits/* ) ) @ Magas…" at bounding box center [143, 127] width 194 height 180
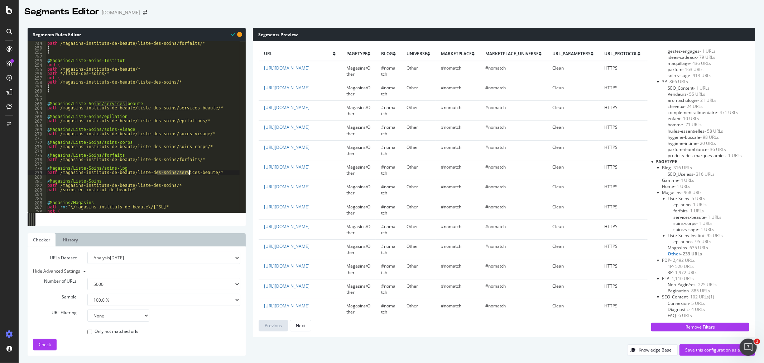
paste textarea "oins-lpg"
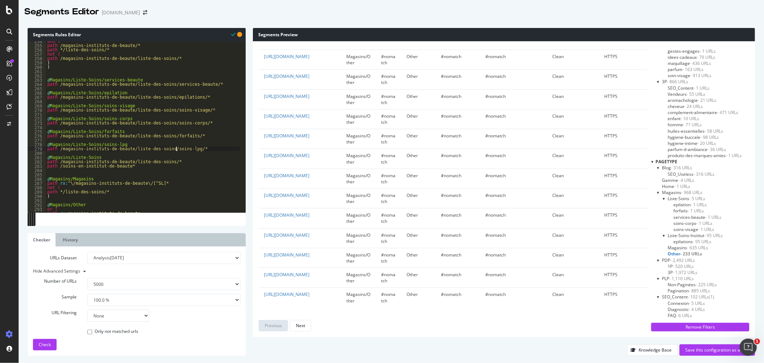
scroll to position [1114, 0]
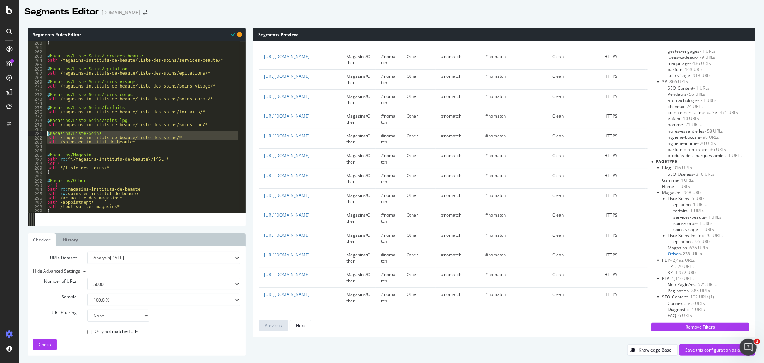
drag, startPoint x: 122, startPoint y: 143, endPoint x: 17, endPoint y: 135, distance: 105.0
click at [17, 135] on div "Segments Editor yves-rocher.fr Segments Rules Editor path /magasins-instituts-d…" at bounding box center [382, 181] width 764 height 363
click at [191, 122] on div ") @ Magasins/Liste-Soins/services-beaute path /magasins-instituts-de-beaute/lis…" at bounding box center [143, 131] width 194 height 180
click at [213, 126] on div ") @ Magasins/Liste-Soins/services-beaute path /magasins-instituts-de-beaute/lis…" at bounding box center [143, 131] width 194 height 180
type textarea "path /magasins-instituts-de-beaute/liste-des-soins/soins-lpg/*"
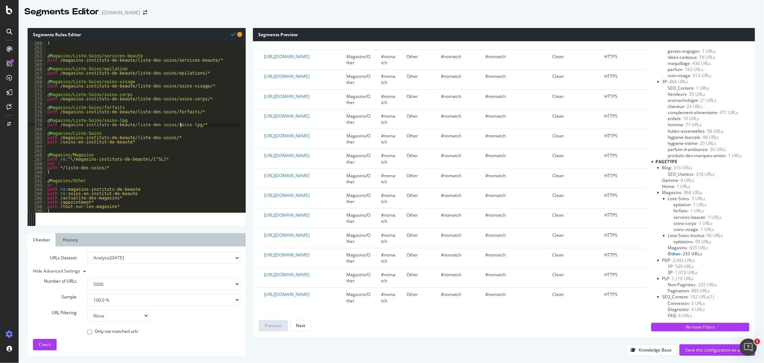
scroll to position [0, 0]
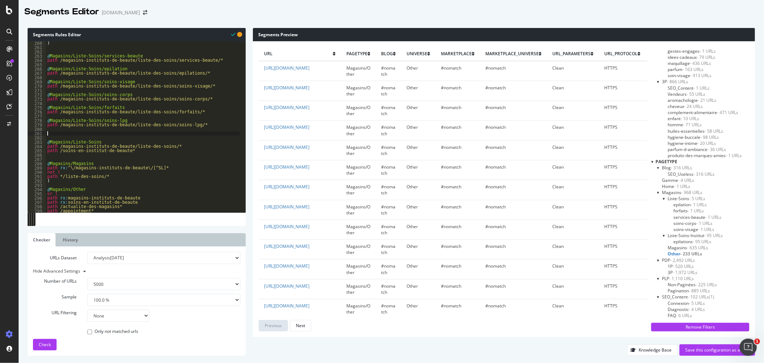
paste textarea "path /soins-en-institut-de-beaute*"
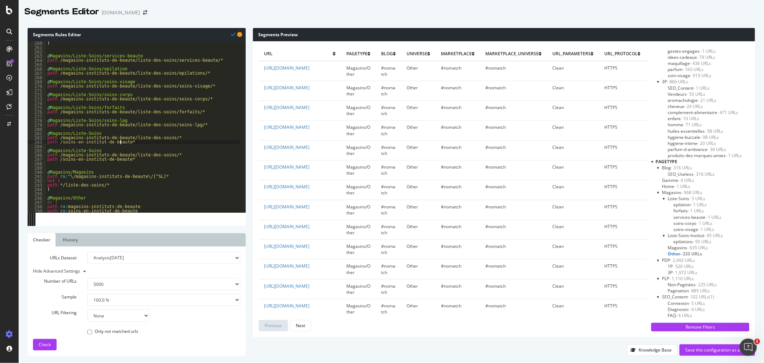
click at [102, 133] on div ") @ Magasins/Liste-Soins/services-beaute path /magasins-instituts-de-beaute/lis…" at bounding box center [143, 131] width 194 height 180
drag, startPoint x: 137, startPoint y: 176, endPoint x: 144, endPoint y: 176, distance: 6.5
click at [144, 176] on div ") @ Magasins/Liste-Soins/services-beaute path /magasins-instituts-de-beaute/lis…" at bounding box center [143, 131] width 194 height 180
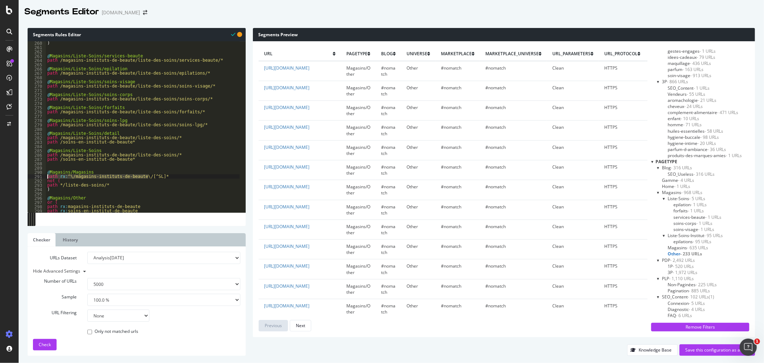
drag, startPoint x: 148, startPoint y: 176, endPoint x: 43, endPoint y: 176, distance: 104.3
click at [43, 176] on div "path rx:^\/magasins-instituts-de-beaute\/[^SL]* 260 261 262 263 264 265 266 267…" at bounding box center [137, 126] width 218 height 171
drag, startPoint x: 159, startPoint y: 137, endPoint x: 39, endPoint y: 138, distance: 120.4
click at [39, 138] on div "path rx:^\/magasins-instituts-de-beaute\/[^SL]* 260 261 262 263 264 265 266 267…" at bounding box center [137, 126] width 218 height 171
paste textarea "rx:^\/magasins-instituts-de-beaute\/[^SL]"
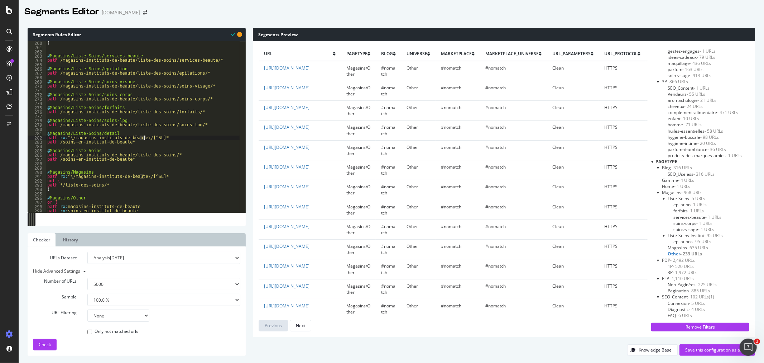
drag, startPoint x: 139, startPoint y: 137, endPoint x: 144, endPoint y: 138, distance: 5.0
click at [144, 138] on div ") @ Magasins/Liste-Soins/services-beaute path /magasins-instituts-de-beaute/lis…" at bounding box center [143, 131] width 194 height 180
drag, startPoint x: 154, startPoint y: 137, endPoint x: 37, endPoint y: 137, distance: 117.5
click at [37, 137] on div "path rx:^\/magasins-instituts-de-beaute\/[^CC]* 260 261 262 263 264 265 266 267…" at bounding box center [137, 126] width 218 height 171
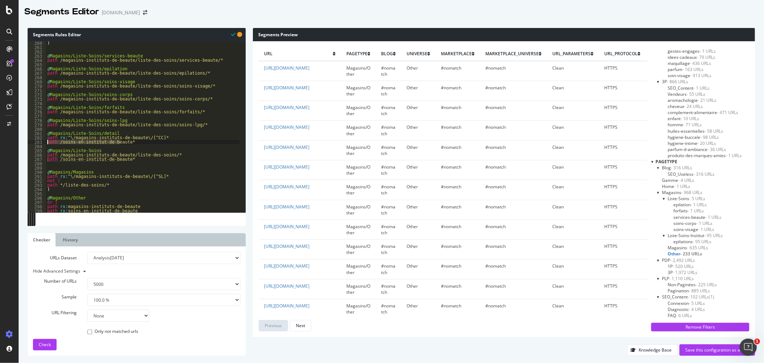
drag, startPoint x: 121, startPoint y: 144, endPoint x: 37, endPoint y: 142, distance: 83.9
click at [37, 142] on div "path rx:^\/magasins-instituts-de-beaute\/[^CC]* 260 261 262 263 264 265 266 267…" at bounding box center [137, 126] width 218 height 171
paste textarea "rx:^\/magasins-instituts-de-beaute\/[^CC]"
click at [143, 142] on div ") @ Magasins/Liste-Soins/services-beaute path /magasins-instituts-de-beaute/lis…" at bounding box center [143, 131] width 194 height 180
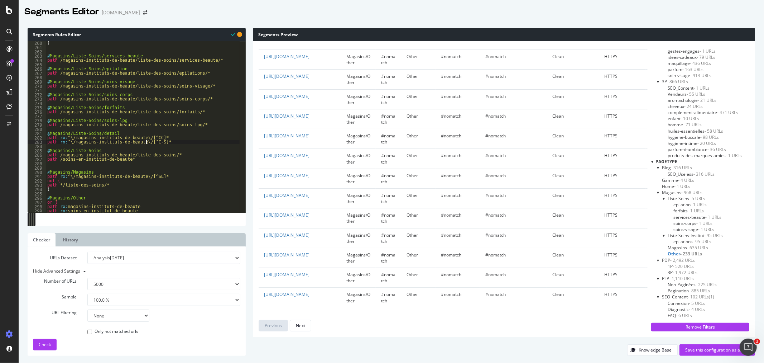
scroll to position [2726, 0]
drag, startPoint x: 152, startPoint y: 143, endPoint x: 42, endPoint y: 141, distance: 110.7
click at [42, 141] on div "path rx:^\/magasins-instituts-de-beaute\/[^C-S]* 260 261 262 263 264 265 266 26…" at bounding box center [137, 126] width 218 height 171
type textarea "path rx:^\/magasins-instituts-de-beaute\/[^C-S]*"
click at [157, 142] on div ") @ Magasins/Liste-Soins/services-beaute path /magasins-instituts-de-beaute/lis…" at bounding box center [143, 126] width 194 height 171
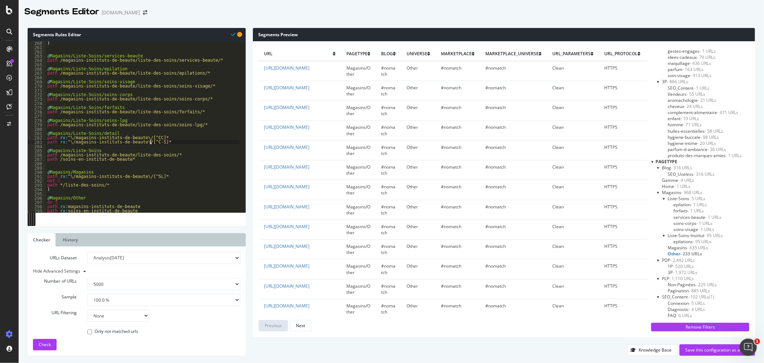
scroll to position [0, 0]
paste textarea "path rx:^\/magasins-instituts-de-beaute\/[^C-S]*"
click at [146, 145] on div ") @ Magasins/Liste-Soins/services-beaute path /magasins-instituts-de-beaute/lis…" at bounding box center [143, 131] width 194 height 180
click at [38, 349] on button "Check" at bounding box center [45, 344] width 24 height 11
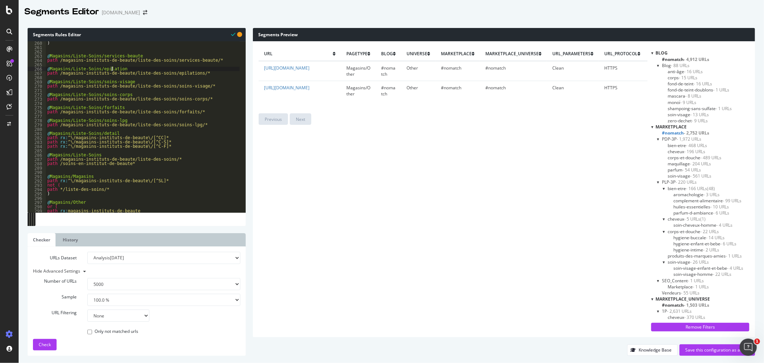
click at [113, 68] on div ") @ Magasins/Liste-Soins/services-beaute path /magasins-instituts-de-beaute/lis…" at bounding box center [143, 131] width 194 height 180
click at [126, 68] on div ") @ Magasins/Liste-Soins/services-beaute path /magasins-instituts-de-beaute/lis…" at bounding box center [143, 131] width 194 height 180
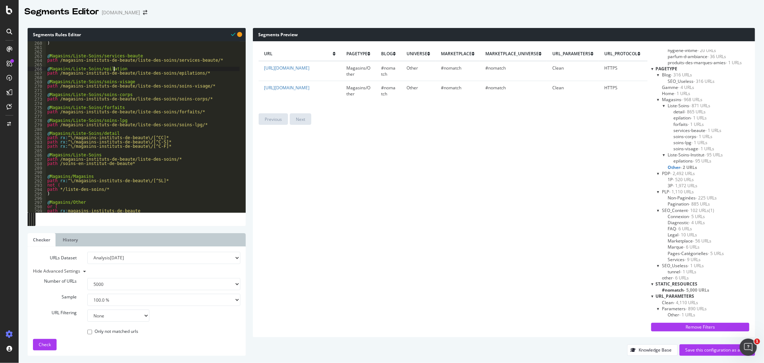
scroll to position [358, 0]
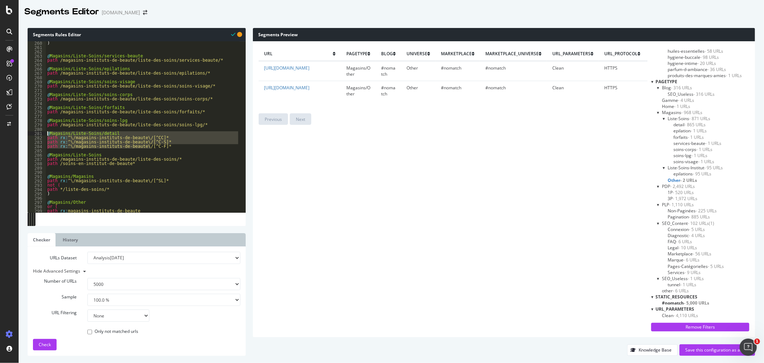
drag, startPoint x: 150, startPoint y: 147, endPoint x: 37, endPoint y: 133, distance: 113.4
click at [37, 133] on div "@Magasins/Liste-Soins/epilations 260 261 262 263 264 265 266 267 268 269 270 27…" at bounding box center [137, 126] width 218 height 171
type textarea "@Magasins/Liste-Soins/detail path rx:^\/magasins-instituts-de-beaute\/[^CC]*"
click at [69, 169] on div ") @ Magasins/Liste-Soins/services-beaute path /magasins-instituts-de-beaute/lis…" at bounding box center [143, 131] width 194 height 180
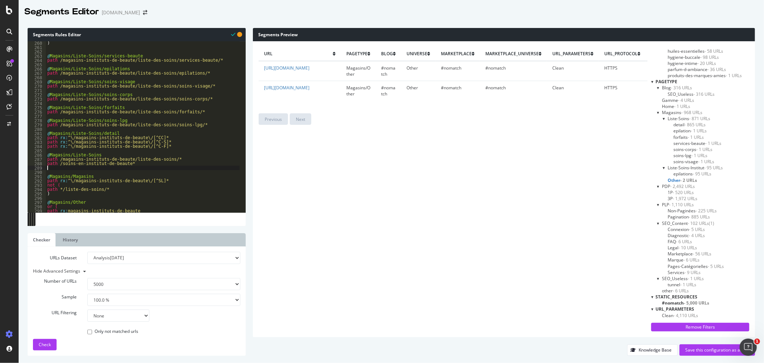
scroll to position [0, 0]
paste textarea "path rx:^\/magasins-instituts-de-beaute\/[^C-F]*"
drag, startPoint x: 68, startPoint y: 173, endPoint x: 80, endPoint y: 172, distance: 11.8
click at [80, 172] on div ") @ Magasins/Liste-Soins/services-beaute path /magasins-instituts-de-beaute/lis…" at bounding box center [143, 131] width 194 height 180
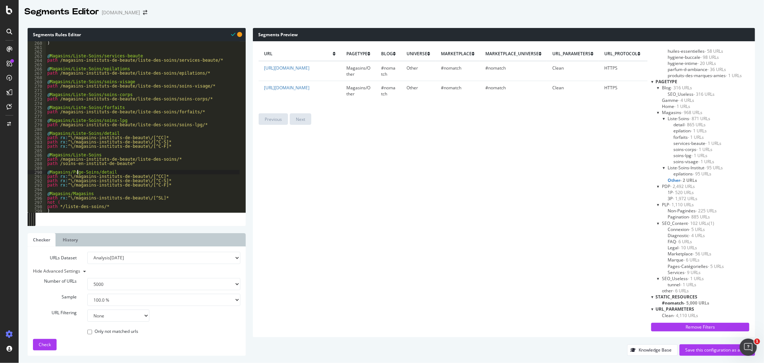
click at [109, 173] on div ") @ Magasins/Liste-Soins/services-beaute path /magasins-instituts-de-beaute/lis…" at bounding box center [143, 131] width 194 height 180
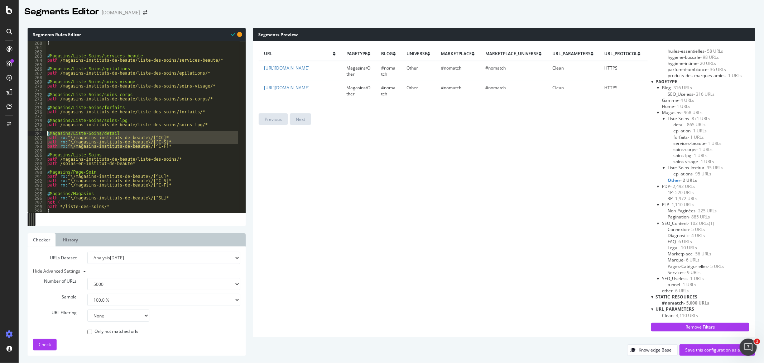
drag, startPoint x: 153, startPoint y: 147, endPoint x: 31, endPoint y: 134, distance: 122.2
click at [31, 134] on div "@Magasins/Page-Soin 260 261 262 263 264 265 266 267 268 269 270 271 272 273 274…" at bounding box center [137, 126] width 218 height 171
type textarea "@Magasins/Liste-Soins/detail path rx:^\/magasins-instituts-de-beaute\/[^CC]*"
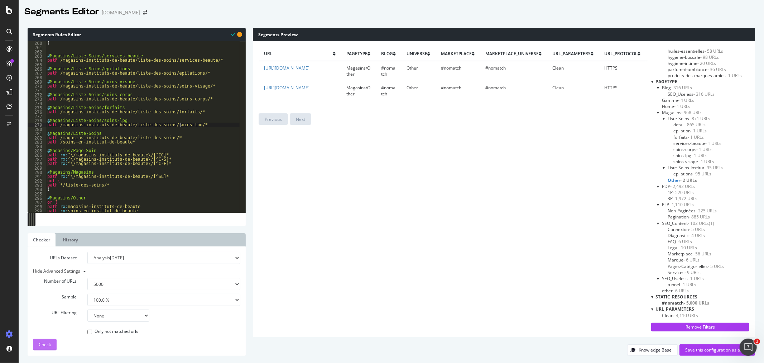
click at [46, 343] on span "Check" at bounding box center [45, 344] width 12 height 6
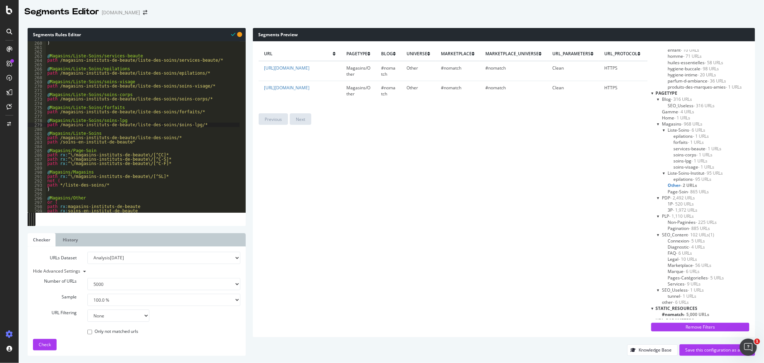
scroll to position [358, 0]
click at [672, 173] on span "Other - 2 URLs" at bounding box center [682, 174] width 29 height 6
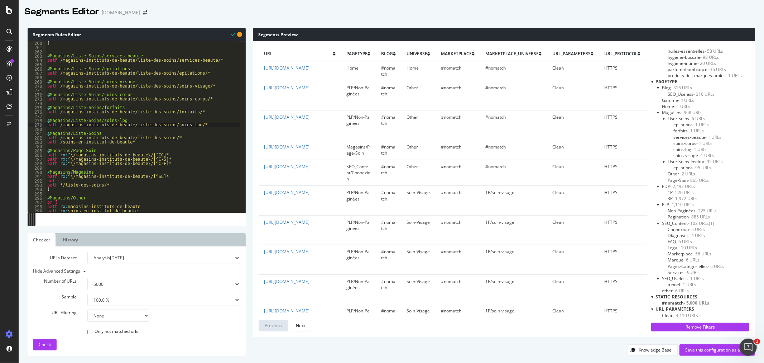
click at [674, 174] on span "Other - 2 URLs" at bounding box center [682, 174] width 28 height 6
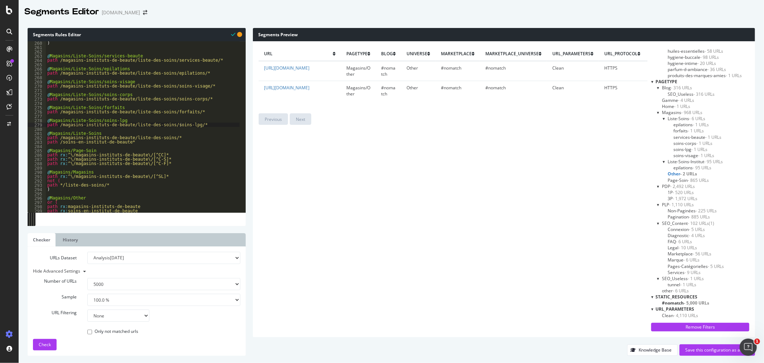
click at [47, 139] on div ") @ Magasins/Liste-Soins/services-beaute path /magasins-instituts-de-beaute/lis…" at bounding box center [143, 131] width 194 height 180
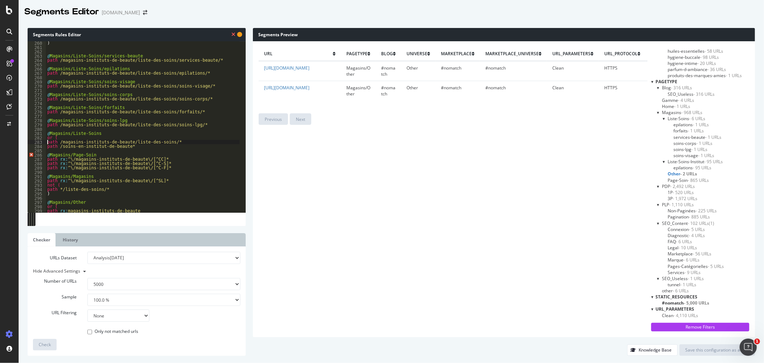
click at [143, 148] on div ") @ Magasins/Liste-Soins/services-beaute path /magasins-instituts-de-beaute/lis…" at bounding box center [143, 131] width 194 height 180
type textarea "path /soins-en-institut-de-beaute*"
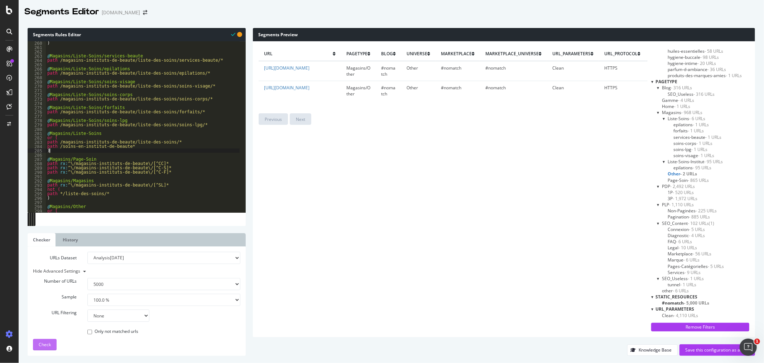
type textarea ")"
click at [47, 344] on span "Check" at bounding box center [45, 344] width 12 height 6
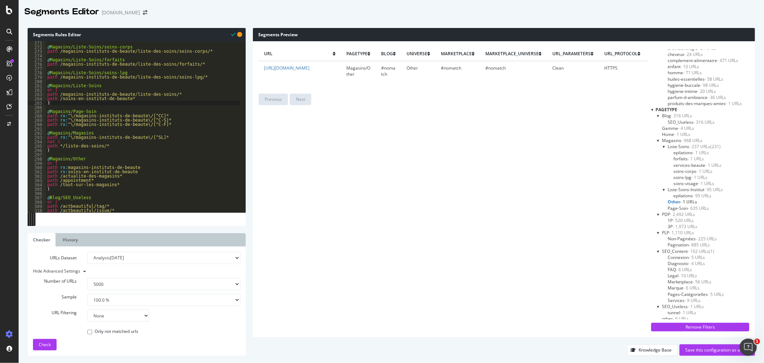
scroll to position [316, 0]
click at [48, 345] on span "Check" at bounding box center [45, 344] width 12 height 6
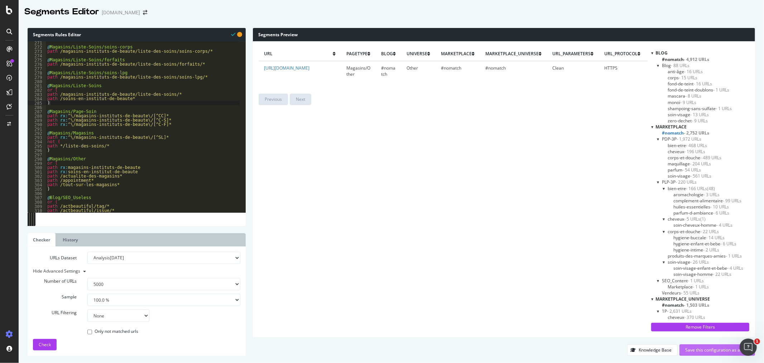
click at [704, 350] on div "Save this configuration as active" at bounding box center [718, 350] width 64 height 6
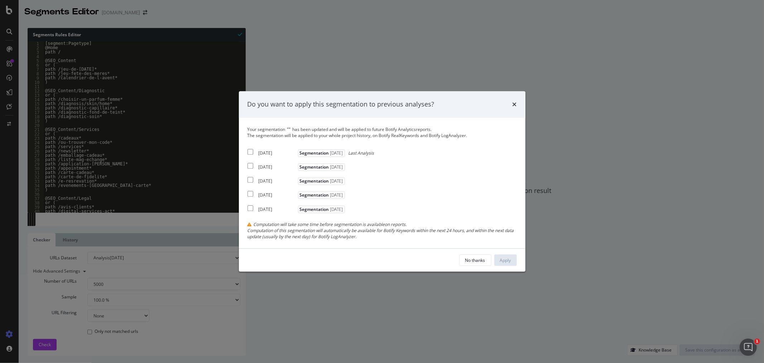
click at [251, 151] on input "modal" at bounding box center [251, 152] width 6 height 6
checkbox input "true"
click at [251, 167] on input "modal" at bounding box center [251, 166] width 6 height 6
checkbox input "true"
click at [251, 178] on input "modal" at bounding box center [251, 180] width 6 height 6
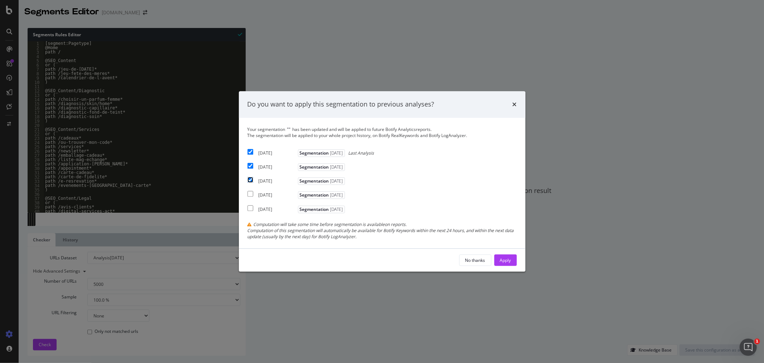
checkbox input "true"
click at [508, 260] on div "Apply" at bounding box center [505, 260] width 11 height 6
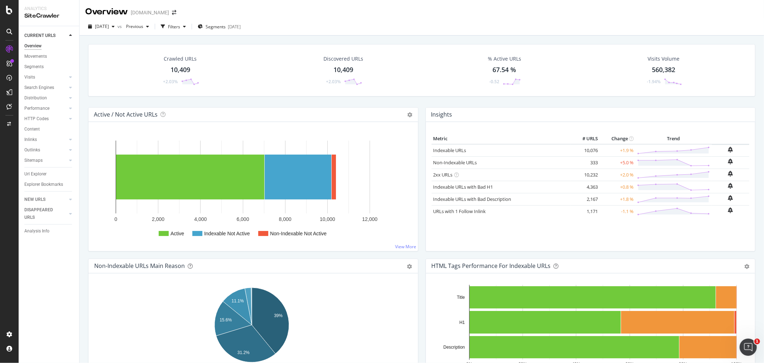
drag, startPoint x: 38, startPoint y: 173, endPoint x: 203, endPoint y: 278, distance: 195.6
click at [38, 173] on div "Url Explorer" at bounding box center [35, 174] width 22 height 8
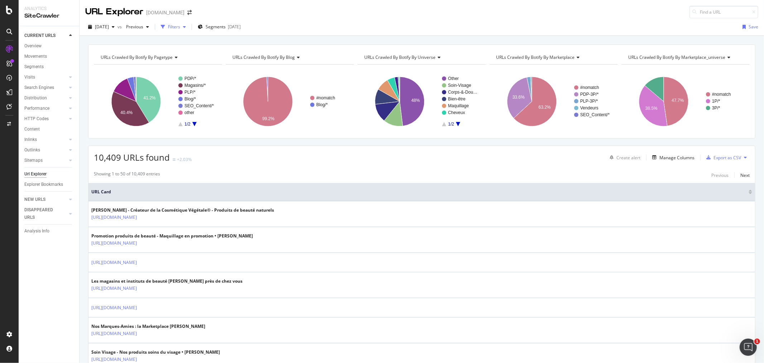
click at [189, 27] on div "button" at bounding box center [184, 27] width 9 height 4
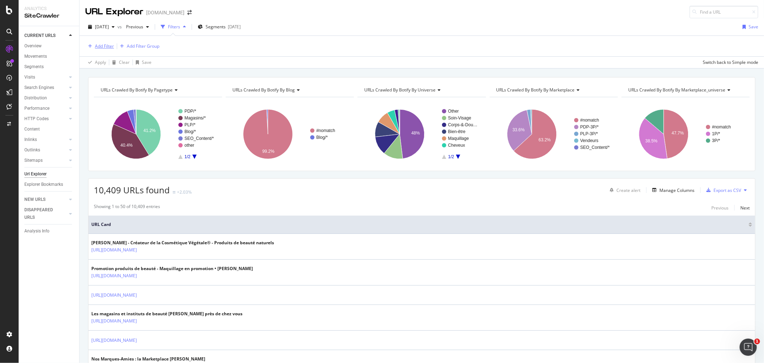
click at [108, 47] on div "Add Filter" at bounding box center [104, 46] width 19 height 6
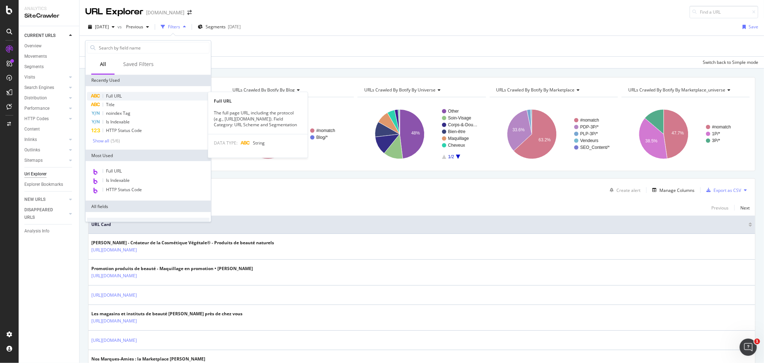
click at [114, 96] on span "Full URL" at bounding box center [114, 96] width 16 height 6
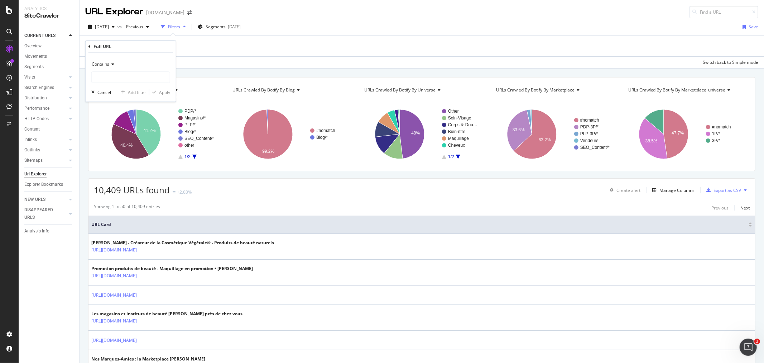
click at [89, 47] on icon at bounding box center [90, 46] width 2 height 4
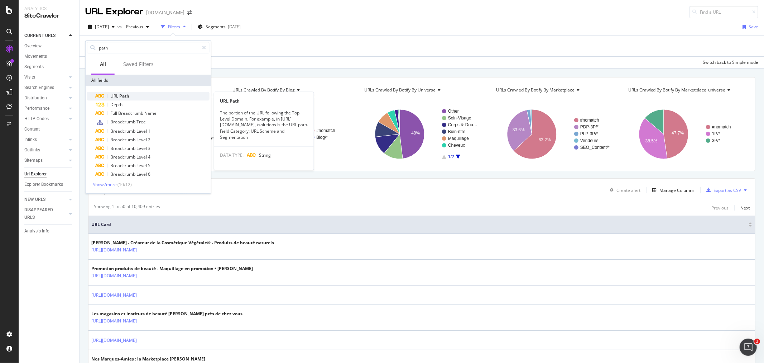
type input "path"
click at [134, 97] on div "URL Path" at bounding box center [153, 96] width 114 height 9
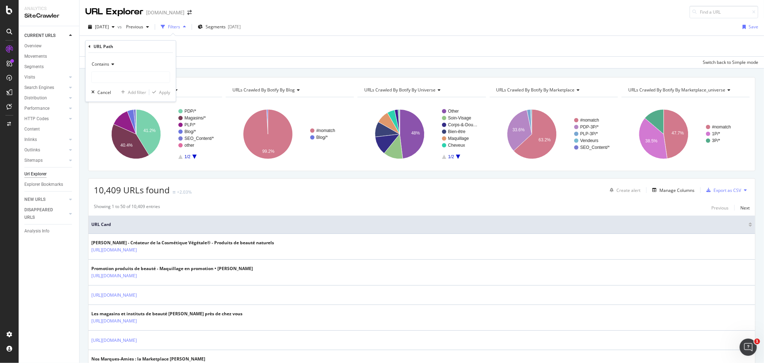
click at [106, 63] on span "Contains" at bounding box center [101, 64] width 18 height 6
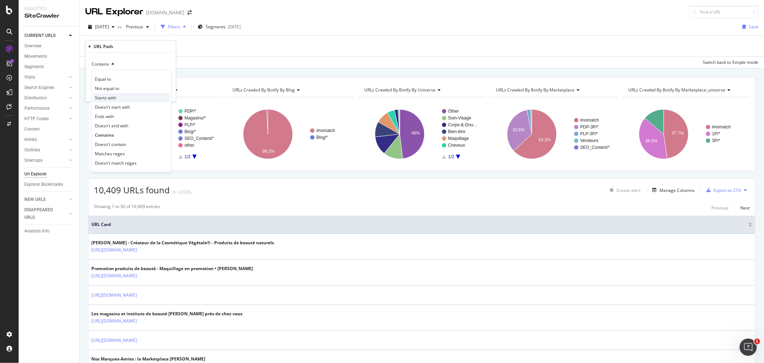
click at [106, 99] on span "Starts with" at bounding box center [105, 98] width 21 height 6
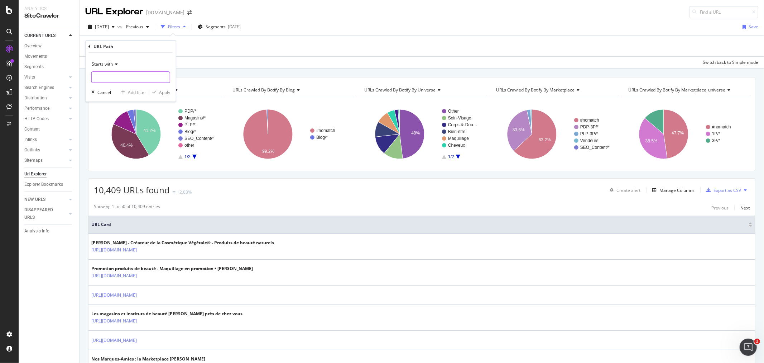
click at [104, 76] on input "text" at bounding box center [131, 76] width 78 height 11
paste input "/magasins-instituts-de-beaute/liste-des-soins/"
type input "/magasins-instituts-de-beaute/liste-des-soins/"
click at [162, 92] on div "Apply" at bounding box center [164, 92] width 11 height 6
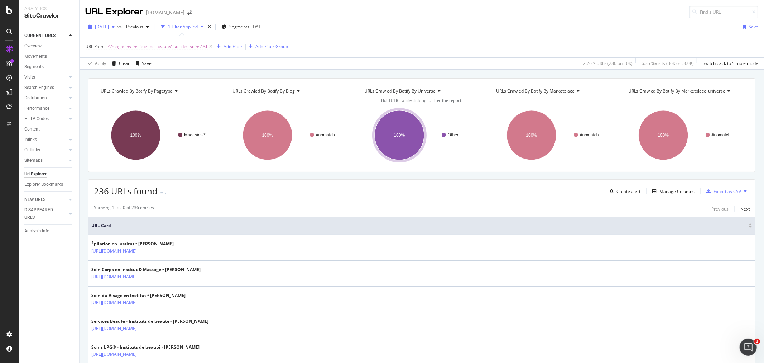
click at [109, 27] on span "2025 Aug. 31st" at bounding box center [102, 27] width 14 height 6
click at [120, 66] on div "[DATE]" at bounding box center [118, 66] width 45 height 6
click at [728, 192] on div "Export as CSV" at bounding box center [728, 191] width 28 height 6
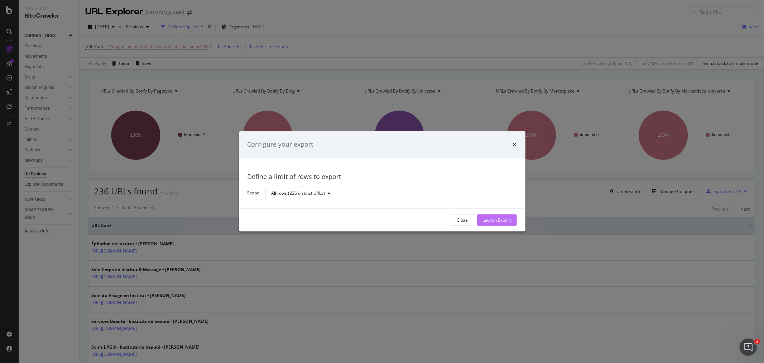
click at [488, 218] on div "Launch Export" at bounding box center [497, 220] width 28 height 6
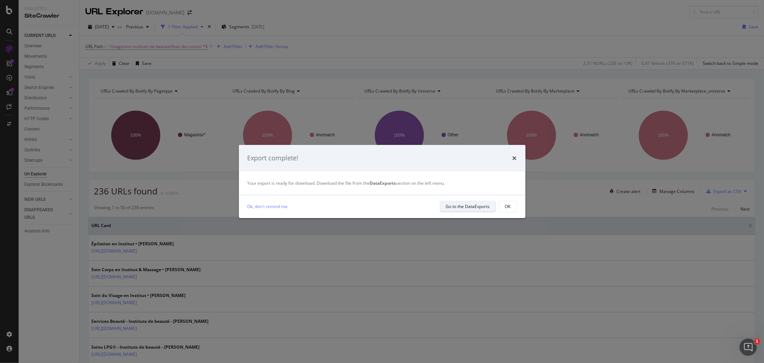
click at [478, 206] on div "Go to the DataExports" at bounding box center [468, 206] width 44 height 6
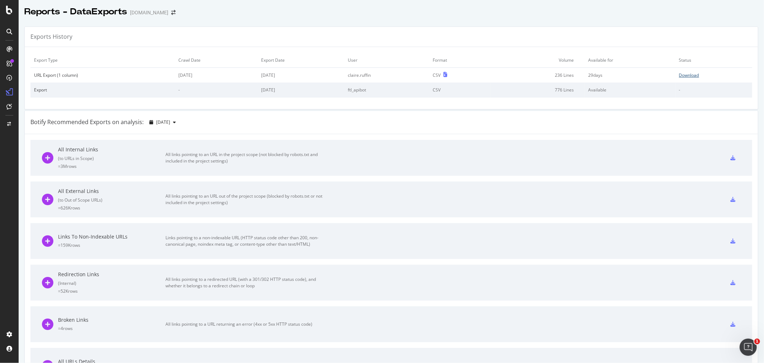
click at [686, 75] on div "Download" at bounding box center [689, 75] width 20 height 6
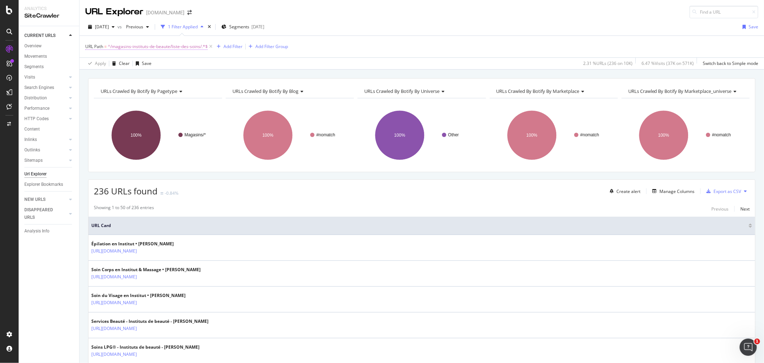
click at [177, 48] on span "^/magasins-instituts-de-beaute/liste-des-soins/.*$" at bounding box center [158, 47] width 100 height 10
click at [249, 29] on span "Segments" at bounding box center [239, 27] width 20 height 6
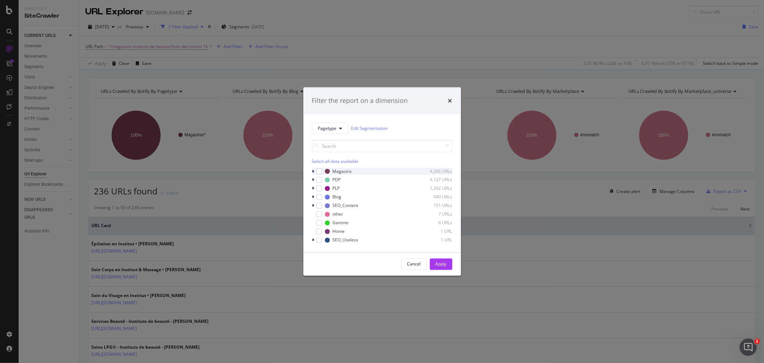
click at [314, 171] on div "modal" at bounding box center [314, 170] width 4 height 7
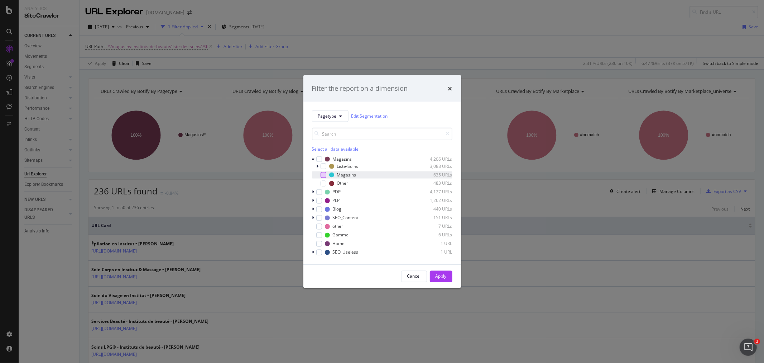
click at [324, 175] on div "modal" at bounding box center [324, 175] width 6 height 6
click at [441, 278] on div "Apply" at bounding box center [441, 276] width 11 height 6
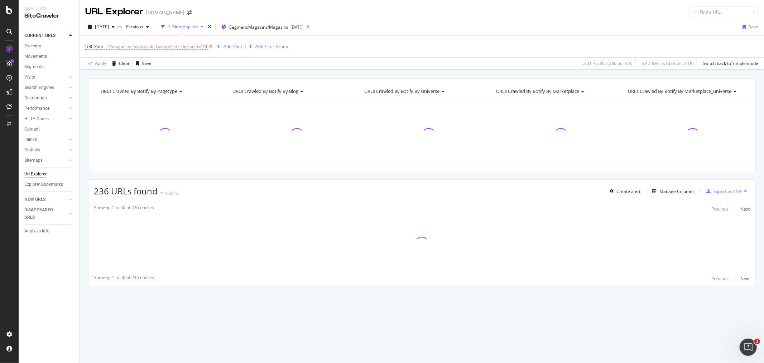
click at [211, 47] on icon at bounding box center [211, 46] width 6 height 7
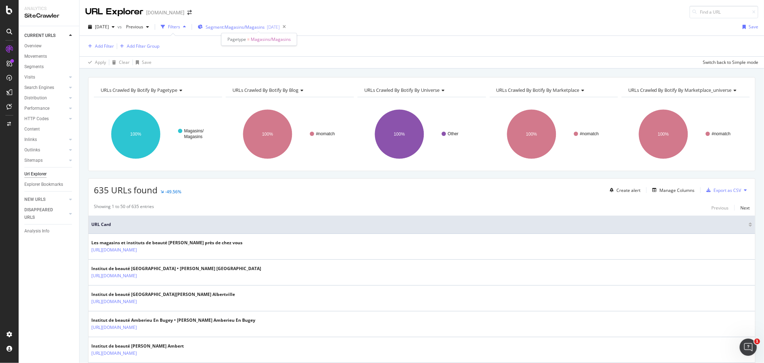
click at [251, 27] on span "Segment: Magasins/Magasins" at bounding box center [235, 27] width 59 height 6
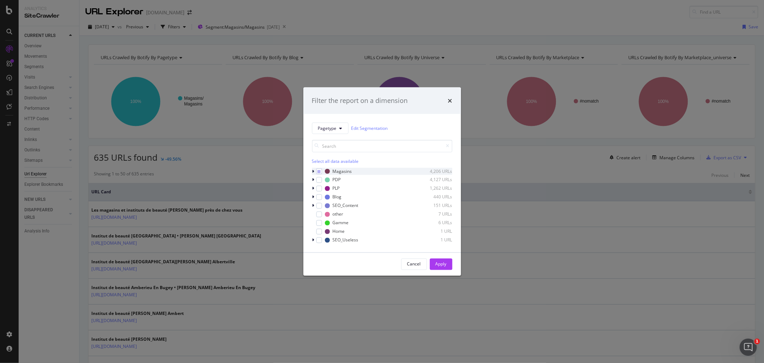
click at [313, 171] on icon "modal" at bounding box center [313, 171] width 2 height 4
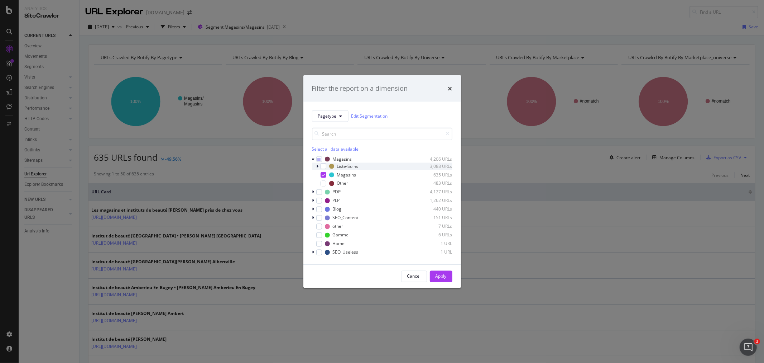
click at [317, 165] on icon "modal" at bounding box center [318, 166] width 2 height 4
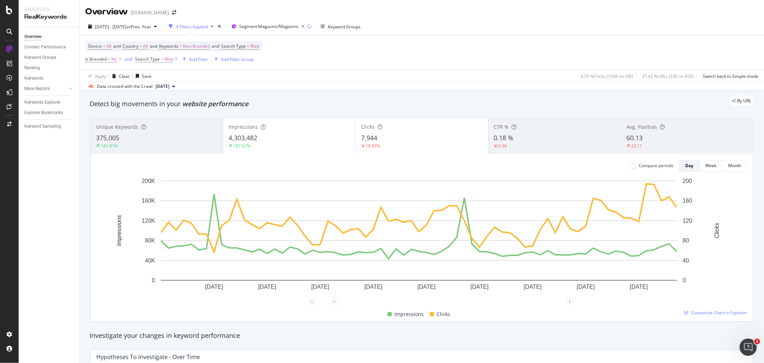
click at [292, 137] on div "4,303,482" at bounding box center [289, 137] width 121 height 9
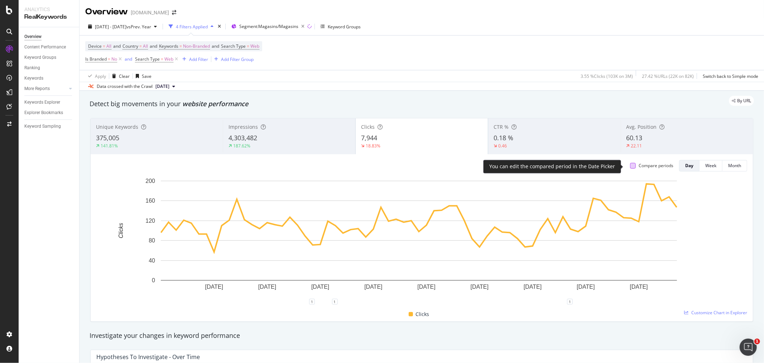
click at [630, 167] on div at bounding box center [633, 166] width 6 height 6
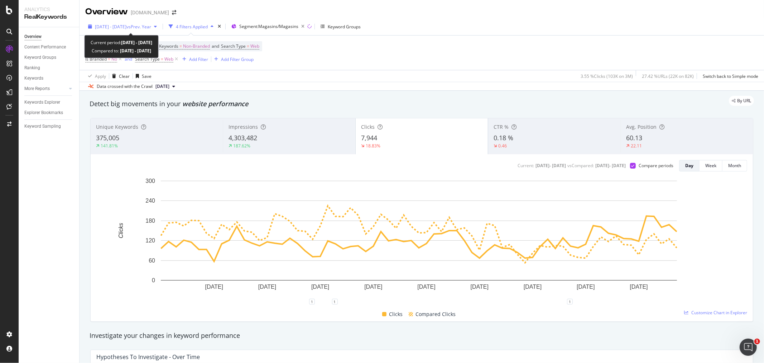
click at [145, 27] on span "vs Prev. Year" at bounding box center [138, 27] width 25 height 6
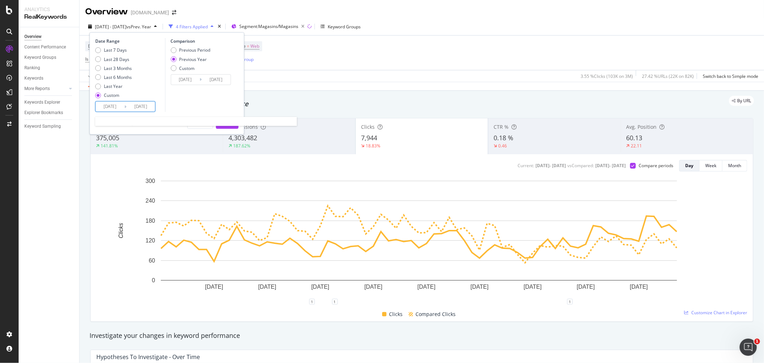
click at [148, 105] on input "[DATE]" at bounding box center [140, 106] width 29 height 10
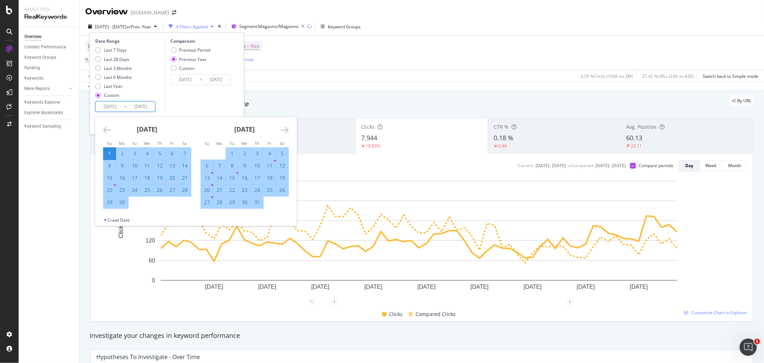
click at [287, 129] on icon "Move forward to switch to the next month." at bounding box center [285, 129] width 8 height 9
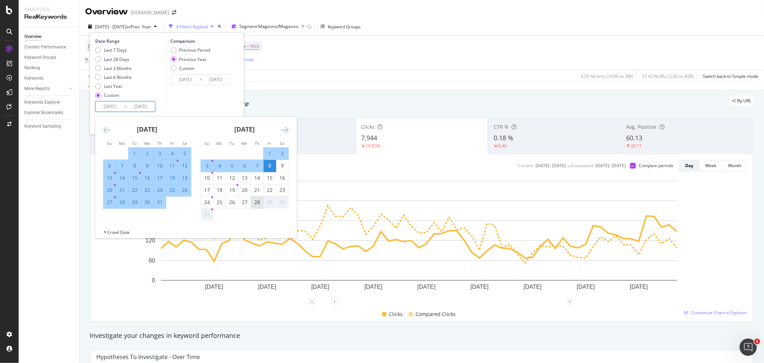
click at [254, 201] on div "28" at bounding box center [257, 202] width 12 height 7
type input "[DATE]"
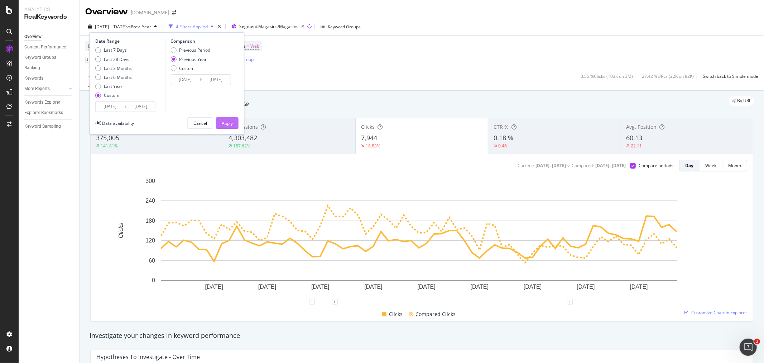
click at [222, 123] on div "Apply" at bounding box center [227, 123] width 11 height 6
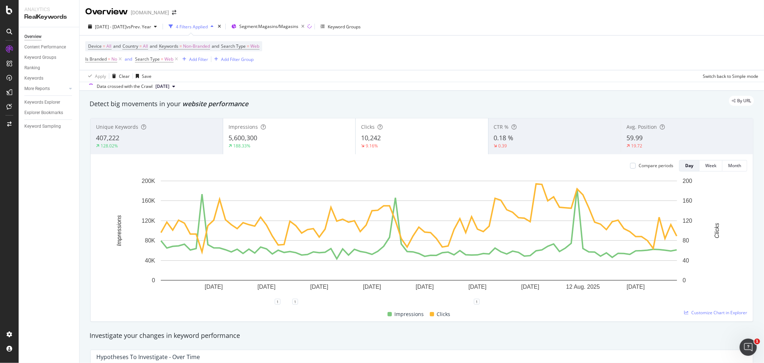
click at [301, 130] on div "Impressions" at bounding box center [289, 126] width 121 height 7
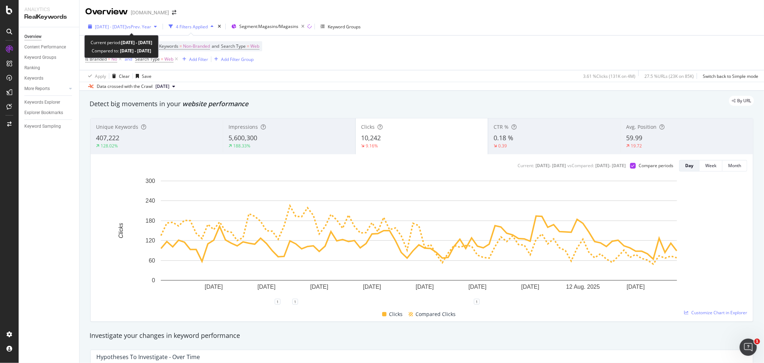
click at [151, 27] on span "vs Prev. Year" at bounding box center [138, 27] width 25 height 6
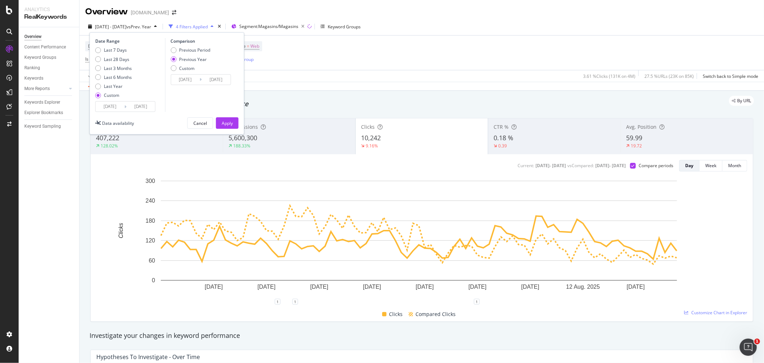
click at [109, 106] on input "[DATE]" at bounding box center [110, 106] width 29 height 10
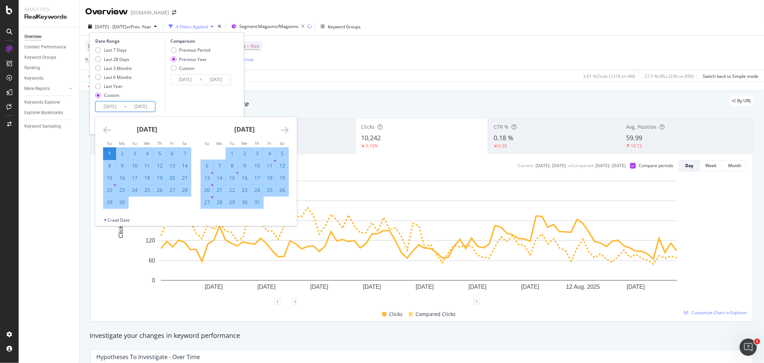
click at [111, 107] on input "[DATE]" at bounding box center [110, 106] width 29 height 10
click at [221, 189] on div "21" at bounding box center [220, 189] width 12 height 7
type input "[DATE]"
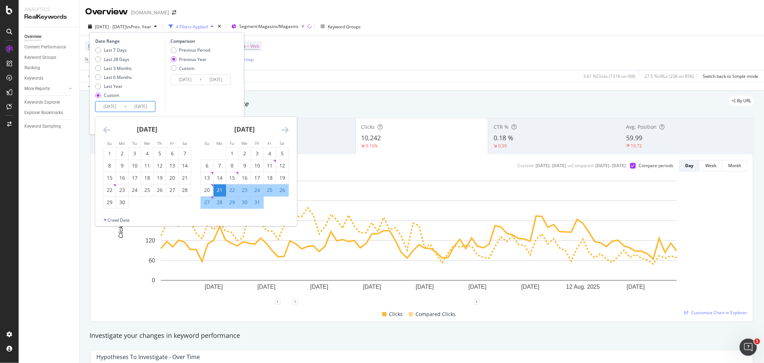
click at [209, 95] on div "Comparison Previous Period Previous Year Custom [DATE] Navigate forward to inte…" at bounding box center [199, 75] width 68 height 74
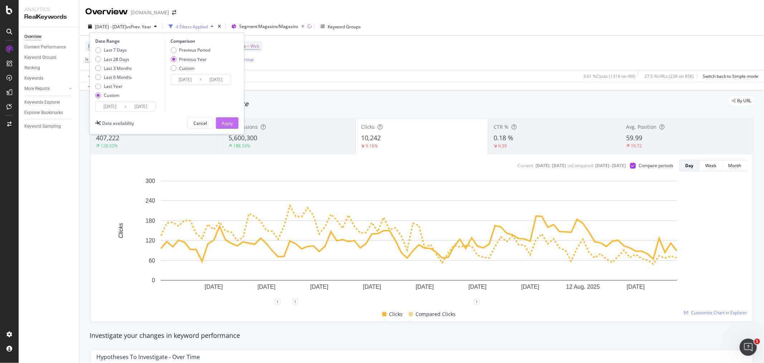
click at [221, 119] on button "Apply" at bounding box center [227, 122] width 23 height 11
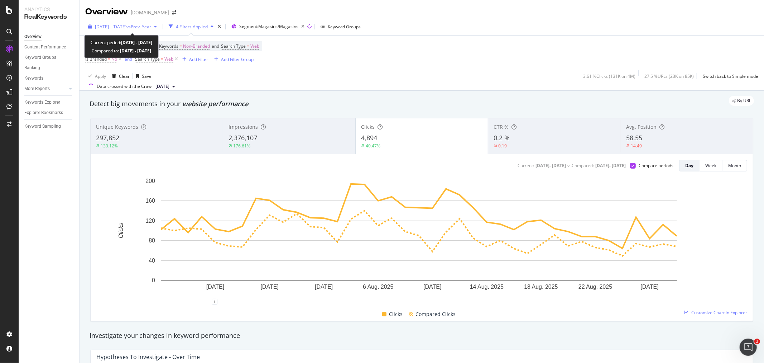
click at [121, 24] on span "[DATE] - [DATE]" at bounding box center [111, 27] width 32 height 6
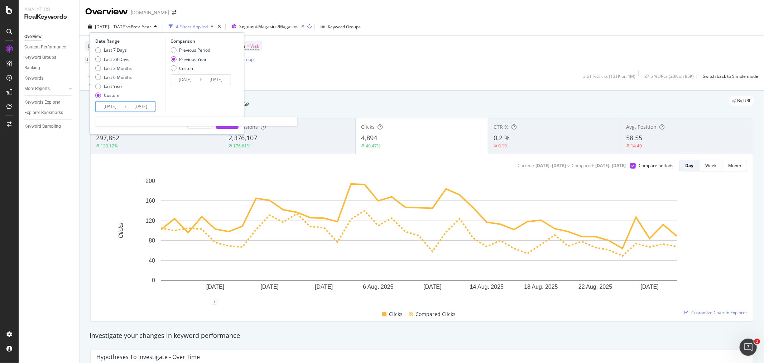
click at [110, 106] on input "[DATE]" at bounding box center [110, 106] width 29 height 10
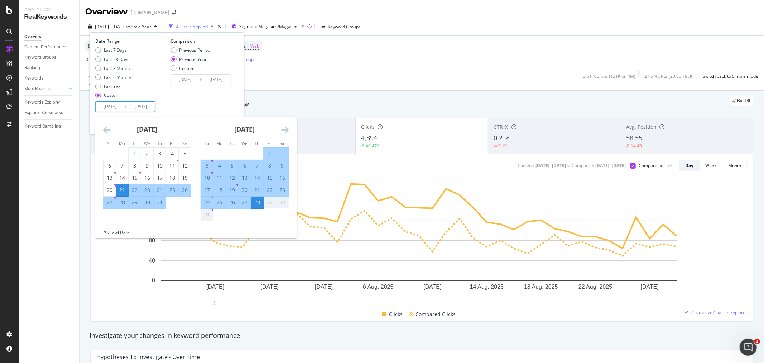
click at [133, 189] on div "22" at bounding box center [135, 189] width 12 height 7
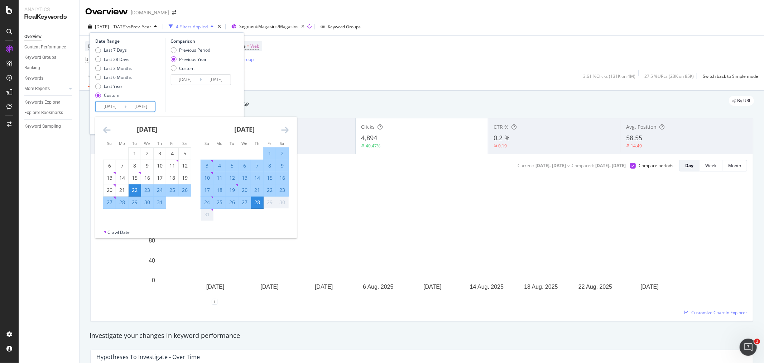
type input "[DATE]"
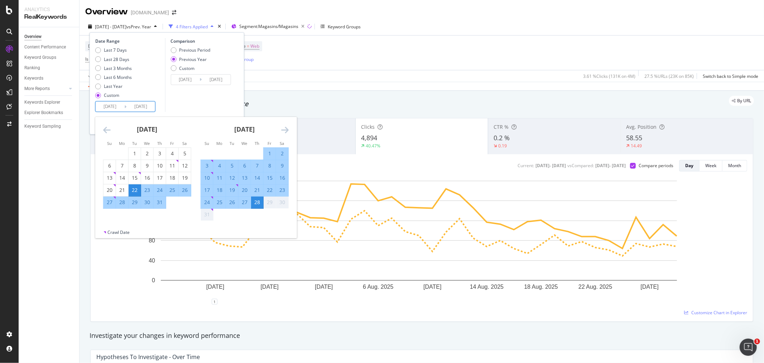
type input "[DATE]"
click at [210, 102] on div "Comparison Previous Period Previous Year Custom [DATE] Navigate forward to inte…" at bounding box center [199, 75] width 68 height 74
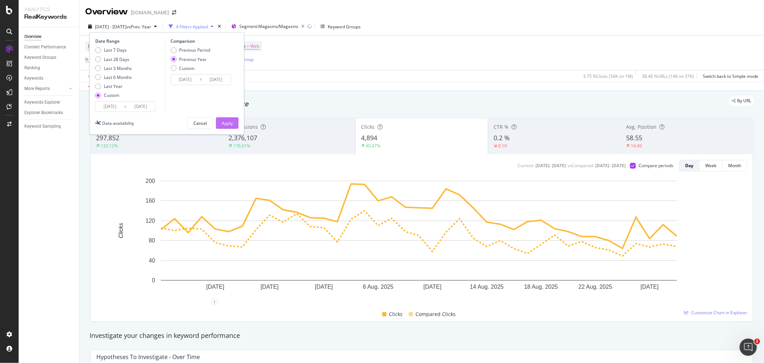
click at [229, 123] on div "Apply" at bounding box center [227, 123] width 11 height 6
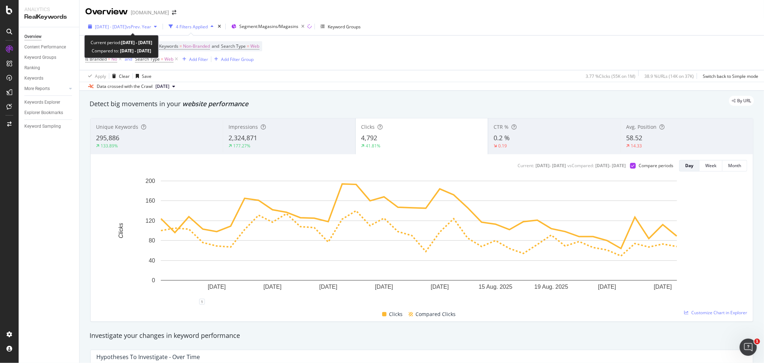
click at [151, 29] on span "vs Prev. Year" at bounding box center [138, 27] width 25 height 6
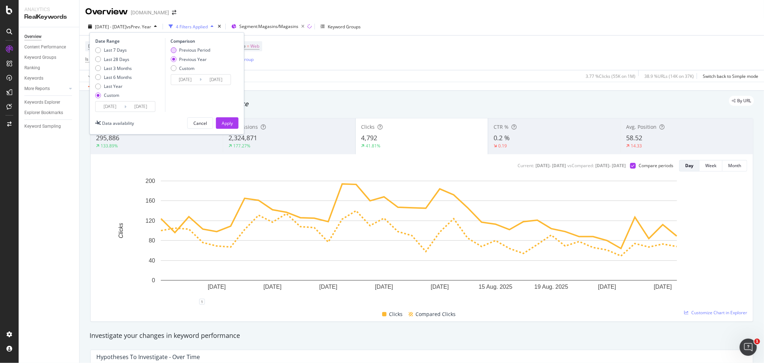
click at [173, 51] on div "Previous Period" at bounding box center [174, 50] width 6 height 6
type input "[DATE]"
click at [110, 106] on input "[DATE]" at bounding box center [110, 106] width 29 height 10
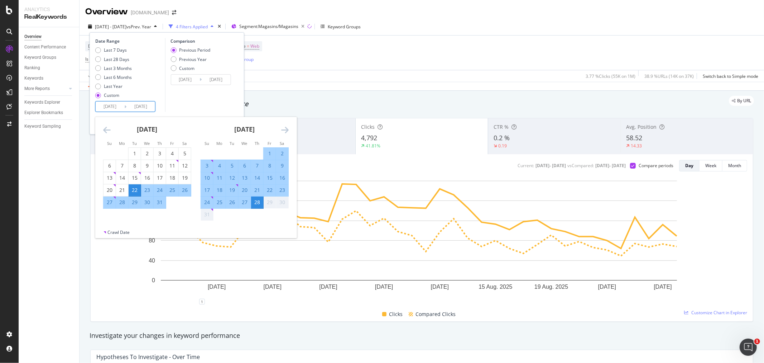
click at [108, 128] on icon "Move backward to switch to the previous month." at bounding box center [107, 129] width 8 height 9
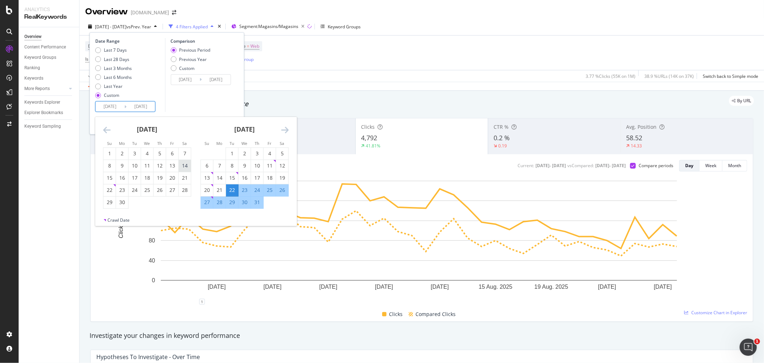
click at [184, 164] on div "14" at bounding box center [185, 165] width 12 height 7
type input "[DATE]"
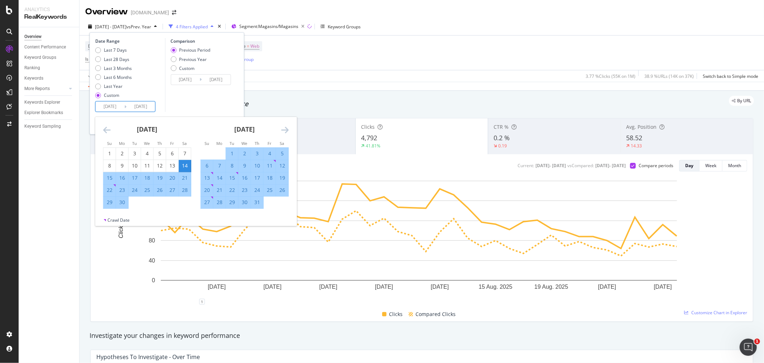
click at [219, 191] on div "21" at bounding box center [220, 189] width 12 height 7
type input "[DATE]"
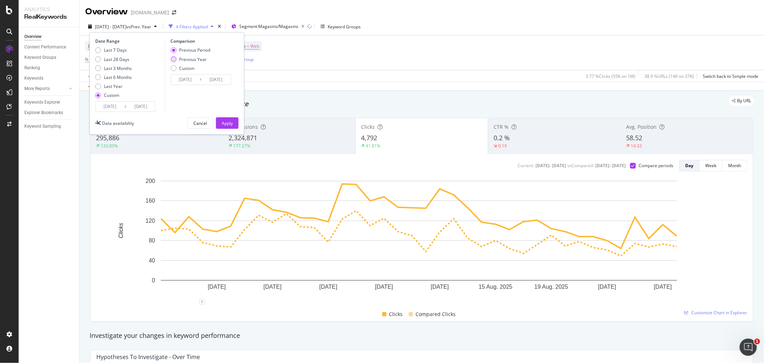
click at [192, 59] on div "Previous Year" at bounding box center [193, 59] width 28 height 6
type input "[DATE]"
click at [222, 126] on div "Apply" at bounding box center [227, 123] width 11 height 6
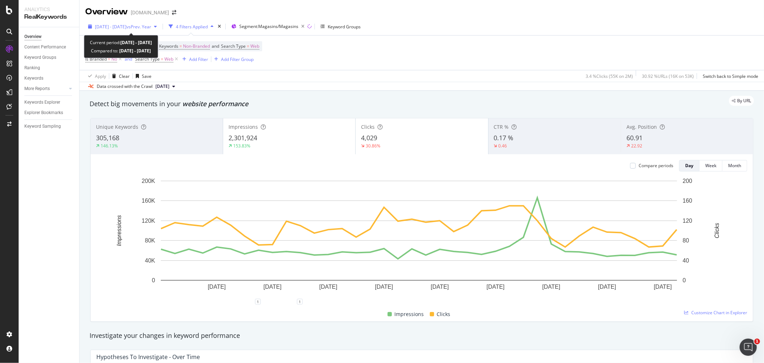
click at [126, 27] on span "[DATE] - [DATE]" at bounding box center [111, 27] width 32 height 6
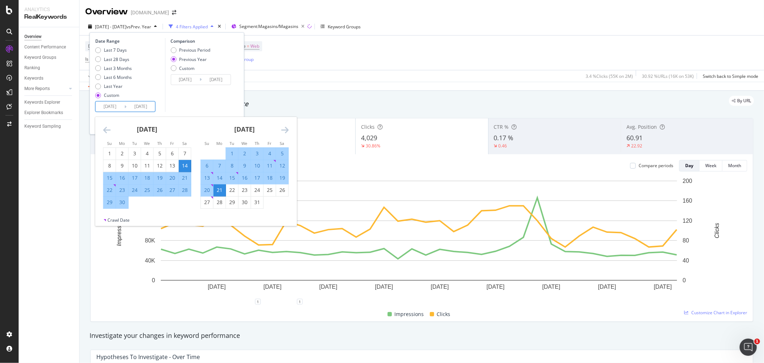
click at [113, 109] on input "[DATE]" at bounding box center [110, 106] width 29 height 10
click at [235, 187] on div "22" at bounding box center [232, 189] width 12 height 7
type input "[DATE]"
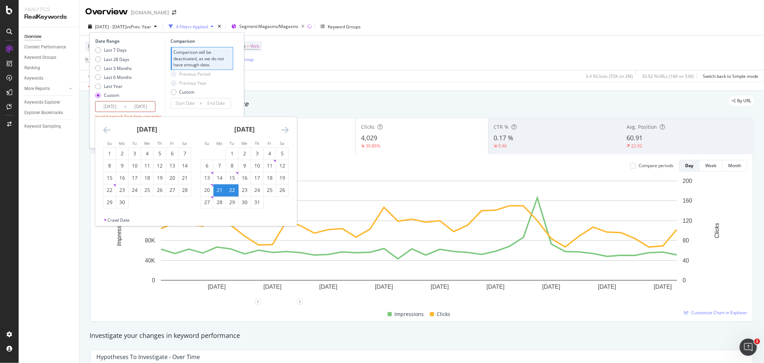
click at [285, 129] on icon "Move forward to switch to the next month." at bounding box center [285, 129] width 8 height 9
click at [255, 205] on div "28" at bounding box center [257, 202] width 12 height 7
type input "[DATE]"
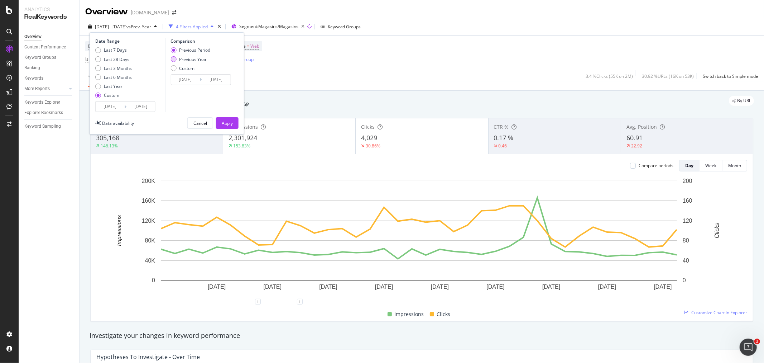
click at [189, 59] on div "Previous Year" at bounding box center [193, 59] width 28 height 6
type input "[DATE]"
click at [229, 126] on div "Apply" at bounding box center [227, 123] width 11 height 11
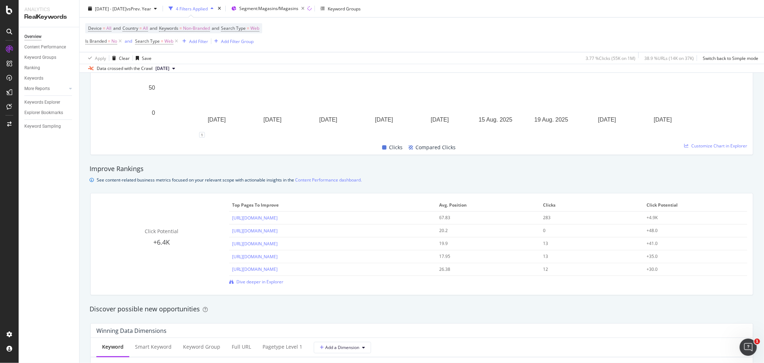
scroll to position [517, 0]
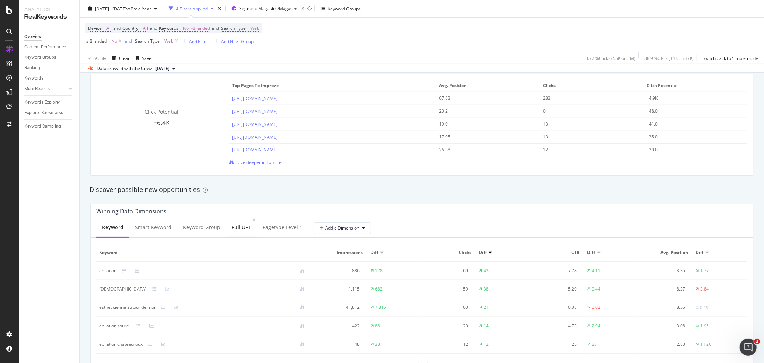
click at [235, 227] on div "Full URL" at bounding box center [241, 227] width 19 height 7
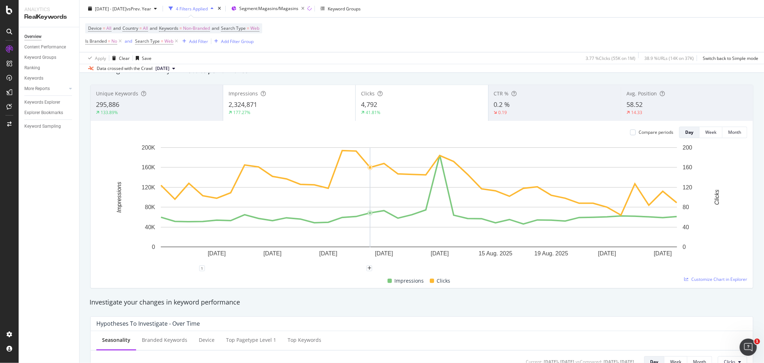
scroll to position [0, 0]
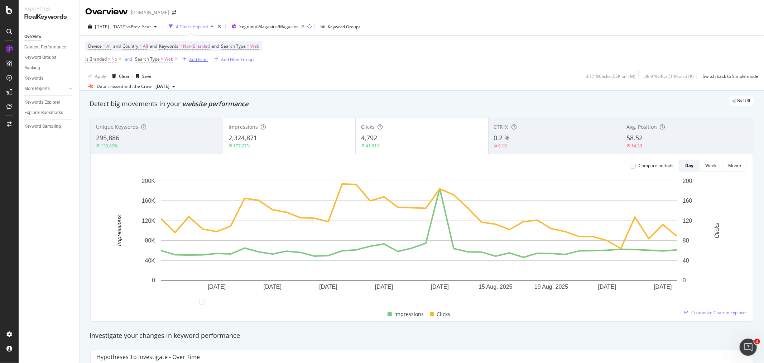
click at [197, 59] on div "Add Filter" at bounding box center [198, 59] width 19 height 6
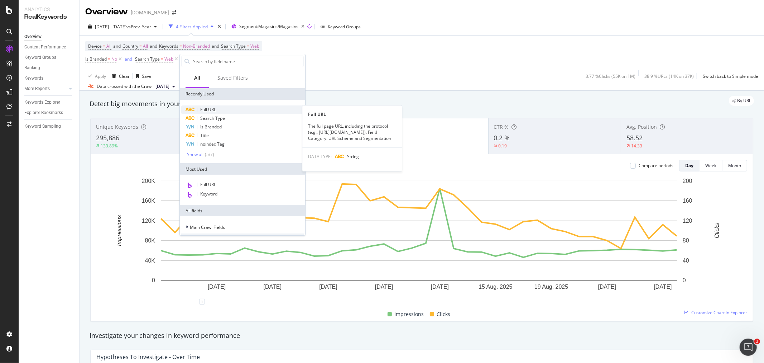
click at [209, 110] on span "Full URL" at bounding box center [208, 109] width 16 height 6
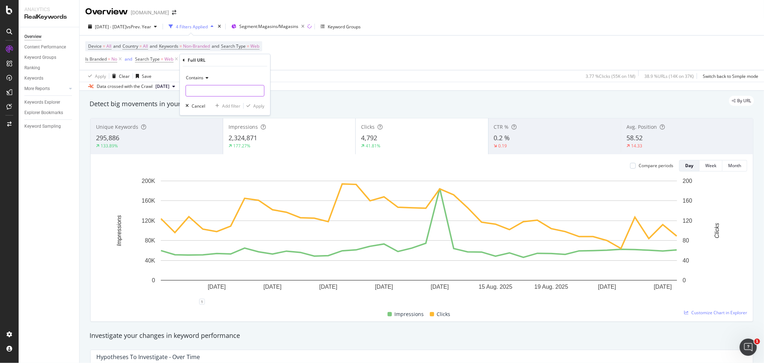
click at [202, 92] on input "text" at bounding box center [225, 90] width 78 height 11
type input "utm"
click at [257, 103] on div "Apply" at bounding box center [258, 106] width 11 height 6
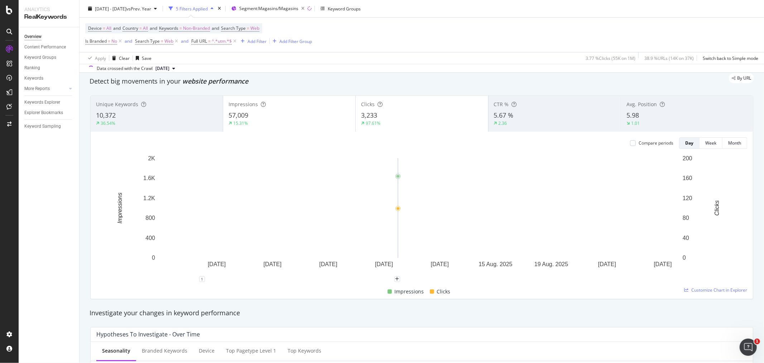
scroll to position [40, 0]
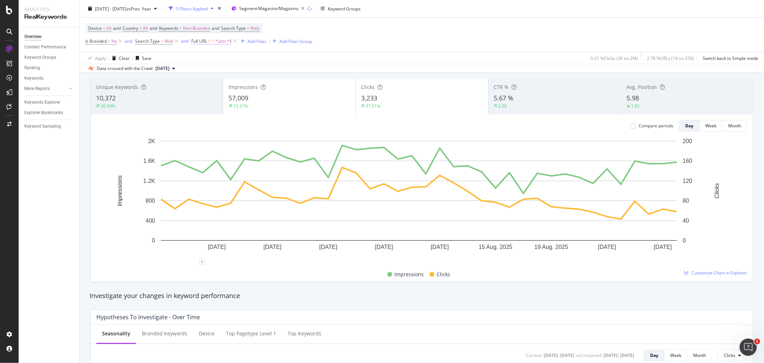
click at [210, 39] on span "=" at bounding box center [209, 41] width 3 height 6
click at [217, 58] on icon at bounding box center [217, 59] width 5 height 4
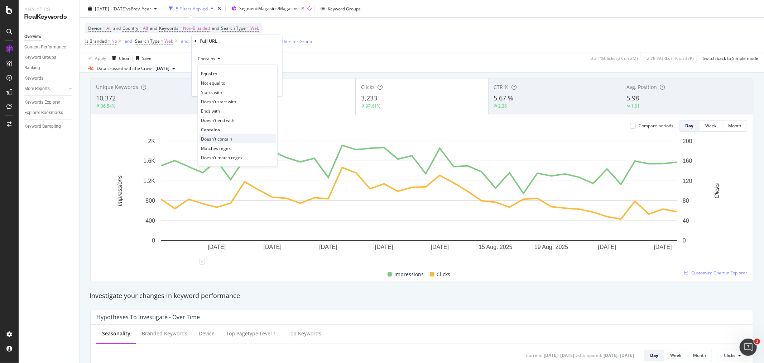
click at [219, 139] on span "Doesn't contain" at bounding box center [216, 138] width 31 height 6
click at [267, 86] on div "Apply" at bounding box center [270, 86] width 11 height 6
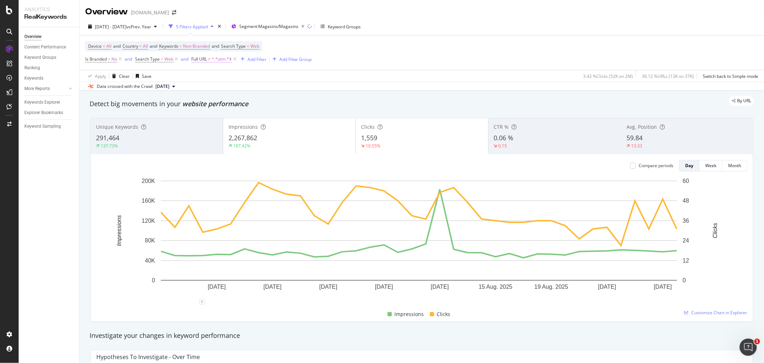
click at [219, 60] on span "^.*utm.*$" at bounding box center [222, 59] width 20 height 10
click at [217, 80] on div "Doesn't contain" at bounding box center [236, 76] width 79 height 11
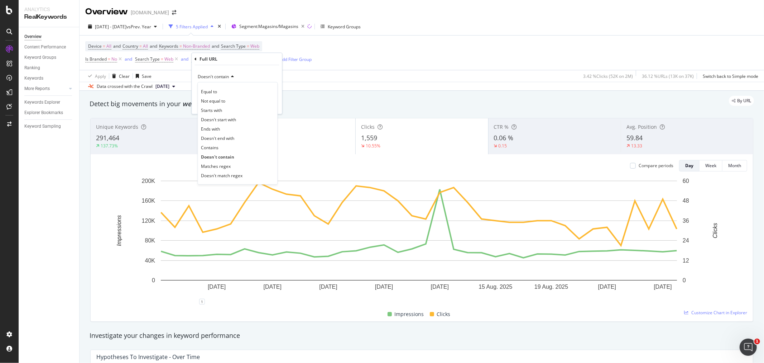
drag, startPoint x: 216, startPoint y: 146, endPoint x: 209, endPoint y: 115, distance: 31.9
click at [216, 146] on span "Contains" at bounding box center [210, 147] width 18 height 6
drag, startPoint x: 267, startPoint y: 106, endPoint x: 164, endPoint y: 111, distance: 103.7
click at [268, 106] on div "Apply" at bounding box center [270, 104] width 11 height 6
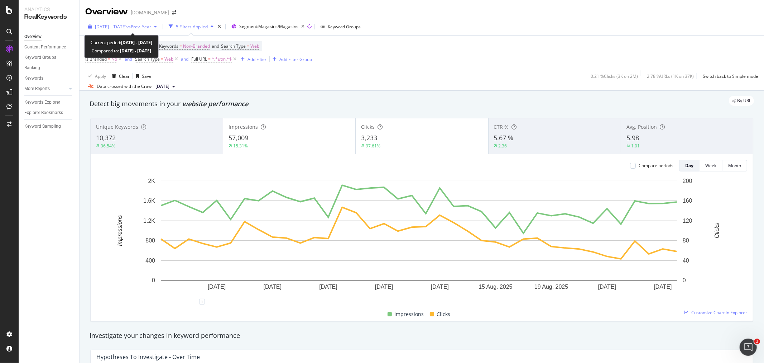
click at [128, 23] on div "[DATE] - [DATE] vs Prev. Year" at bounding box center [122, 26] width 75 height 11
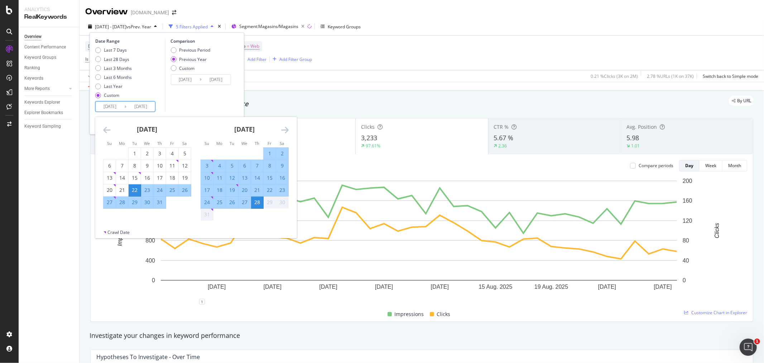
click at [111, 106] on input "[DATE]" at bounding box center [110, 106] width 29 height 10
click at [109, 128] on icon "Move backward to switch to the previous month." at bounding box center [107, 129] width 8 height 9
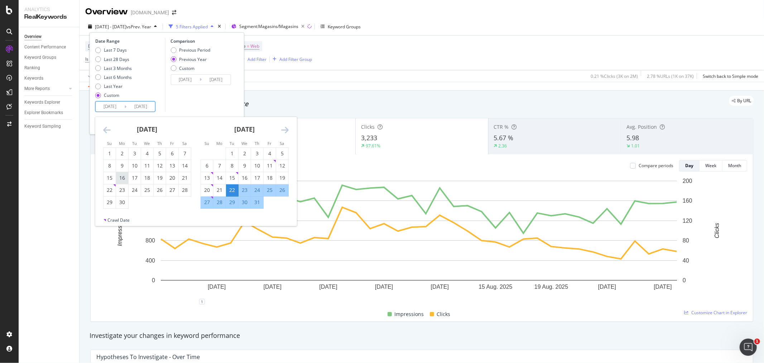
click at [124, 179] on div "16" at bounding box center [122, 177] width 12 height 7
type input "[DATE]"
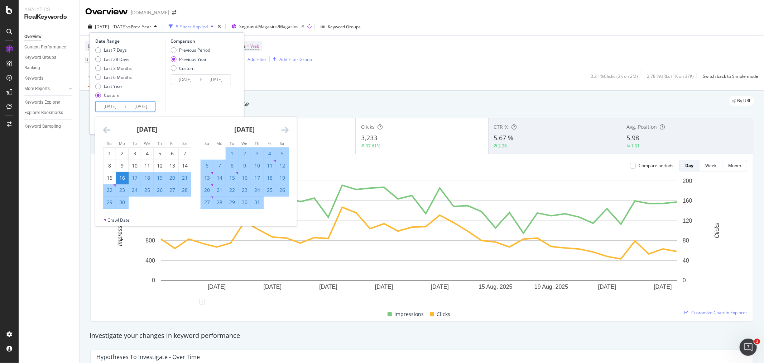
click at [207, 93] on div "Comparison Previous Period Previous Year Custom [DATE] Navigate forward to inte…" at bounding box center [199, 75] width 68 height 74
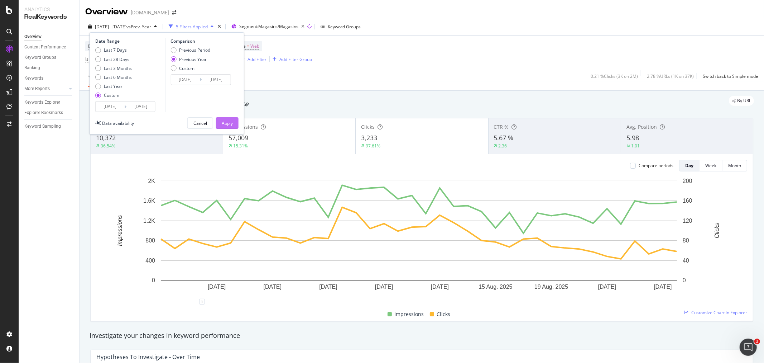
click at [223, 120] on div "Apply" at bounding box center [227, 123] width 11 height 6
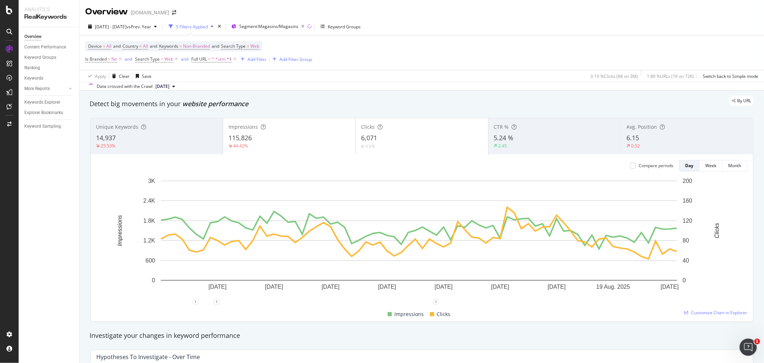
click at [317, 134] on div "115,826" at bounding box center [289, 137] width 121 height 9
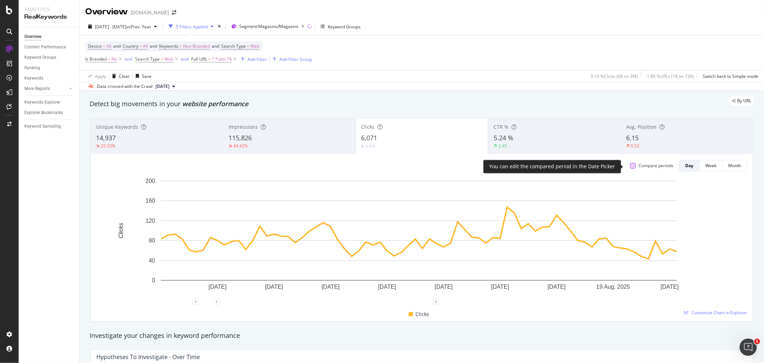
click at [630, 166] on div at bounding box center [633, 166] width 6 height 6
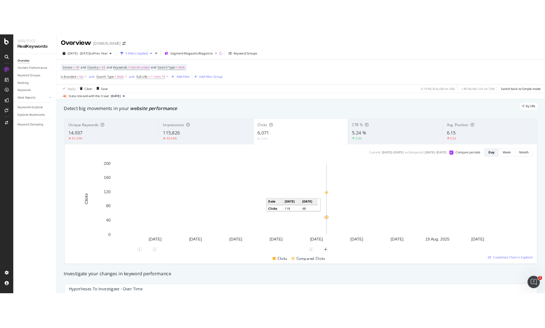
scroll to position [40, 0]
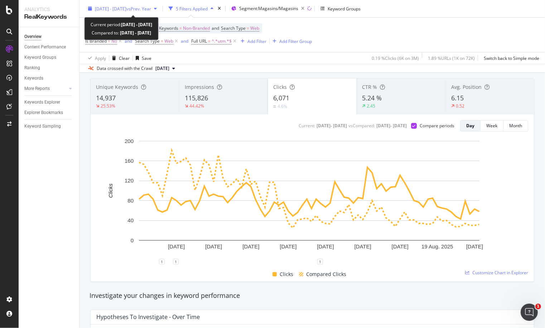
click at [151, 8] on span "vs Prev. Year" at bounding box center [138, 8] width 25 height 6
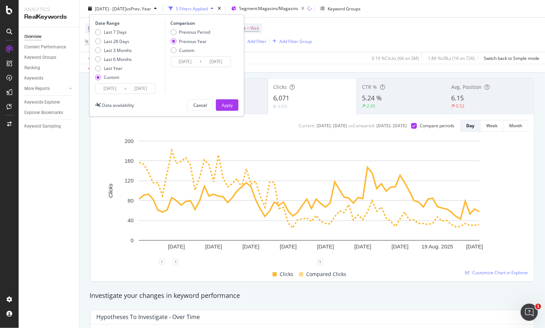
click at [118, 86] on input "[DATE]" at bounding box center [110, 88] width 29 height 10
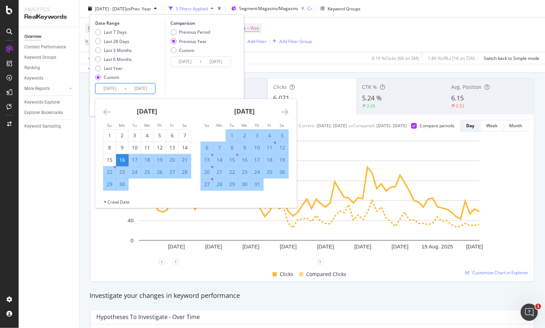
click at [221, 173] on div "21" at bounding box center [220, 171] width 12 height 7
type input "[DATE]"
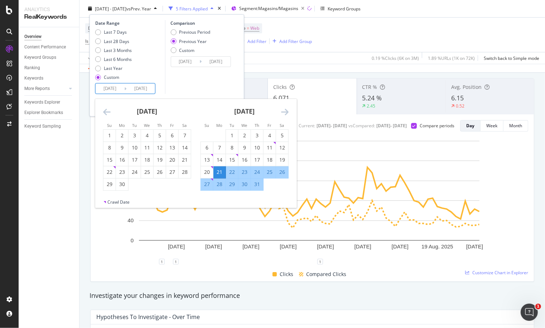
click at [233, 172] on div "22" at bounding box center [232, 171] width 12 height 7
type input "[DATE]"
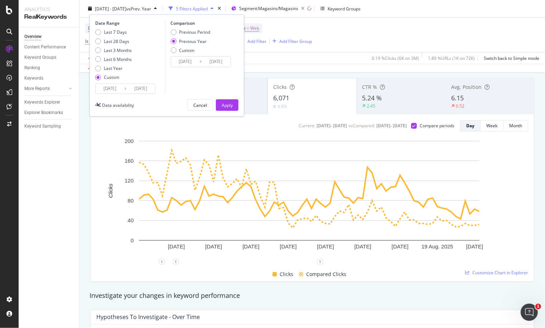
click at [128, 90] on input "[DATE]" at bounding box center [140, 88] width 29 height 10
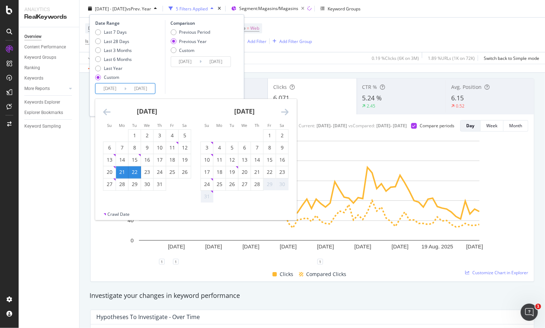
click at [137, 169] on div "22" at bounding box center [135, 171] width 12 height 7
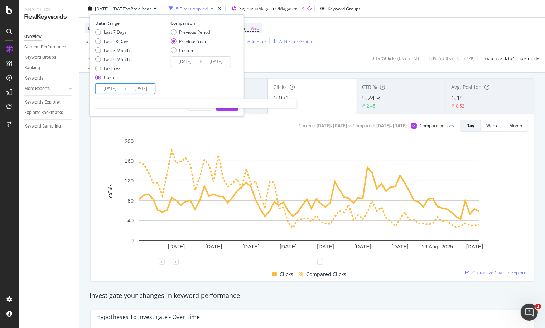
click at [145, 91] on input "[DATE]" at bounding box center [140, 88] width 29 height 10
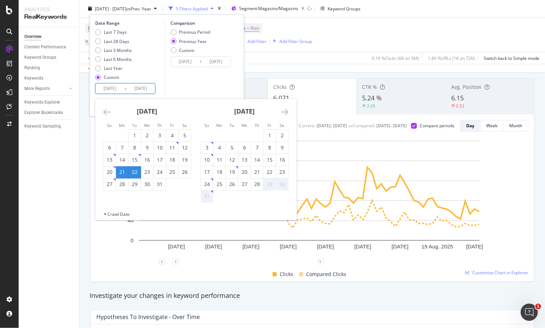
click at [111, 90] on input "[DATE]" at bounding box center [110, 88] width 29 height 10
click at [138, 171] on div "22" at bounding box center [135, 171] width 12 height 7
type input "[DATE]"
click at [254, 186] on div "28" at bounding box center [257, 184] width 12 height 7
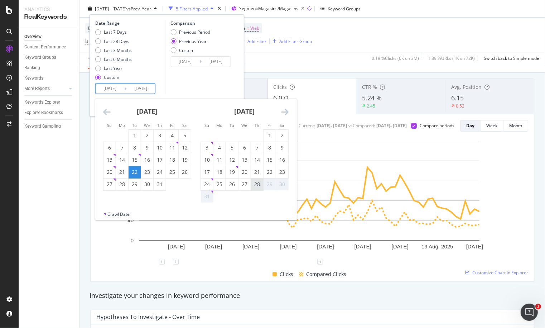
type input "[DATE]"
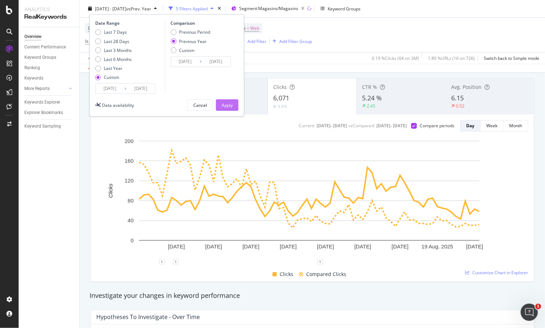
click at [230, 103] on div "Apply" at bounding box center [227, 105] width 11 height 6
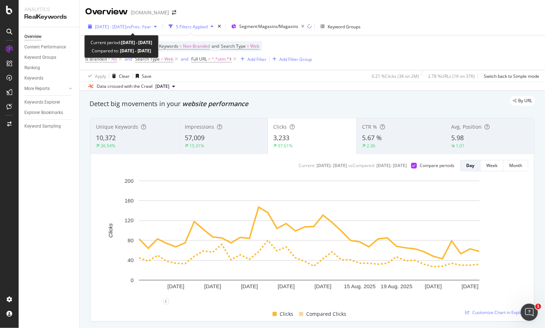
click at [126, 25] on span "[DATE] - [DATE]" at bounding box center [111, 27] width 32 height 6
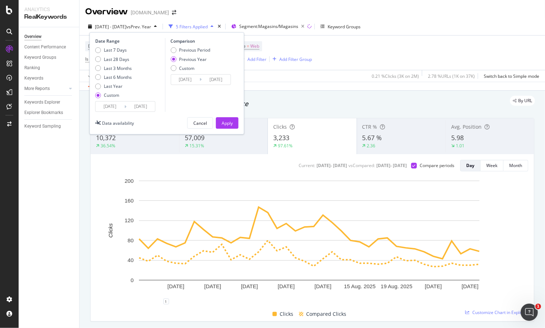
click at [109, 108] on input "[DATE]" at bounding box center [110, 106] width 29 height 10
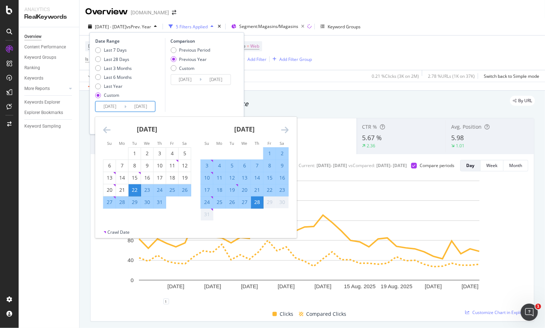
click at [108, 129] on icon "Move backward to switch to the previous month." at bounding box center [107, 129] width 8 height 9
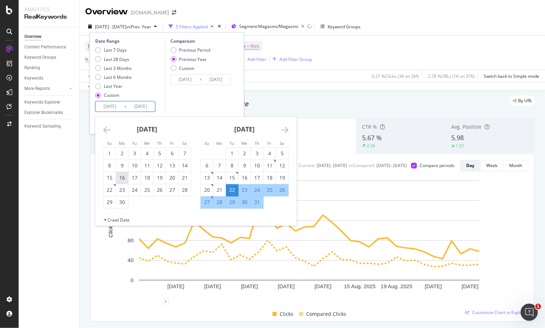
click at [123, 181] on div "16" at bounding box center [122, 177] width 12 height 7
type input "[DATE]"
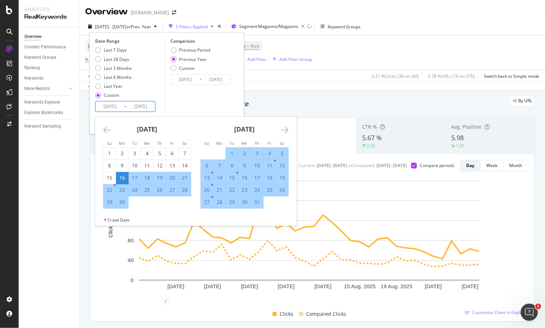
click at [221, 190] on div "21" at bounding box center [220, 189] width 12 height 7
type input "[DATE]"
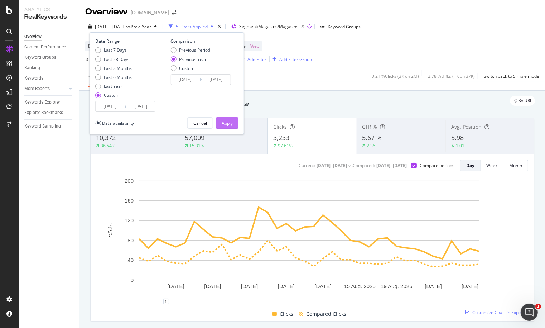
click at [234, 124] on button "Apply" at bounding box center [227, 122] width 23 height 11
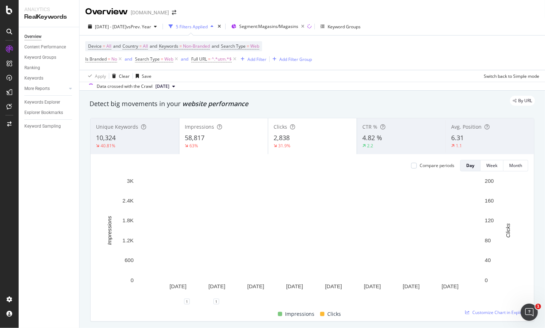
click at [224, 137] on div "58,817" at bounding box center [224, 137] width 78 height 9
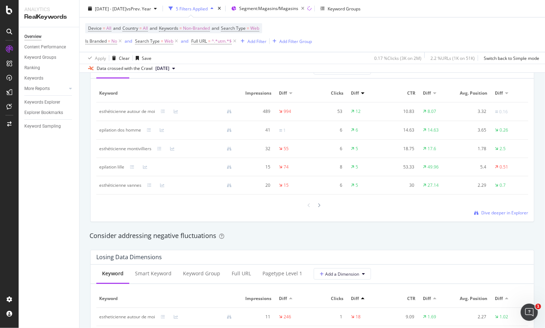
scroll to position [637, 0]
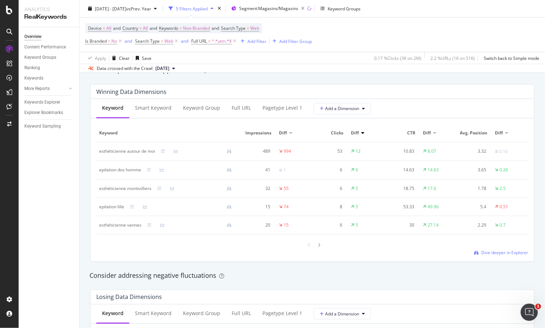
click at [361, 133] on div at bounding box center [363, 133] width 4 height 2
click at [361, 134] on div at bounding box center [363, 133] width 4 height 2
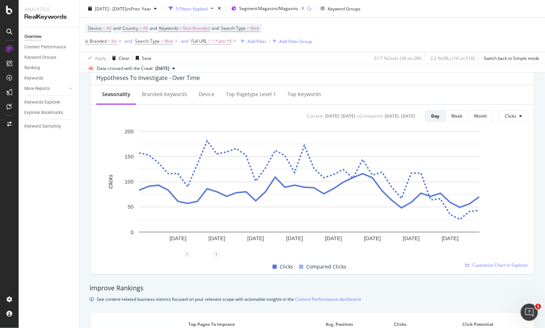
scroll to position [278, 0]
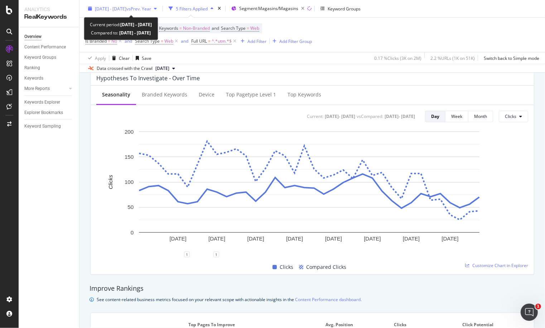
click at [147, 8] on span "vs Prev. Year" at bounding box center [138, 8] width 25 height 6
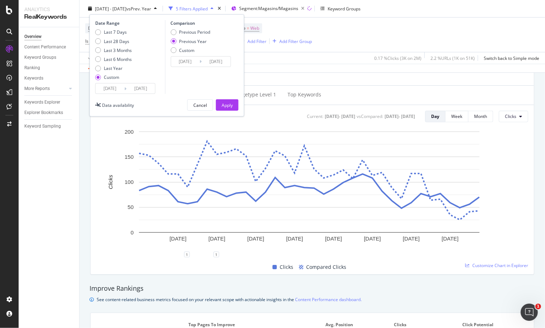
click at [115, 88] on input "[DATE]" at bounding box center [110, 88] width 29 height 10
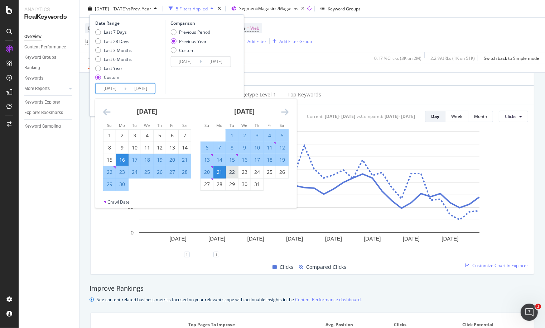
click at [231, 172] on div "22" at bounding box center [232, 171] width 12 height 7
type input "[DATE]"
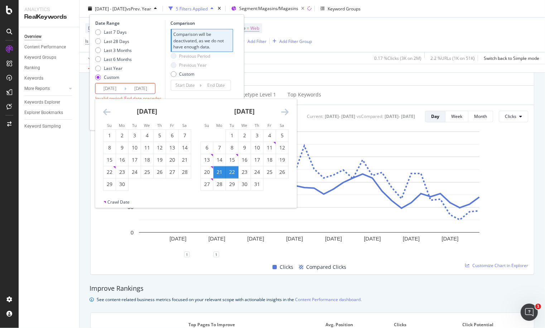
click at [230, 173] on div "22" at bounding box center [232, 171] width 12 height 7
type input "[DATE]"
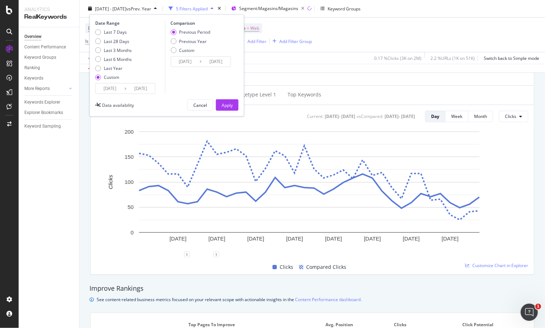
click at [139, 86] on input "[DATE]" at bounding box center [140, 88] width 29 height 10
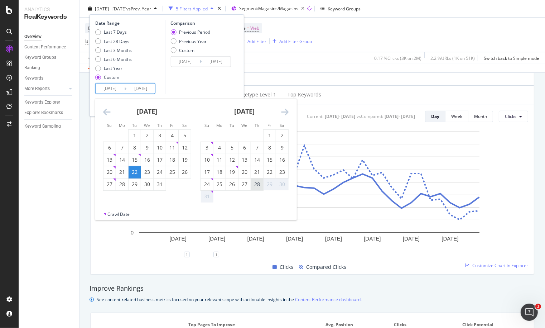
click at [253, 187] on div "28" at bounding box center [257, 184] width 12 height 7
type input "[DATE]"
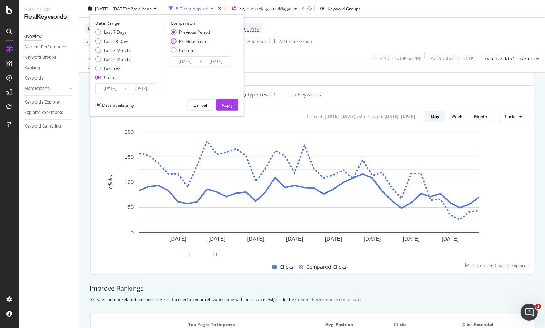
click at [187, 40] on div "Previous Year" at bounding box center [193, 41] width 28 height 6
type input "[DATE]"
click at [226, 106] on div "Apply" at bounding box center [227, 105] width 11 height 6
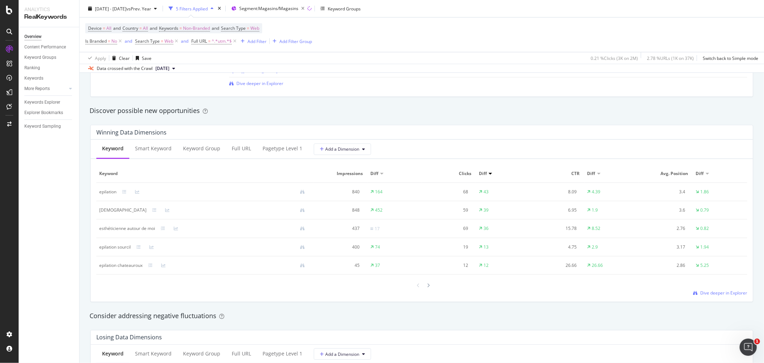
scroll to position [597, 0]
click at [428, 285] on icon at bounding box center [429, 284] width 3 height 4
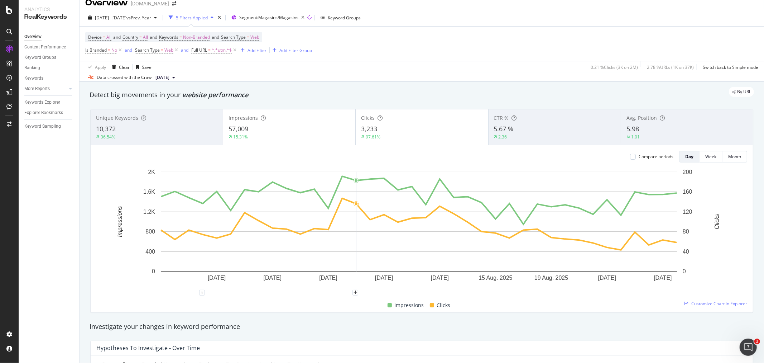
scroll to position [0, 0]
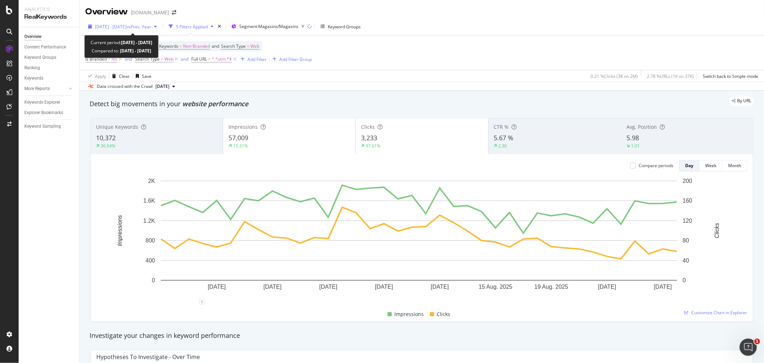
click at [126, 28] on span "[DATE] - [DATE]" at bounding box center [111, 27] width 32 height 6
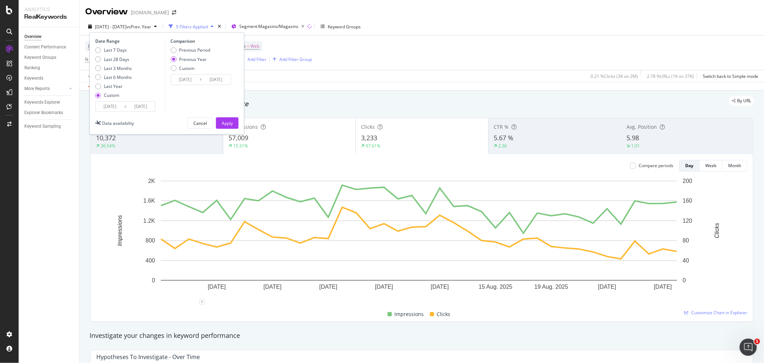
click at [121, 106] on input "[DATE]" at bounding box center [110, 106] width 29 height 10
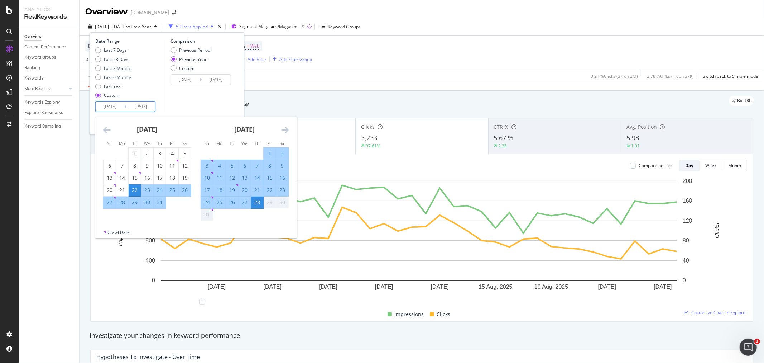
click at [104, 130] on icon "Move backward to switch to the previous month." at bounding box center [107, 129] width 8 height 9
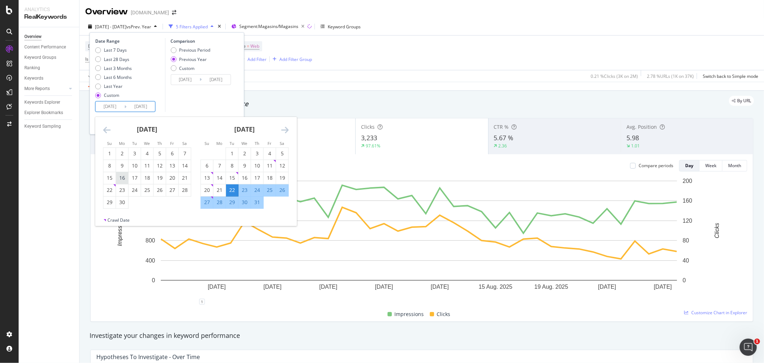
click at [121, 180] on div "16" at bounding box center [122, 177] width 12 height 7
type input "[DATE]"
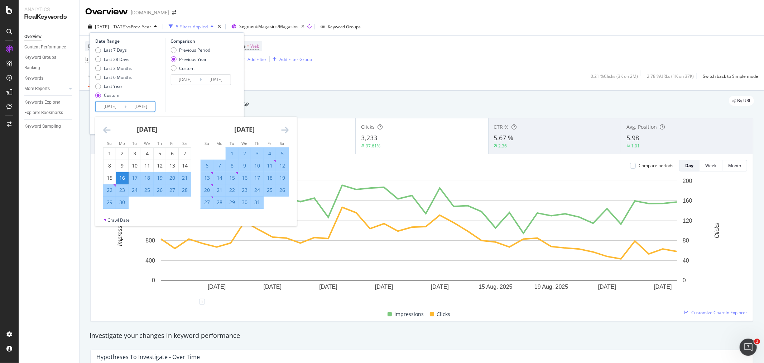
click at [208, 106] on div "Comparison Previous Period Previous Year Custom [DATE] Navigate forward to inte…" at bounding box center [199, 75] width 68 height 74
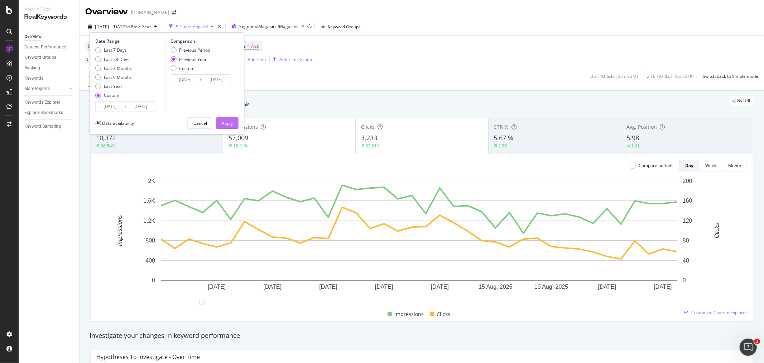
click at [224, 119] on div "Apply" at bounding box center [227, 123] width 11 height 11
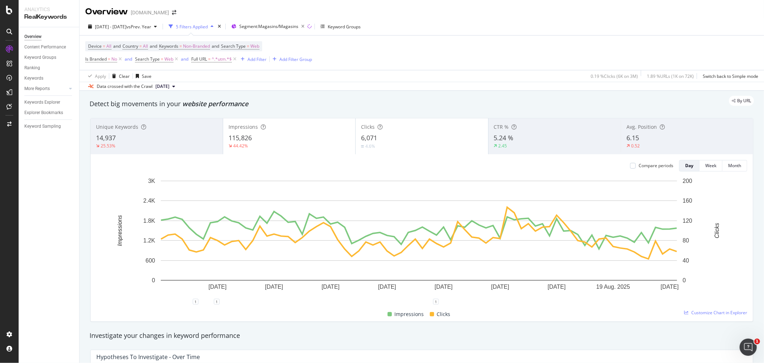
click at [296, 134] on div "115,826" at bounding box center [289, 137] width 121 height 9
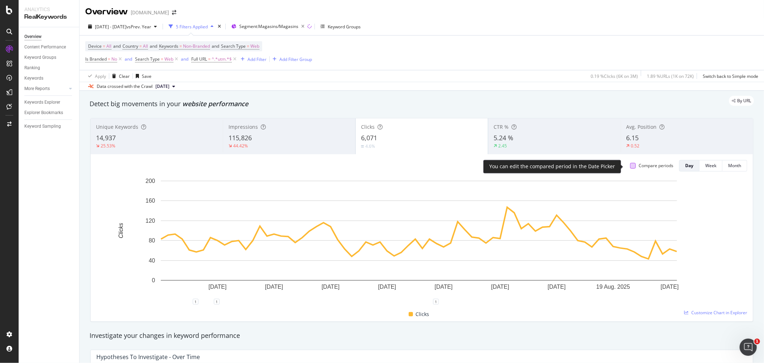
click at [630, 166] on div at bounding box center [633, 166] width 6 height 6
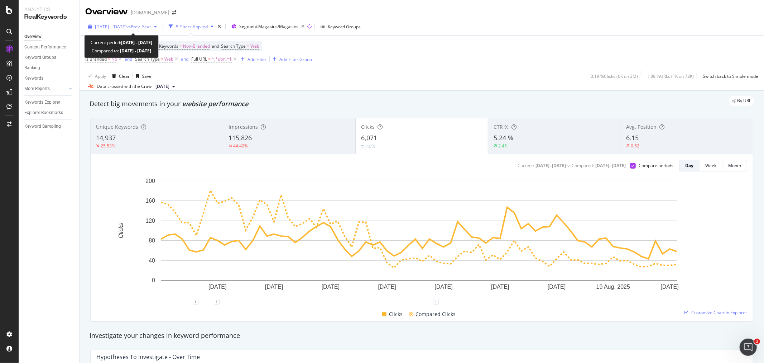
click at [126, 27] on span "[DATE] - [DATE]" at bounding box center [111, 27] width 32 height 6
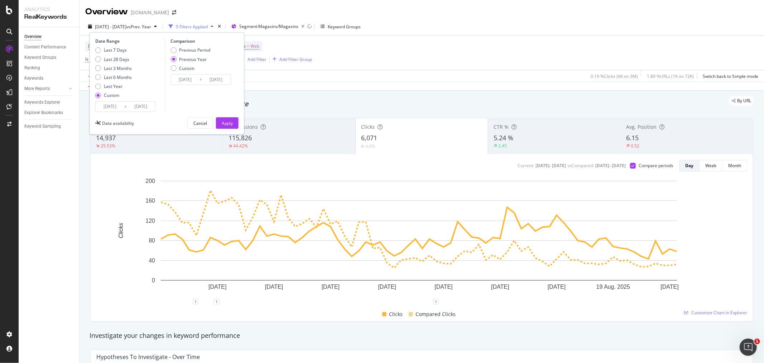
click at [464, 76] on div "Apply Clear Save 0.19 % Clicks ( 6K on 3M ) 1.89 % URLs ( 1K on 72K ) Switch ba…" at bounding box center [422, 76] width 685 height 12
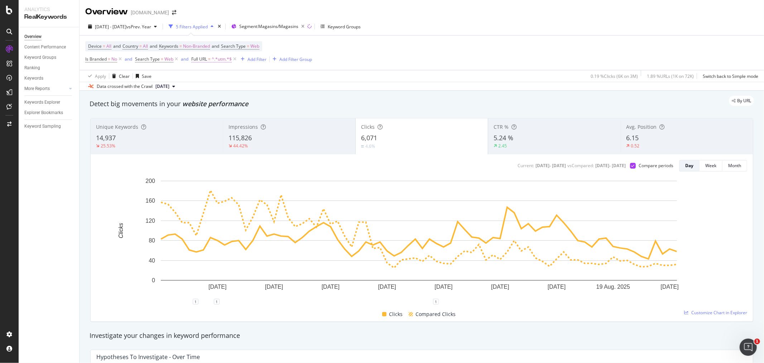
click at [224, 59] on span "^.*utm.*$" at bounding box center [222, 59] width 20 height 10
click at [205, 75] on span "Contains" at bounding box center [207, 76] width 18 height 6
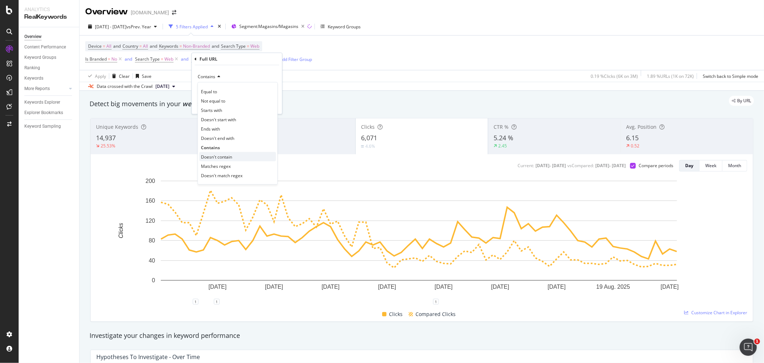
click at [210, 155] on span "Doesn't contain" at bounding box center [216, 156] width 31 height 6
drag, startPoint x: 269, startPoint y: 105, endPoint x: 560, endPoint y: 106, distance: 291.0
click at [269, 105] on div "Apply" at bounding box center [270, 104] width 11 height 6
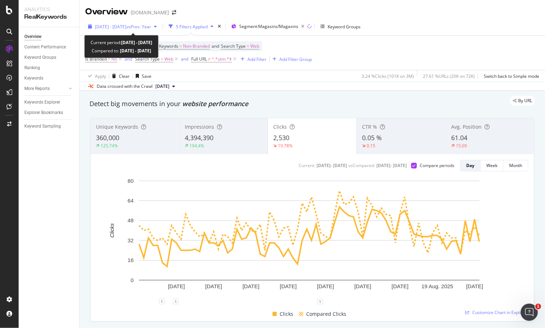
click at [150, 26] on span "vs Prev. Year" at bounding box center [138, 27] width 25 height 6
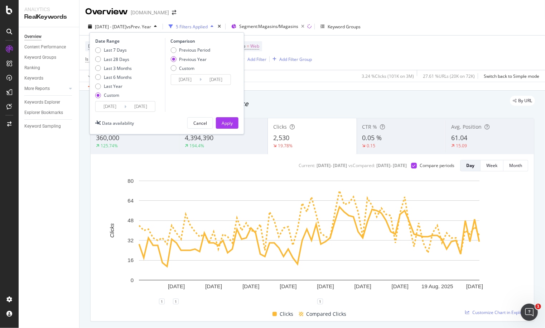
click at [118, 107] on input "[DATE]" at bounding box center [110, 106] width 29 height 10
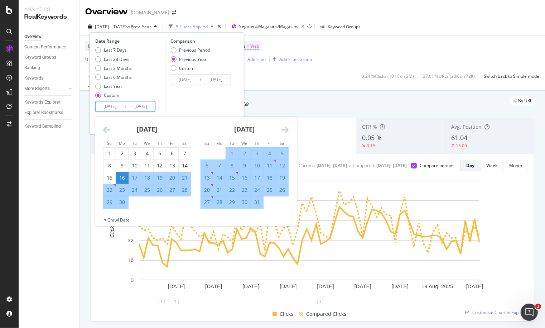
click at [123, 176] on div "16" at bounding box center [122, 177] width 12 height 7
click at [222, 191] on div "21" at bounding box center [220, 189] width 12 height 7
type input "[DATE]"
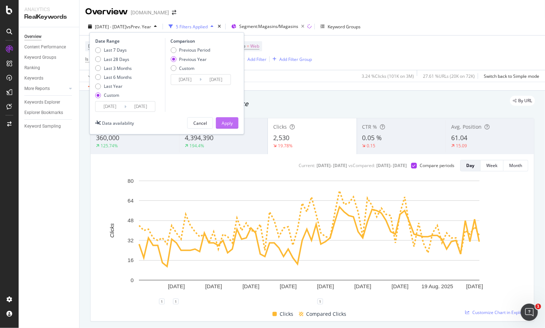
click at [224, 124] on div "Apply" at bounding box center [227, 123] width 11 height 6
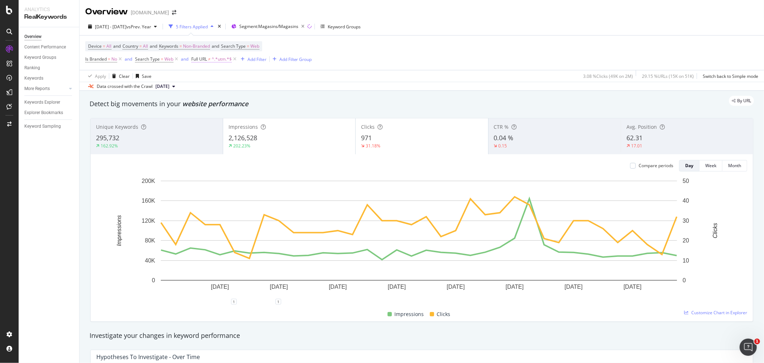
click at [213, 59] on span "^.*utm.*$" at bounding box center [222, 59] width 20 height 10
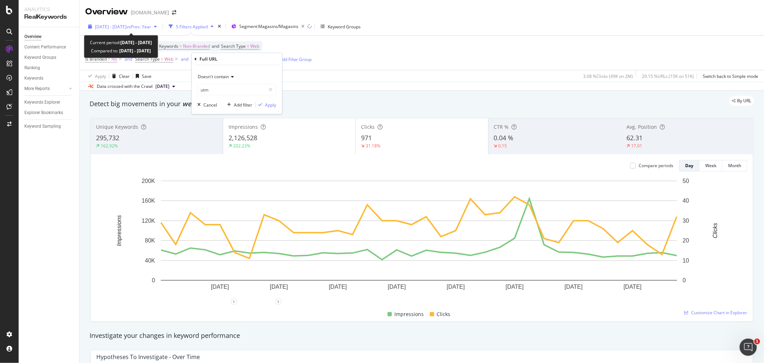
click at [151, 29] on span "vs Prev. Year" at bounding box center [138, 27] width 25 height 6
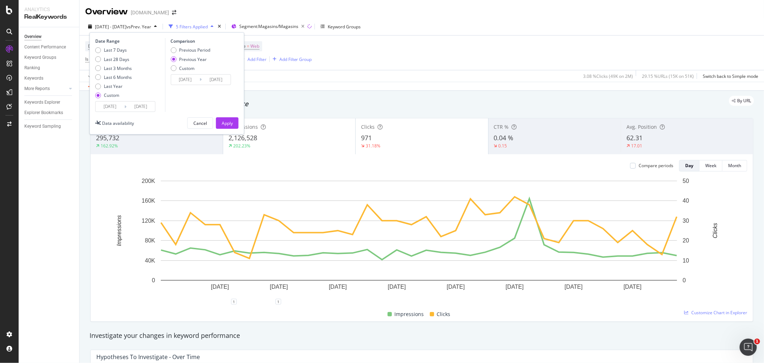
click at [125, 105] on icon at bounding box center [125, 106] width 2 height 7
click at [115, 107] on input "[DATE]" at bounding box center [110, 106] width 29 height 10
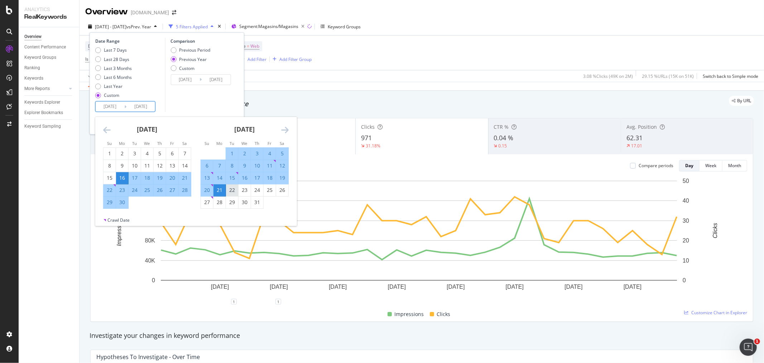
click at [230, 187] on div "22" at bounding box center [232, 189] width 12 height 7
type input "[DATE]"
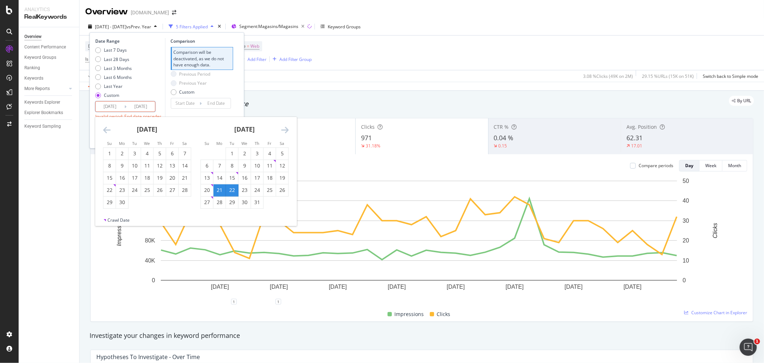
click at [230, 191] on div "22" at bounding box center [232, 189] width 12 height 7
type input "[DATE]"
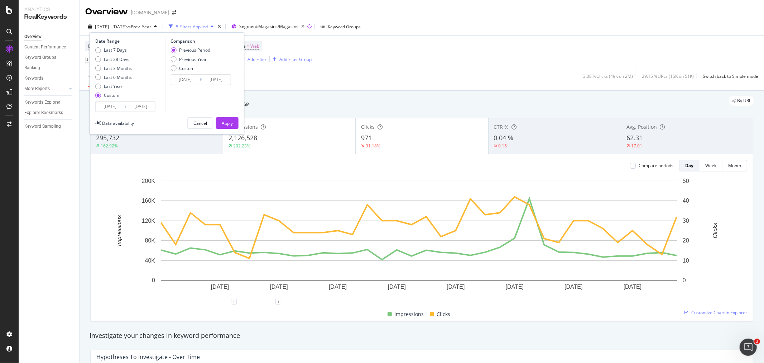
click at [142, 106] on input "[DATE]" at bounding box center [140, 106] width 29 height 10
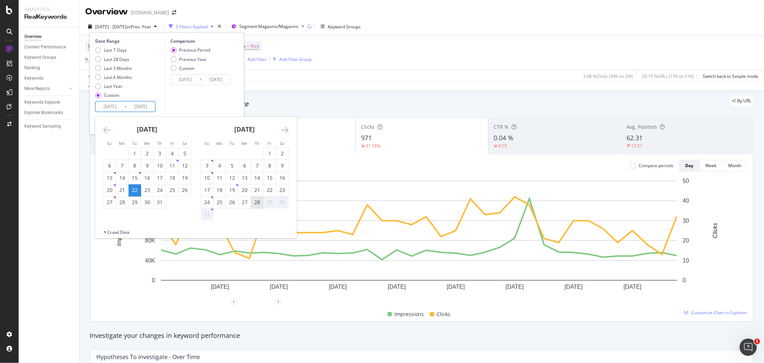
click at [253, 201] on div "28" at bounding box center [257, 202] width 12 height 7
type input "[DATE]"
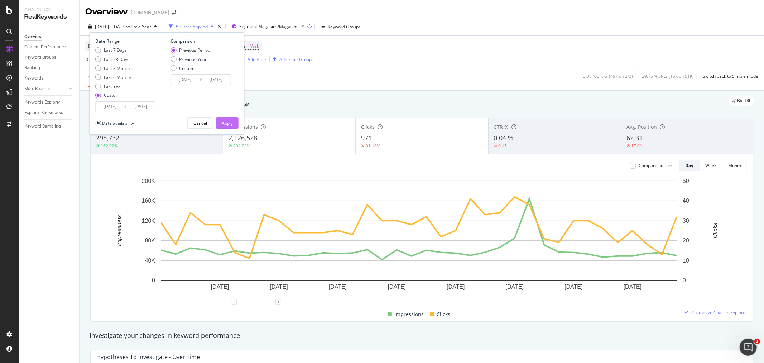
click at [228, 119] on div "Apply" at bounding box center [227, 123] width 11 height 11
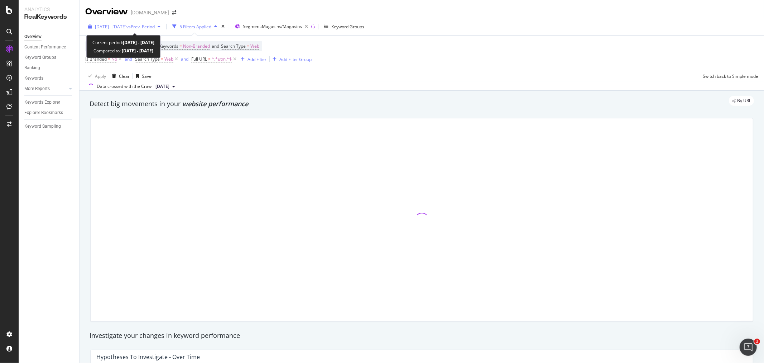
click at [126, 26] on span "[DATE] - [DATE]" at bounding box center [111, 27] width 32 height 6
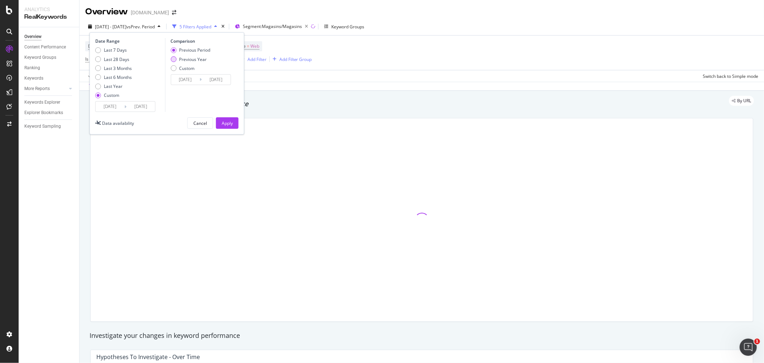
click at [174, 59] on div "Previous Year" at bounding box center [174, 59] width 6 height 6
type input "[DATE]"
click at [231, 124] on div "Apply" at bounding box center [227, 123] width 11 height 6
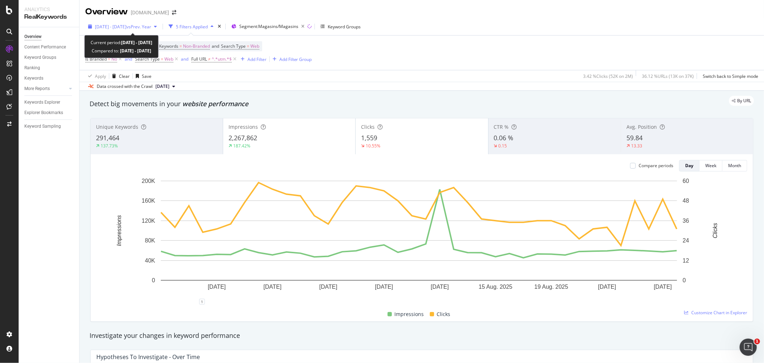
click at [126, 27] on span "[DATE] - [DATE]" at bounding box center [111, 27] width 32 height 6
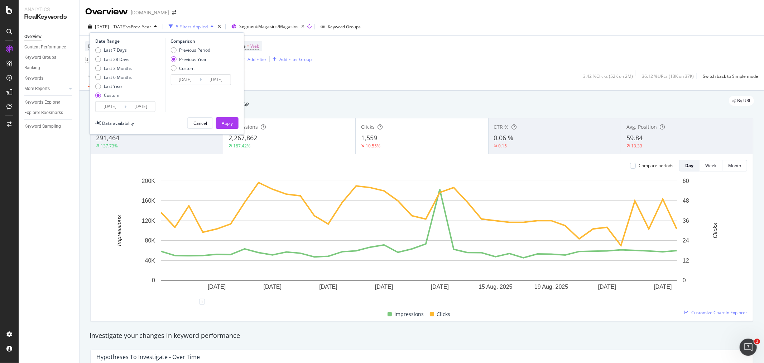
click at [111, 104] on input "[DATE]" at bounding box center [110, 106] width 29 height 10
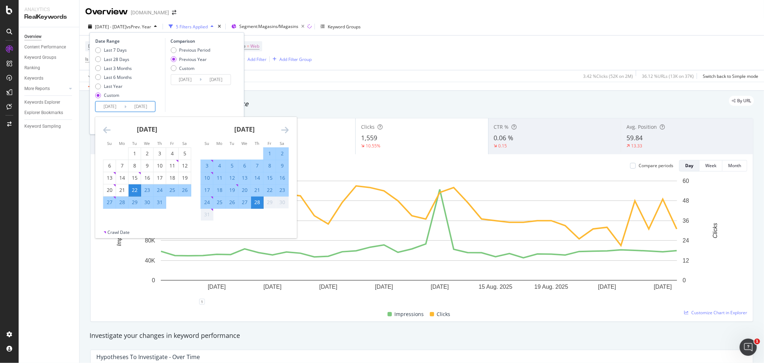
click at [105, 129] on icon "Move backward to switch to the previous month." at bounding box center [107, 129] width 8 height 9
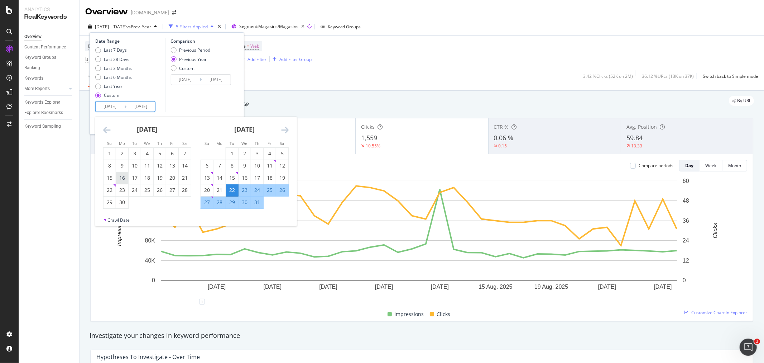
click at [124, 178] on div "16" at bounding box center [122, 177] width 12 height 7
type input "[DATE]"
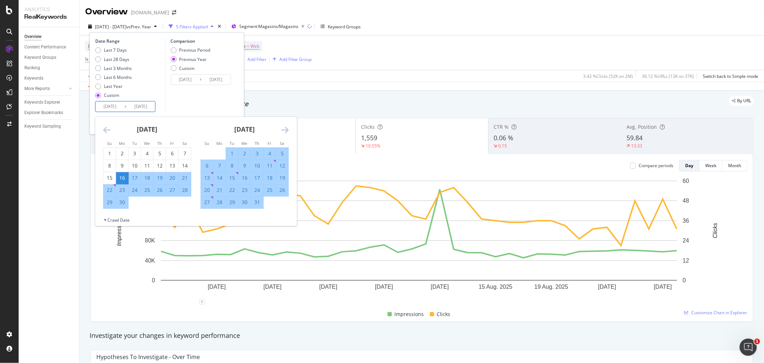
click at [220, 189] on div "21" at bounding box center [220, 189] width 12 height 7
type input "[DATE]"
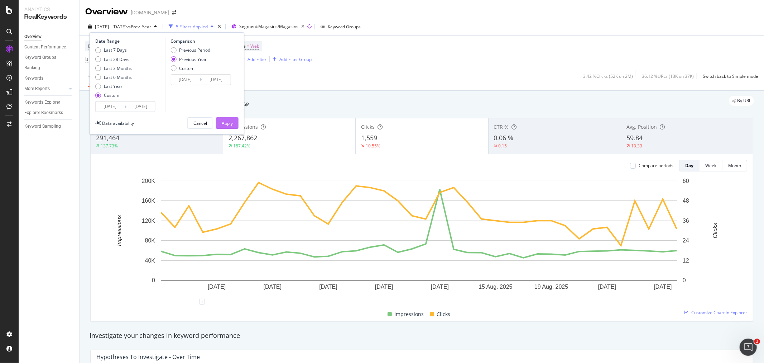
click at [227, 124] on div "Apply" at bounding box center [227, 123] width 11 height 6
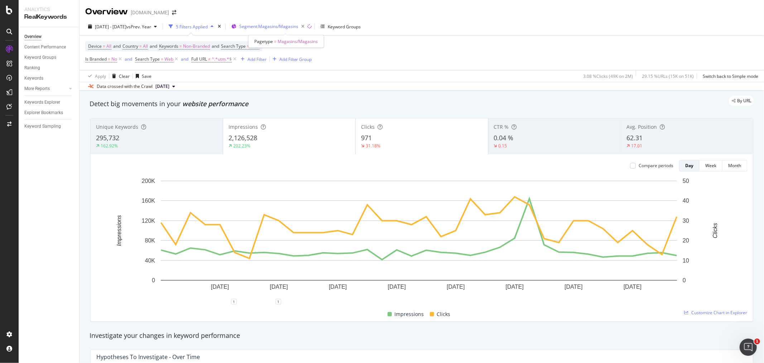
click at [288, 29] on span "Segment: Magasins/Magasins" at bounding box center [268, 26] width 59 height 6
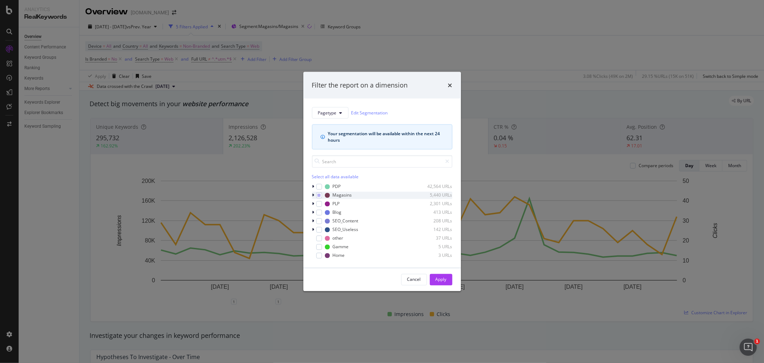
click at [313, 195] on icon "modal" at bounding box center [313, 195] width 2 height 4
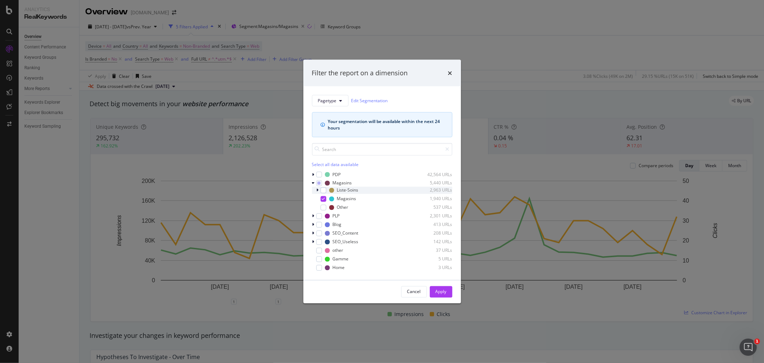
click at [317, 189] on icon "modal" at bounding box center [318, 190] width 2 height 4
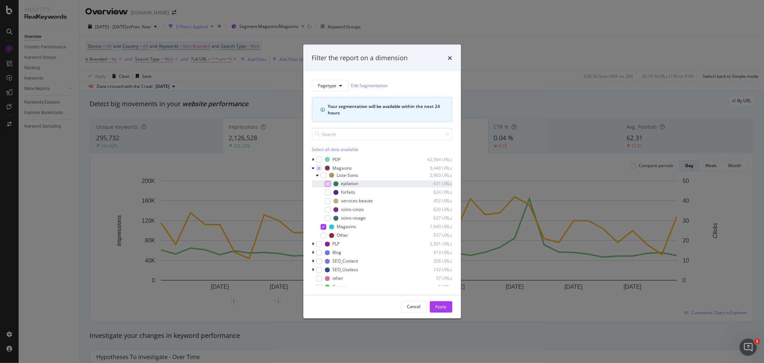
click at [327, 184] on div "modal" at bounding box center [328, 184] width 6 height 6
click at [441, 309] on div "Apply" at bounding box center [441, 307] width 11 height 6
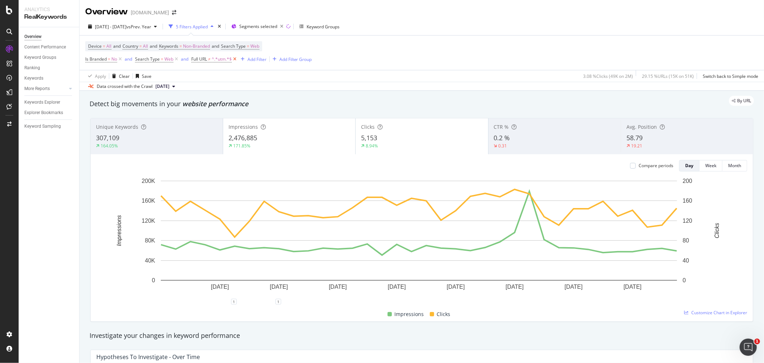
click at [235, 59] on icon at bounding box center [235, 59] width 6 height 7
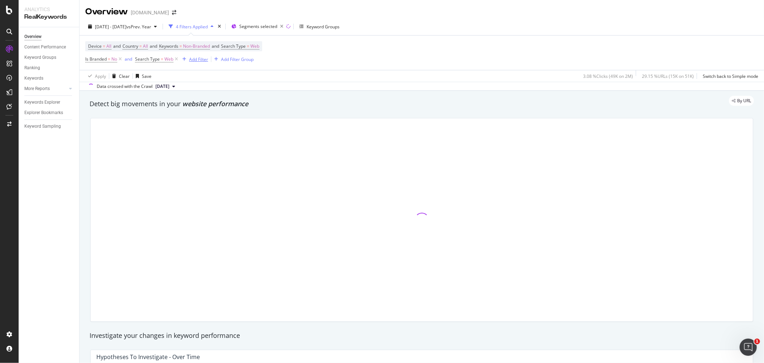
click at [202, 60] on div "Add Filter" at bounding box center [198, 59] width 19 height 6
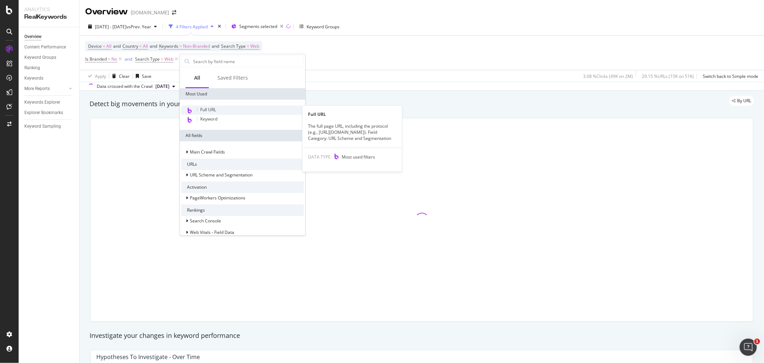
click at [211, 109] on span "Full URL" at bounding box center [208, 109] width 16 height 6
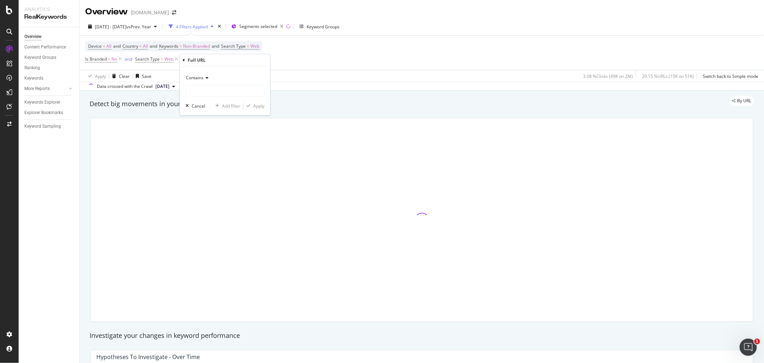
click at [200, 81] on div "Contains" at bounding box center [225, 77] width 79 height 11
click at [203, 156] on span "Doesn't contain" at bounding box center [204, 158] width 31 height 6
click at [205, 89] on input "text" at bounding box center [225, 90] width 78 height 11
paste input "/magasins-instituts-de-beaute/liste-des-soins/epilations/"
type input "/magasins-instituts-de-beaute/liste-des-soins/epilations/"
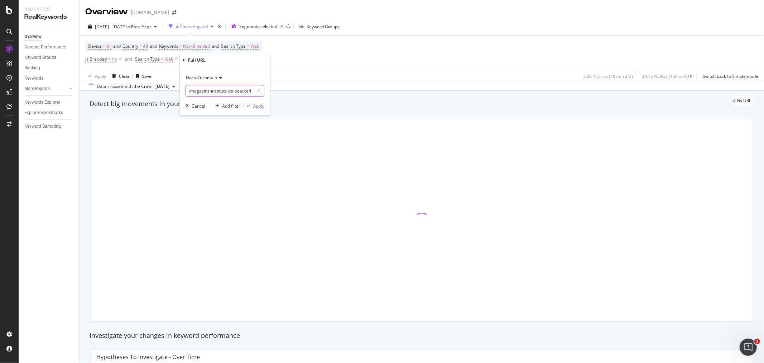
scroll to position [0, 50]
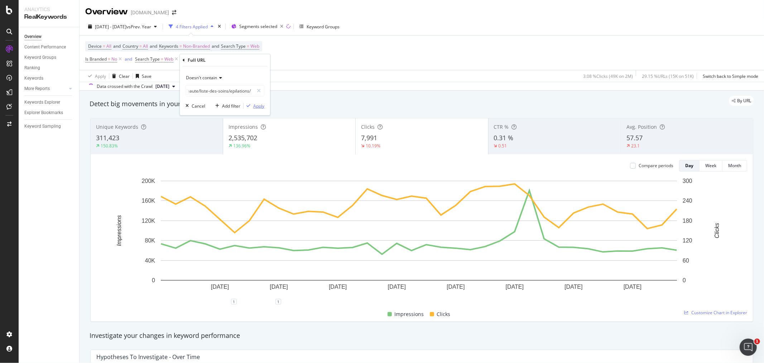
click at [256, 108] on div "Apply" at bounding box center [258, 106] width 11 height 6
